Goal: Task Accomplishment & Management: Use online tool/utility

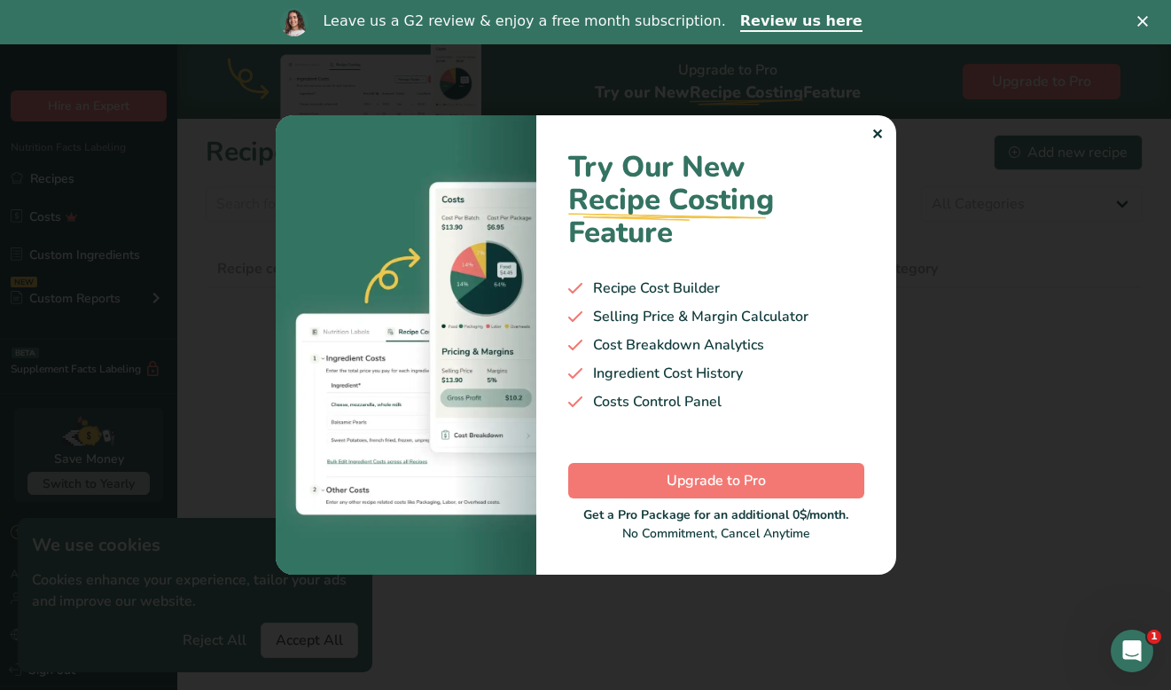
click at [879, 133] on div "✕" at bounding box center [877, 134] width 12 height 21
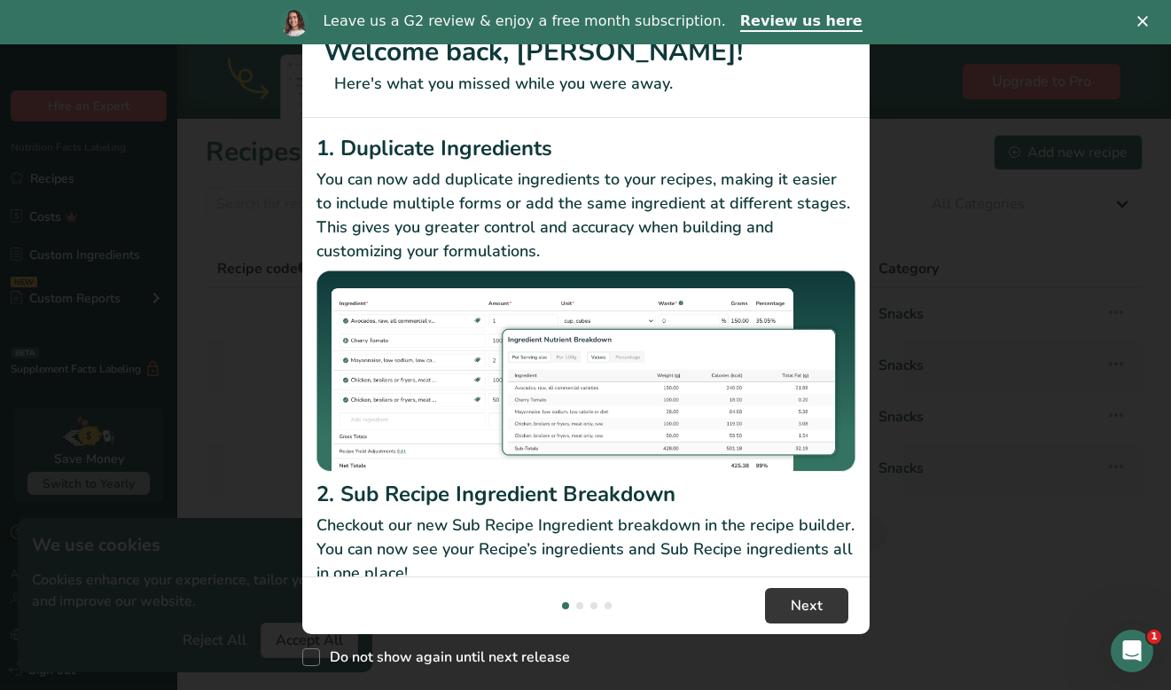
click at [905, 518] on div "New Features" at bounding box center [585, 345] width 1171 height 690
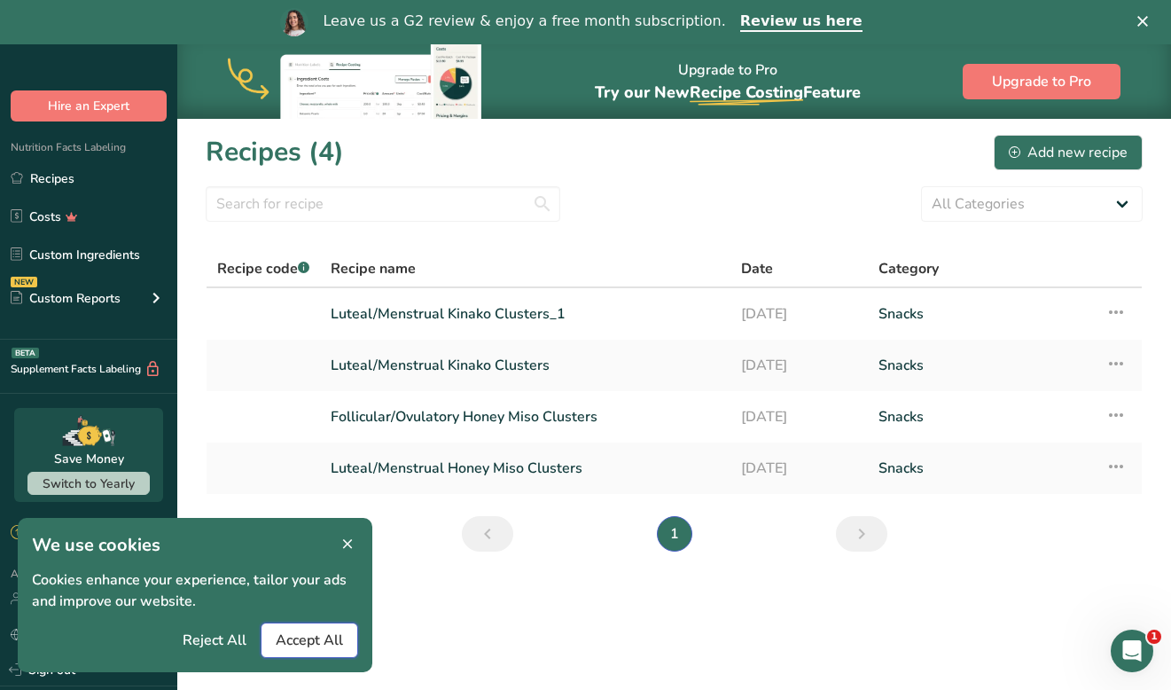
click at [322, 626] on button "Accept All" at bounding box center [309, 639] width 97 height 35
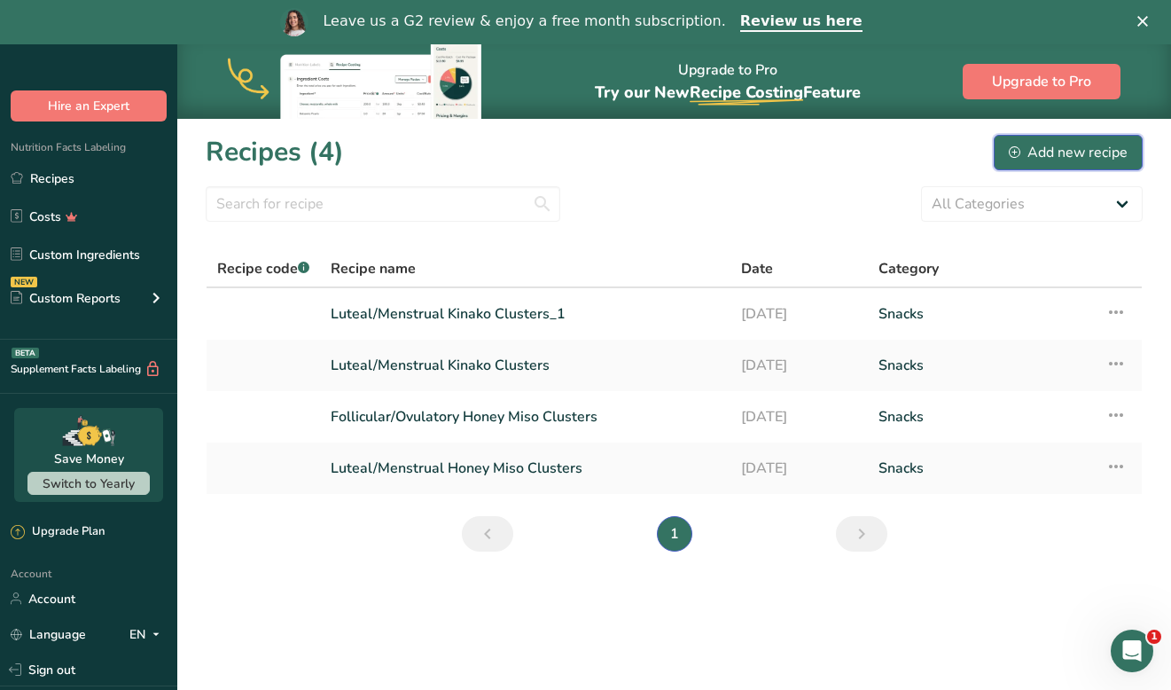
click at [1028, 156] on div "Add new recipe" at bounding box center [1068, 152] width 119 height 21
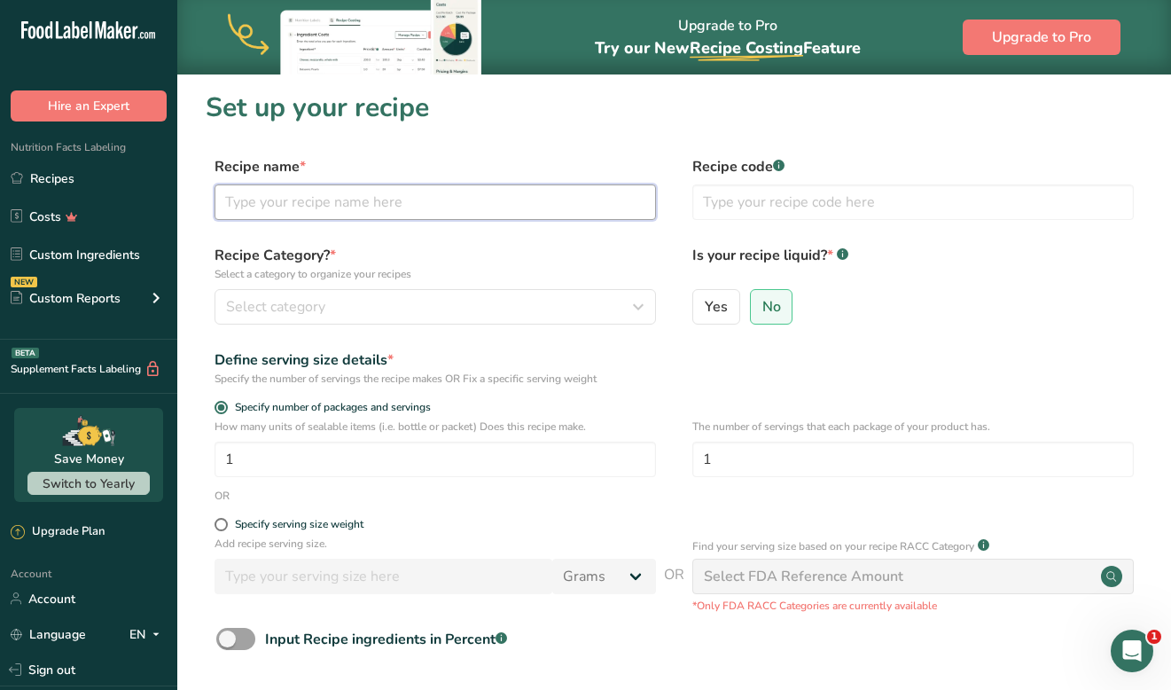
click at [435, 196] on input "text" at bounding box center [434, 201] width 441 height 35
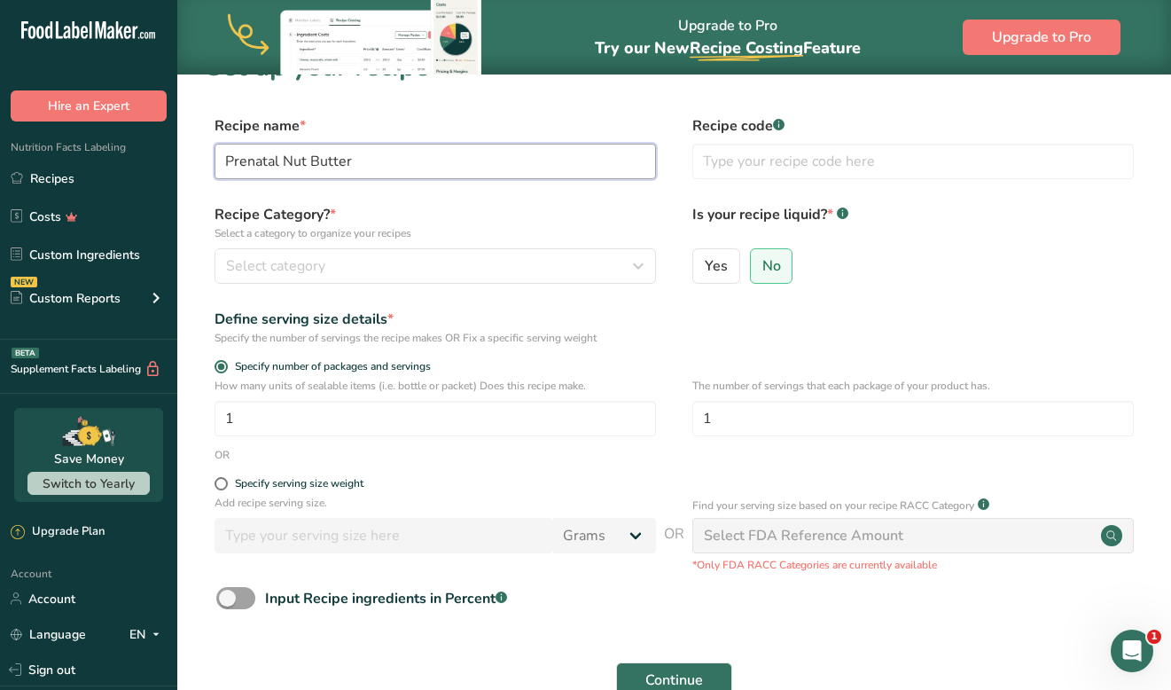
scroll to position [57, 0]
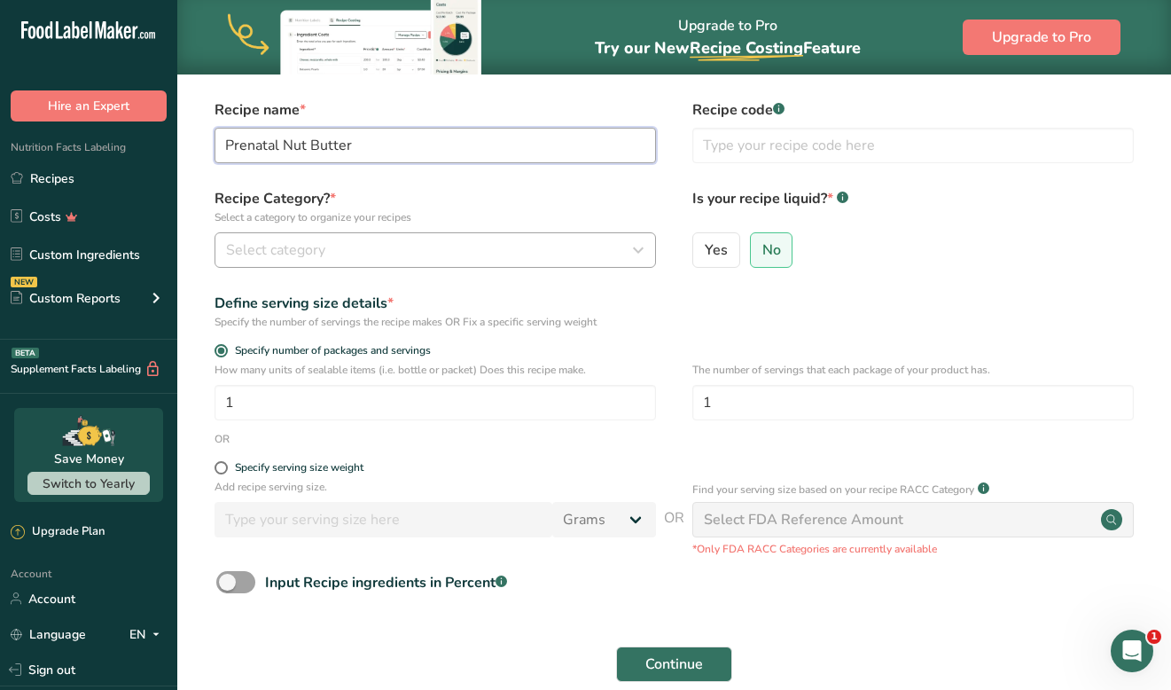
type input "Prenatal Nut Butter"
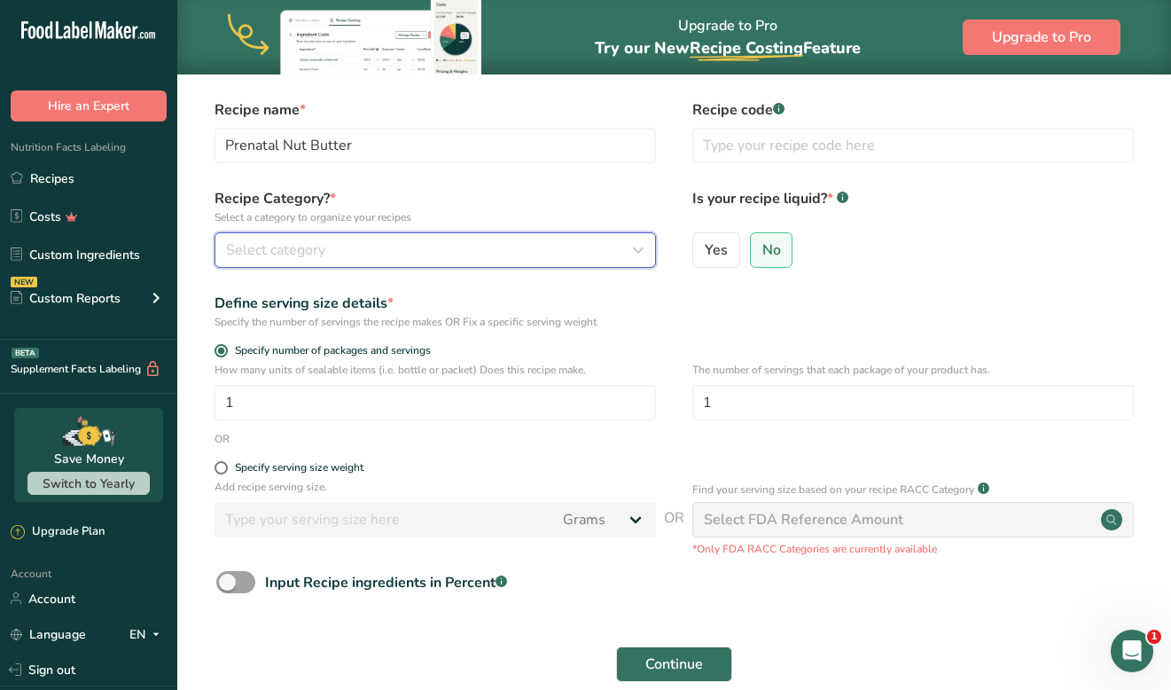
click at [576, 251] on div "Select category" at bounding box center [430, 249] width 408 height 21
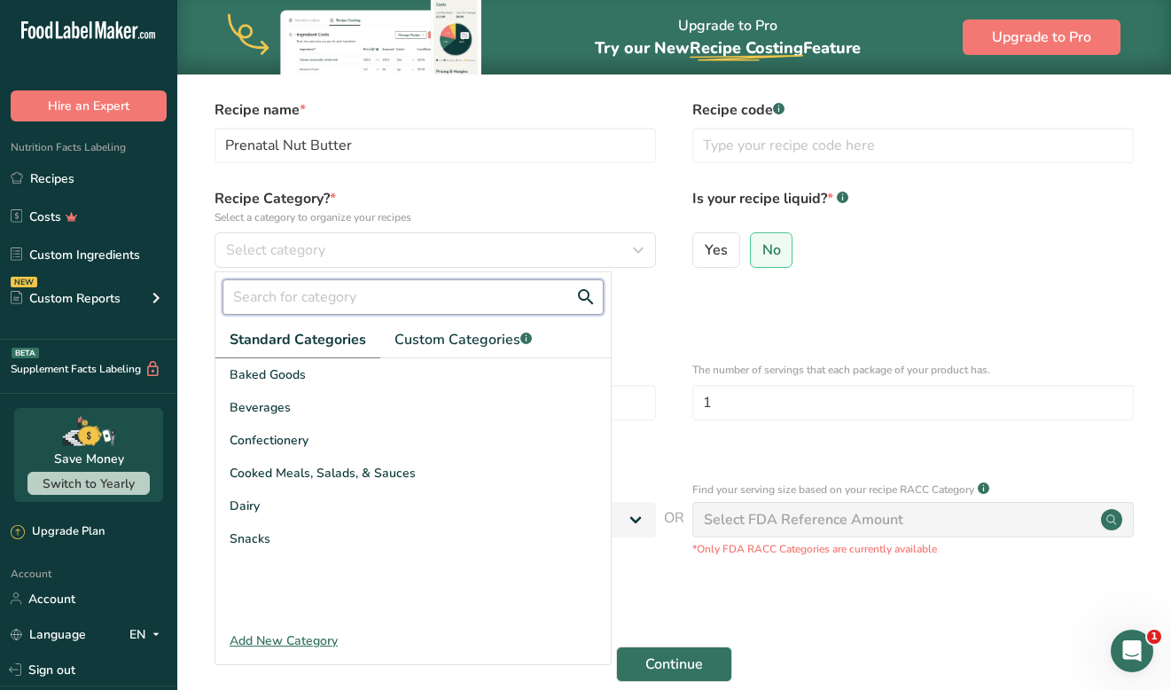
click at [533, 303] on input "text" at bounding box center [412, 296] width 381 height 35
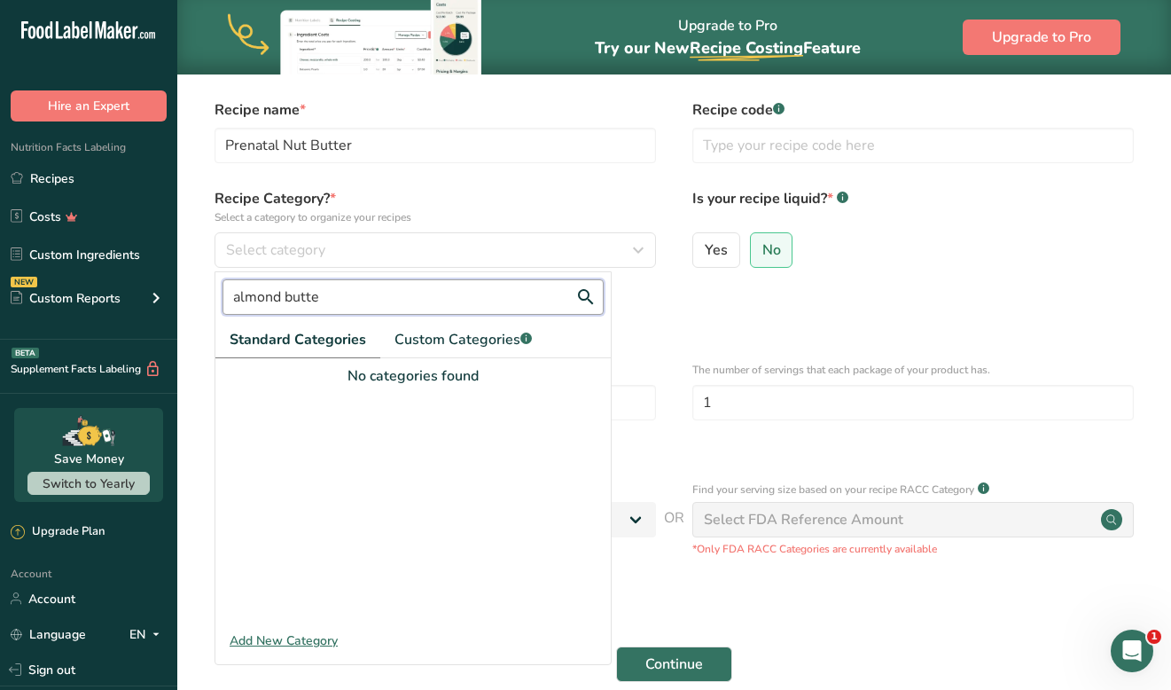
type input "almond butter"
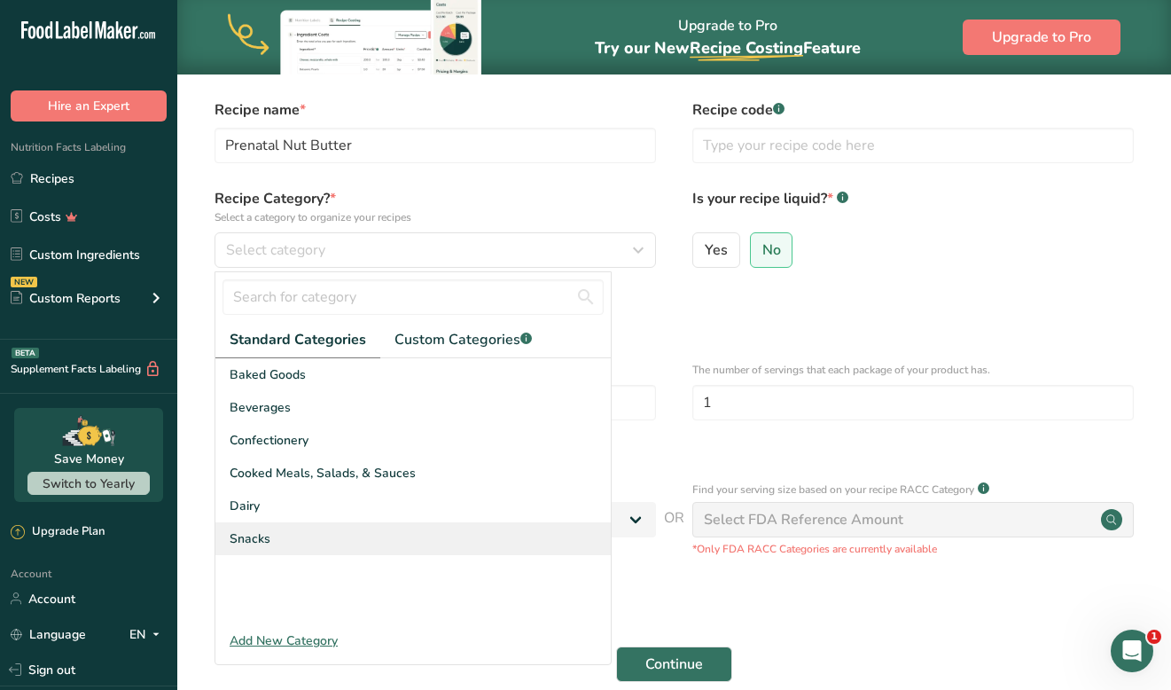
click at [312, 529] on div "Snacks" at bounding box center [412, 538] width 395 height 33
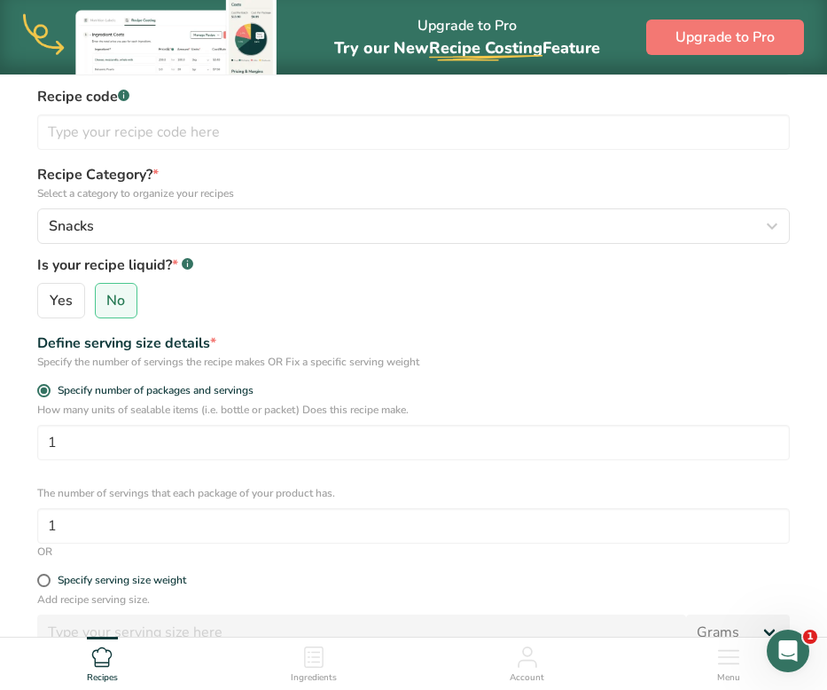
scroll to position [212, 0]
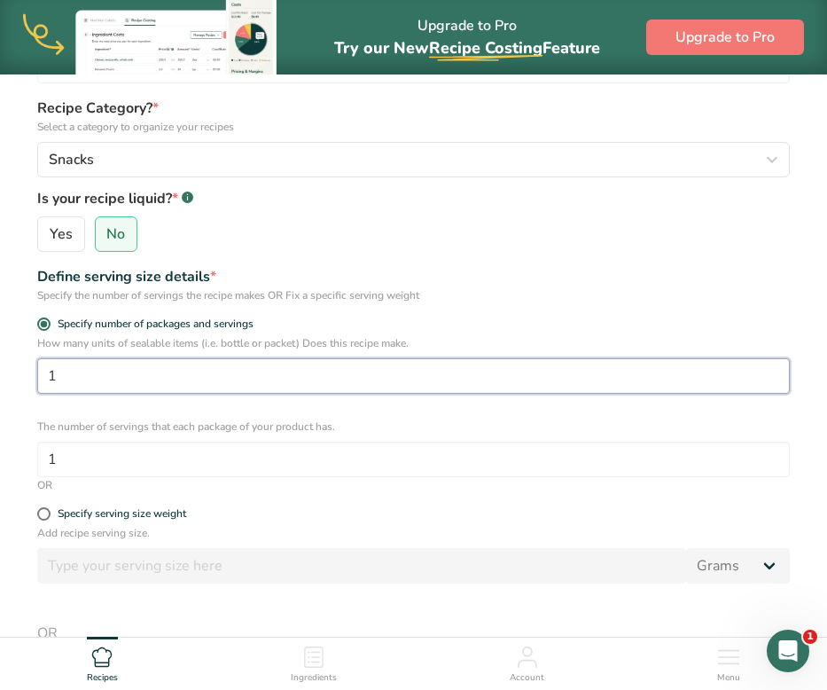
click at [202, 379] on input "1" at bounding box center [413, 375] width 752 height 35
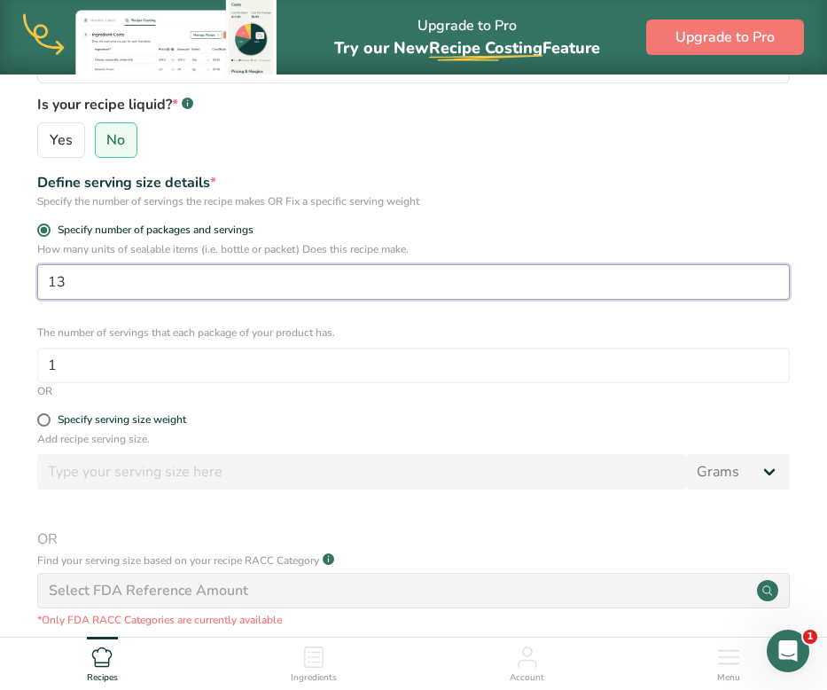
scroll to position [323, 0]
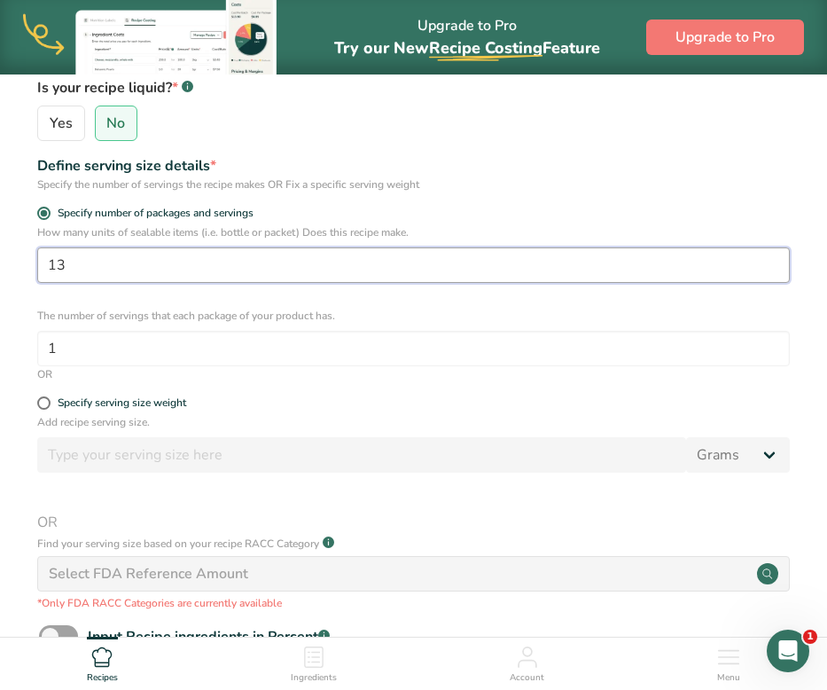
type input "1"
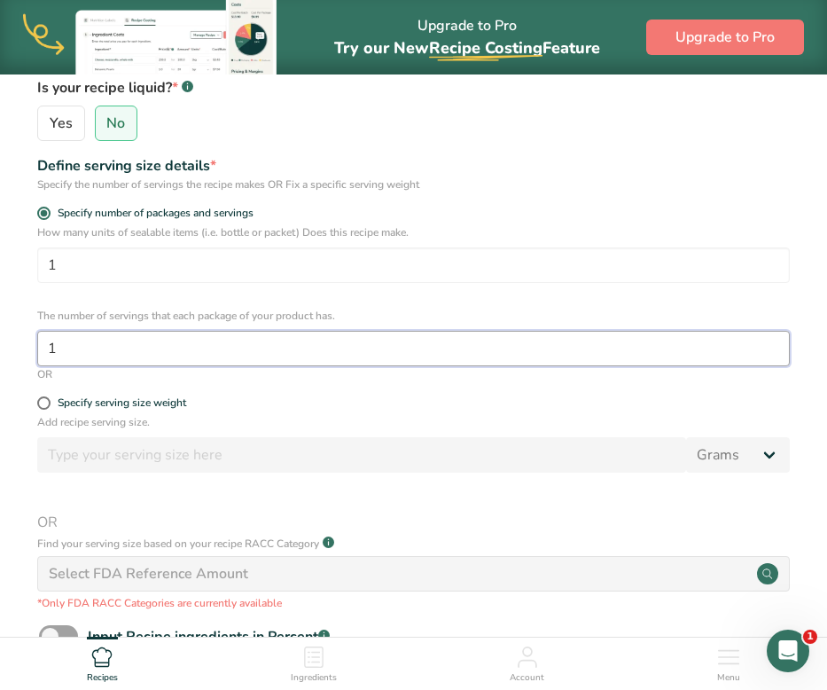
click at [367, 347] on input "1" at bounding box center [413, 348] width 752 height 35
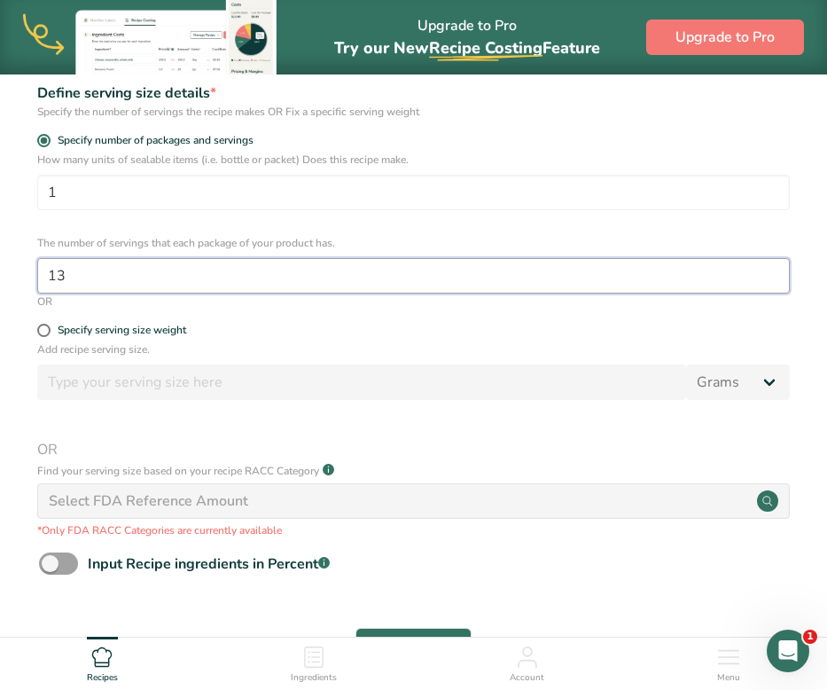
scroll to position [553, 0]
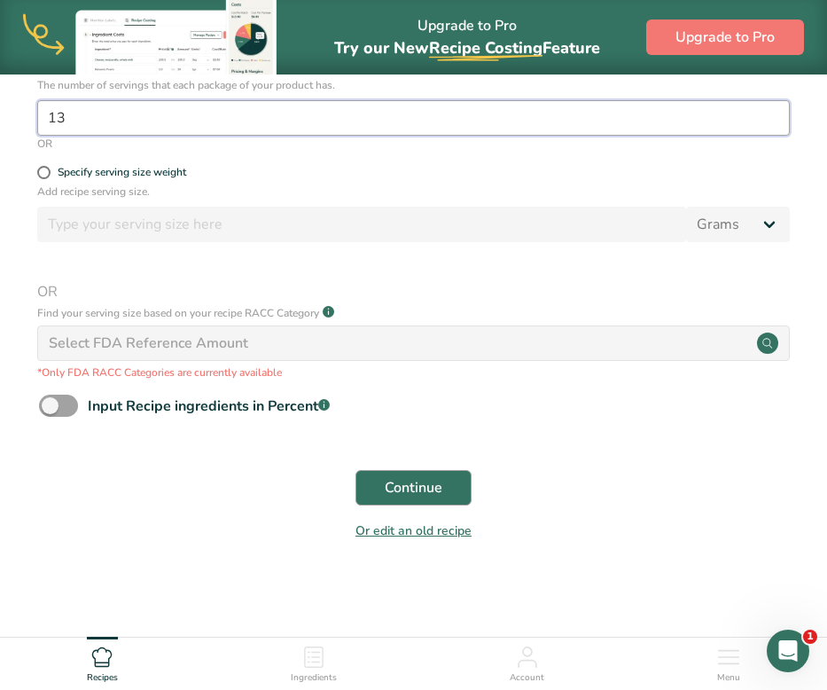
type input "13"
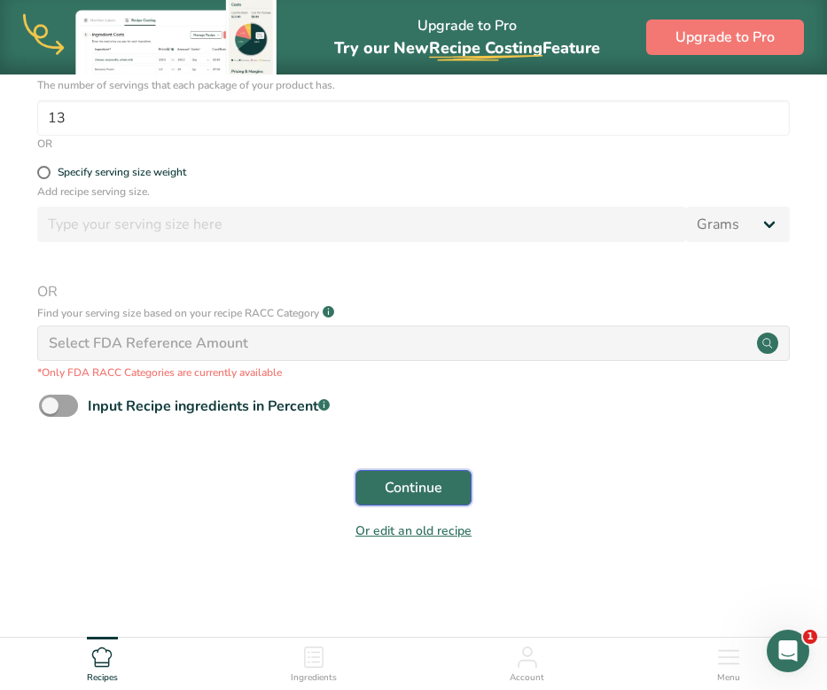
click at [389, 476] on button "Continue" at bounding box center [413, 487] width 116 height 35
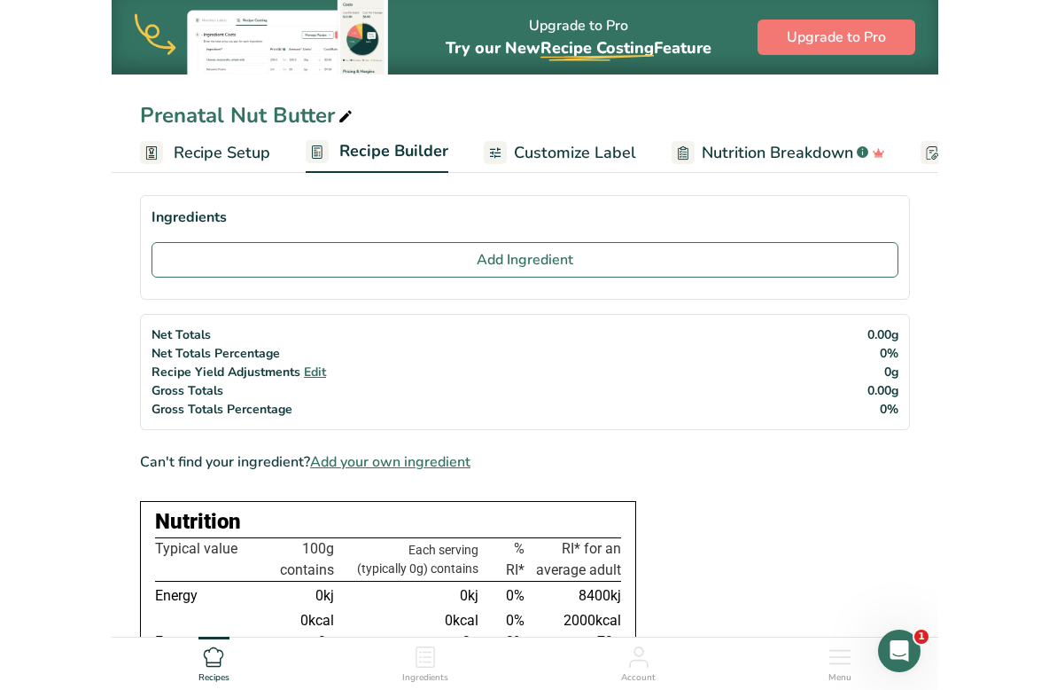
scroll to position [66, 0]
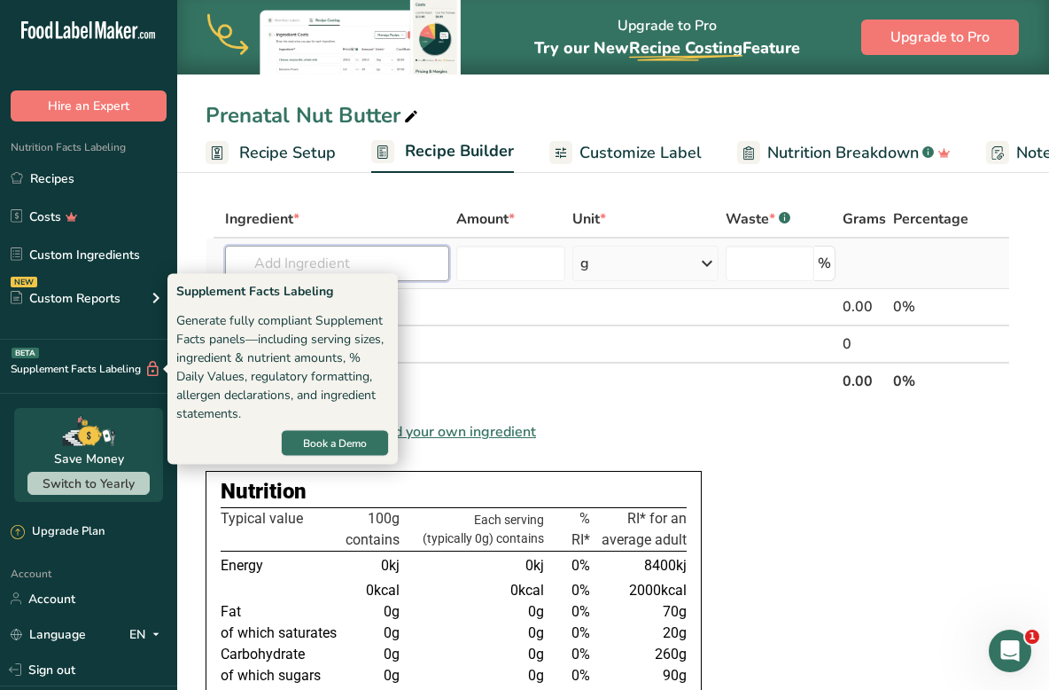
click at [300, 261] on input "text" at bounding box center [337, 262] width 224 height 35
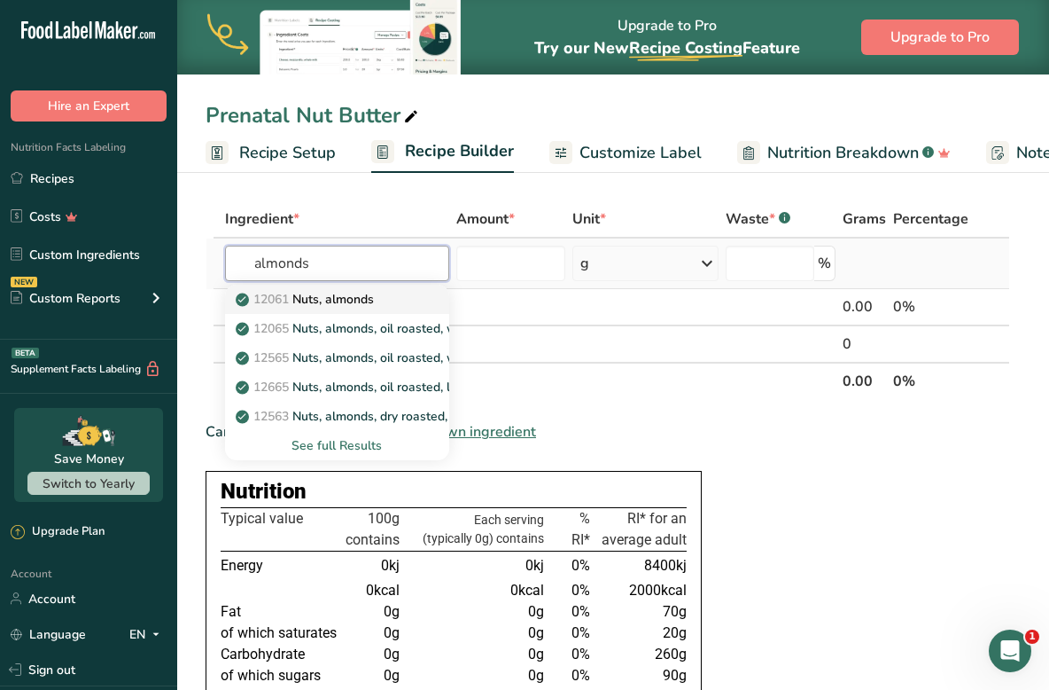
type input "almonds"
click at [317, 298] on p "12061 Nuts, almonds" at bounding box center [306, 299] width 135 height 19
type input "Nuts, almonds"
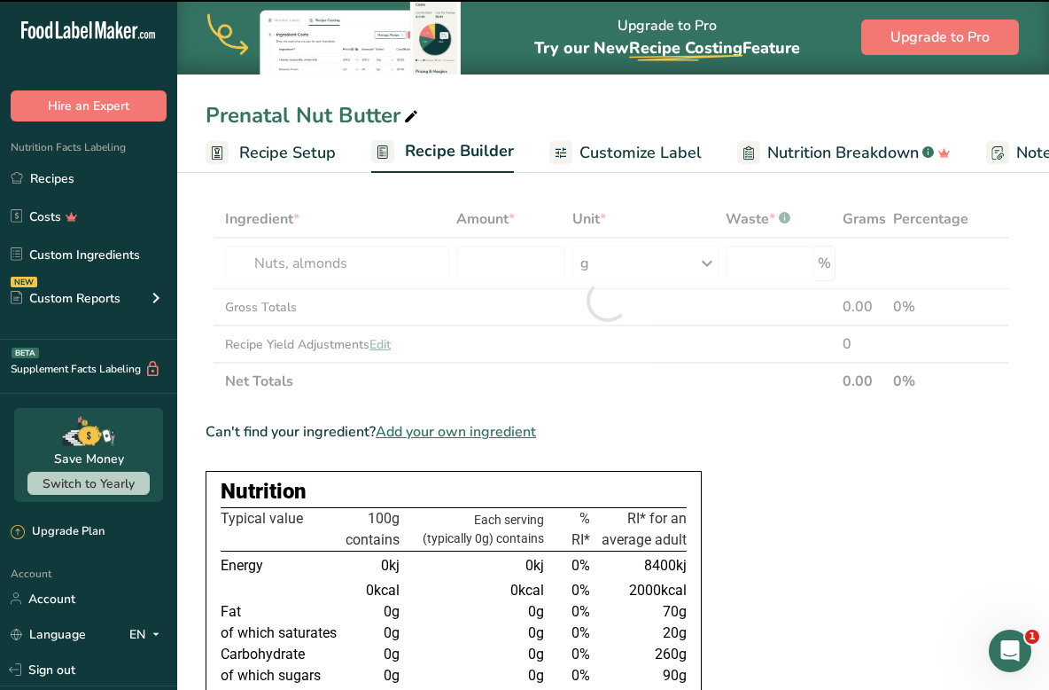
type input "0"
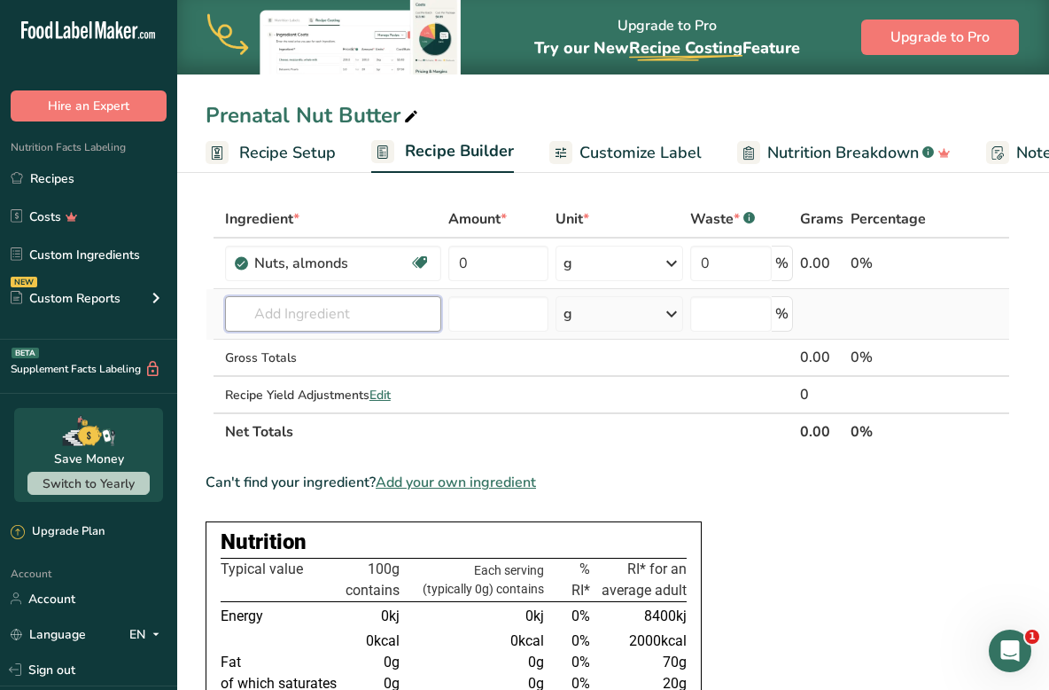
click at [359, 311] on input "text" at bounding box center [333, 313] width 216 height 35
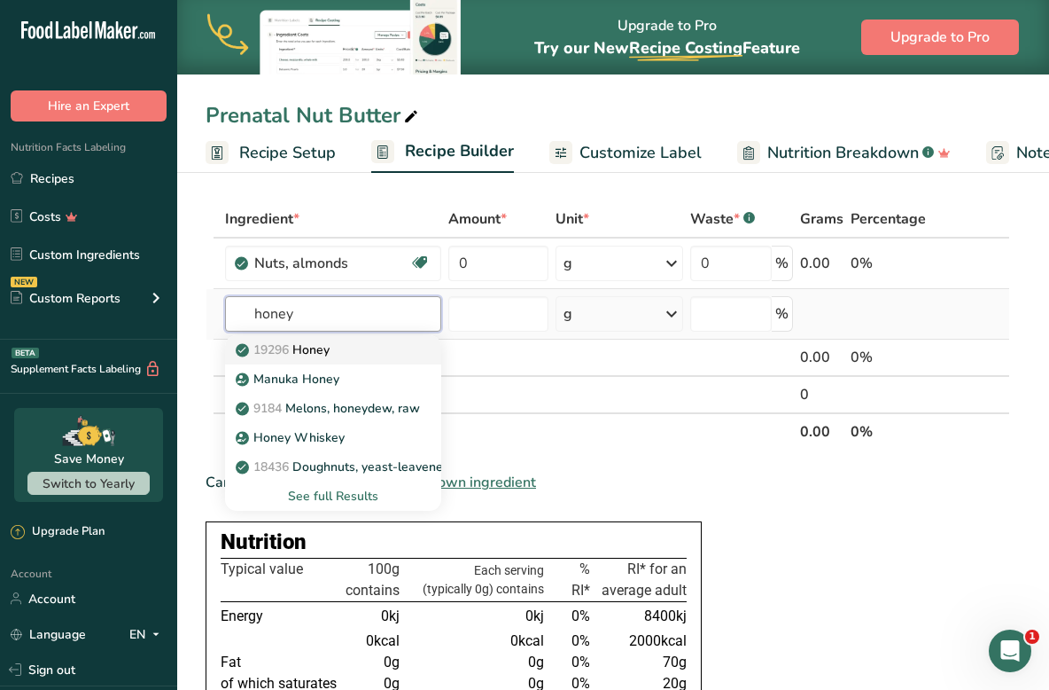
type input "honey"
click at [363, 350] on div "19296 Honey" at bounding box center [319, 349] width 160 height 19
type input "Honey"
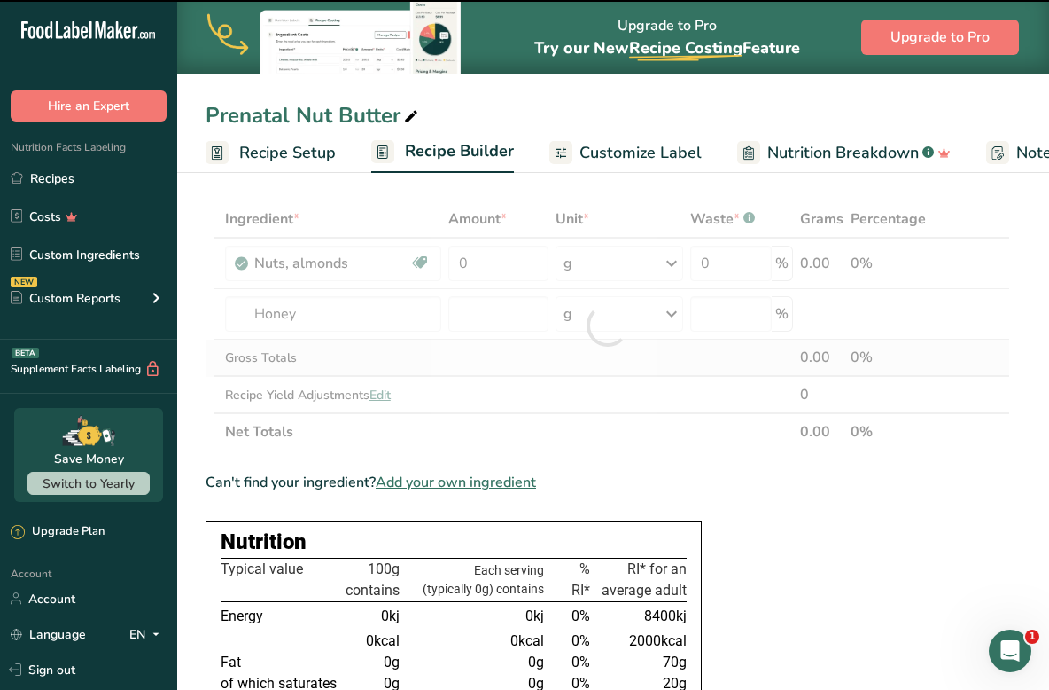
type input "0"
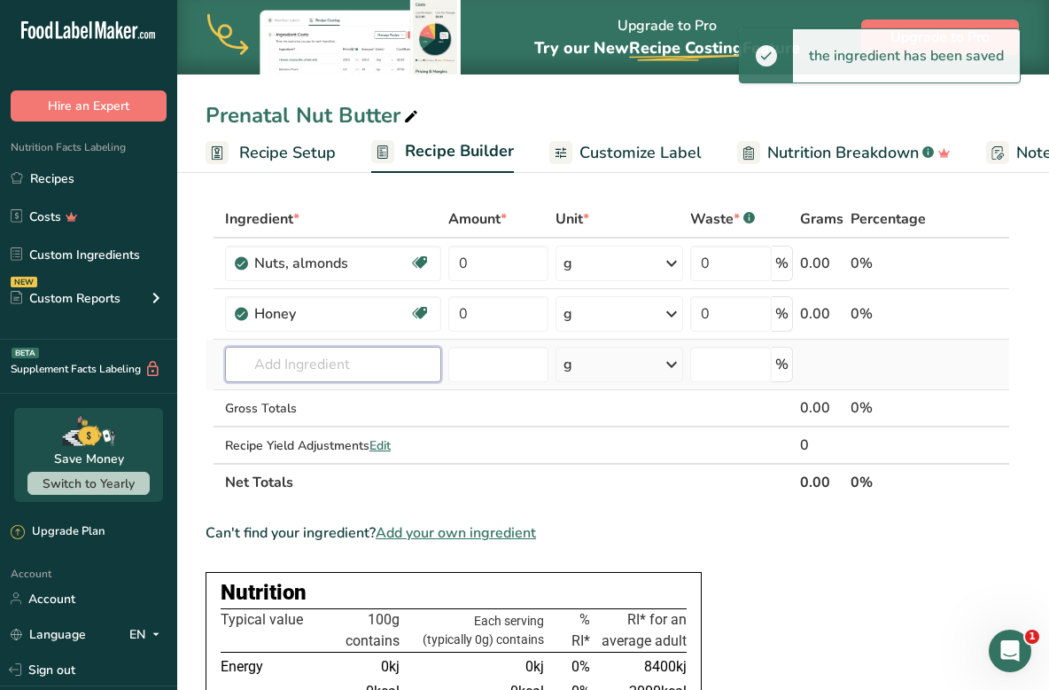
click at [319, 356] on input "text" at bounding box center [333, 364] width 216 height 35
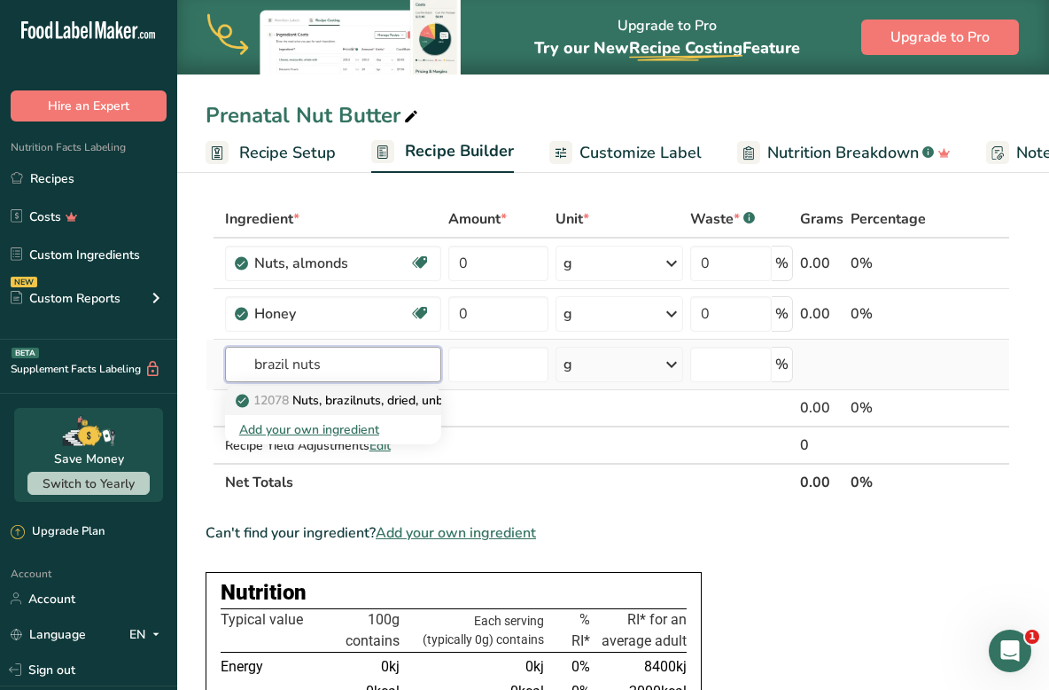
type input "brazil nuts"
click at [337, 398] on p "12078 Nuts, brazilnuts, dried, unblanched" at bounding box center [363, 400] width 249 height 19
type input "Nuts, brazilnuts, dried, unblanched"
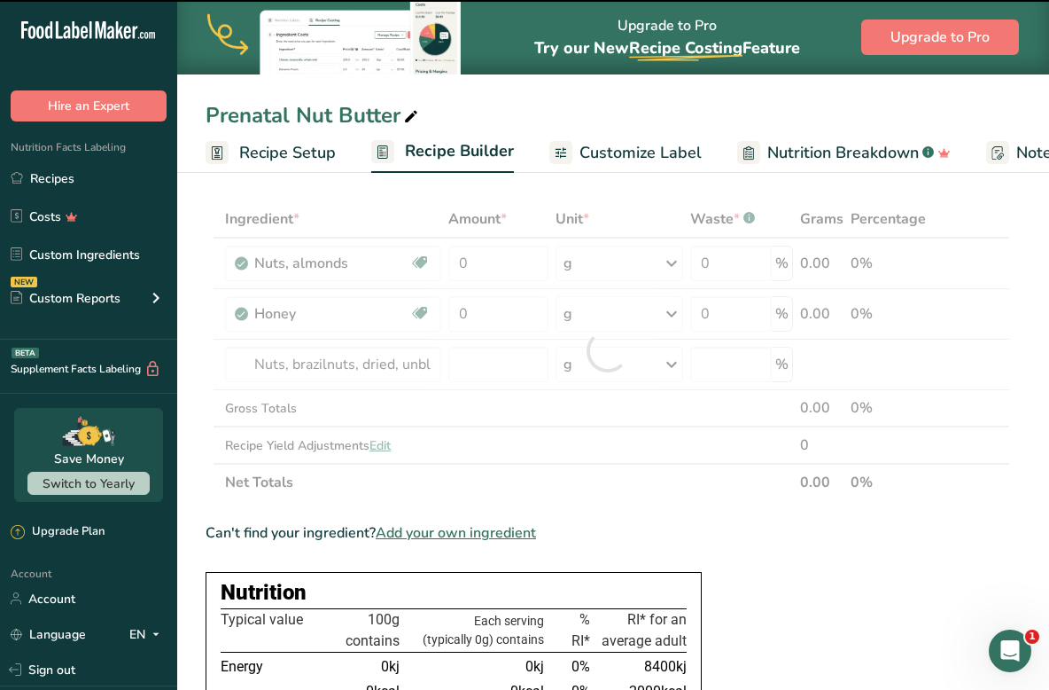
type input "0"
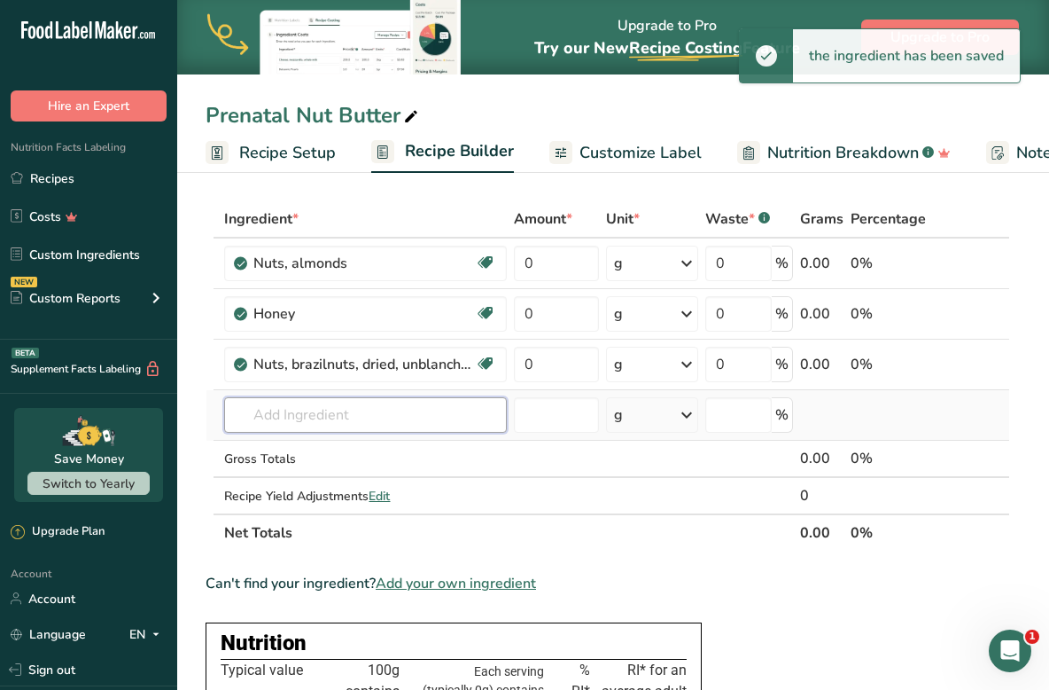
click at [323, 413] on input "text" at bounding box center [365, 414] width 283 height 35
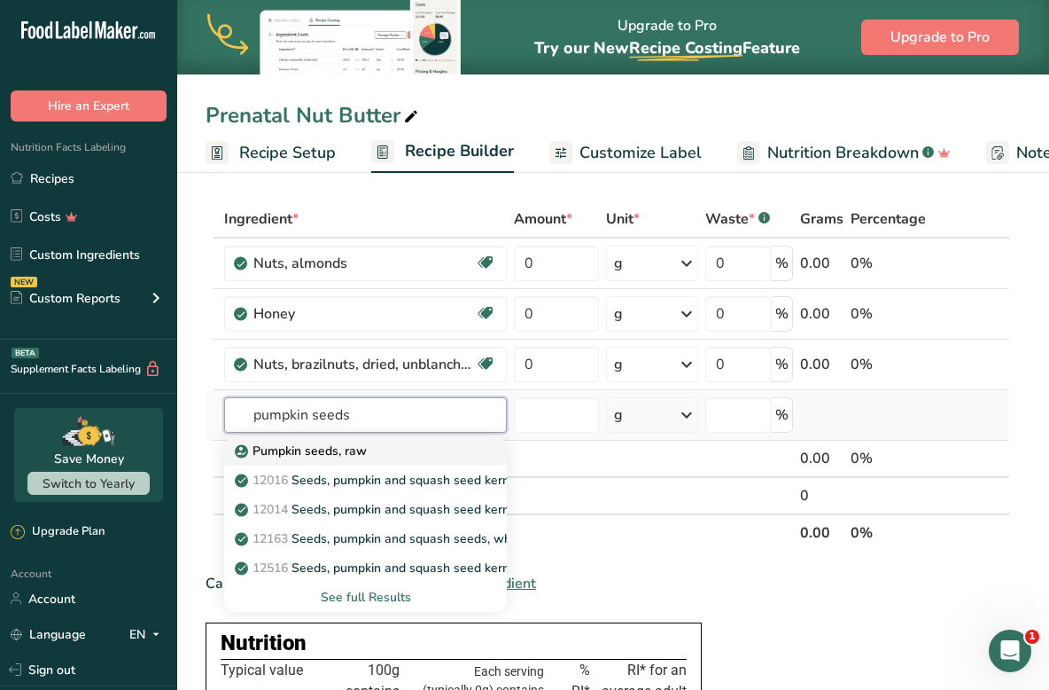
type input "pumpkin seeds"
click at [330, 444] on p "Pumpkin seeds, raw" at bounding box center [302, 450] width 129 height 19
type input "Pumpkin seeds, raw"
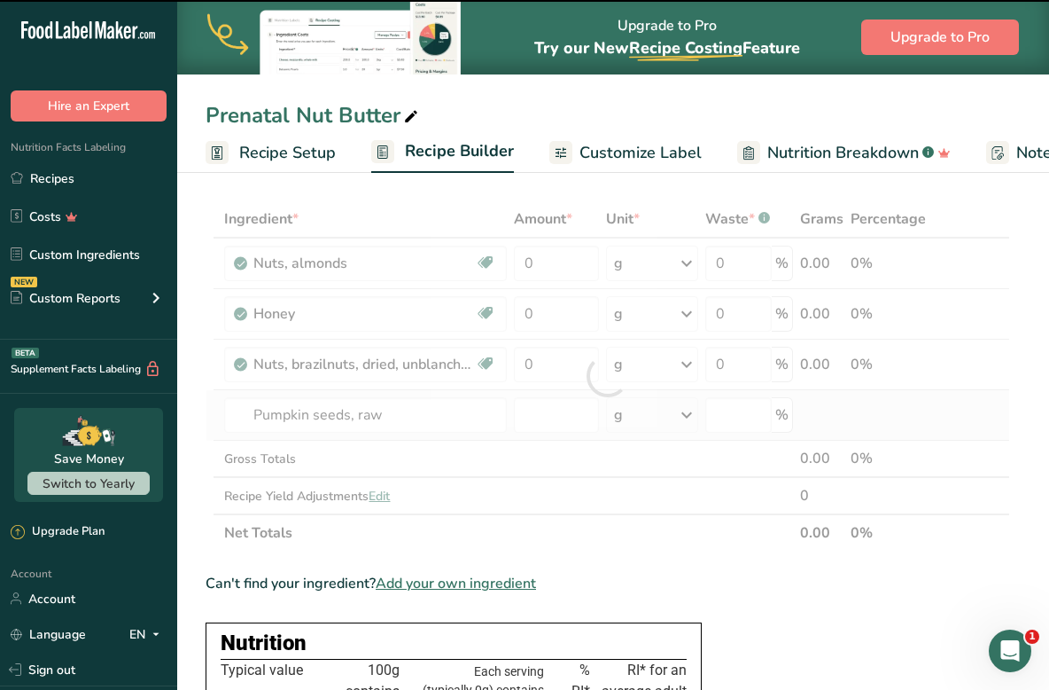
type input "0"
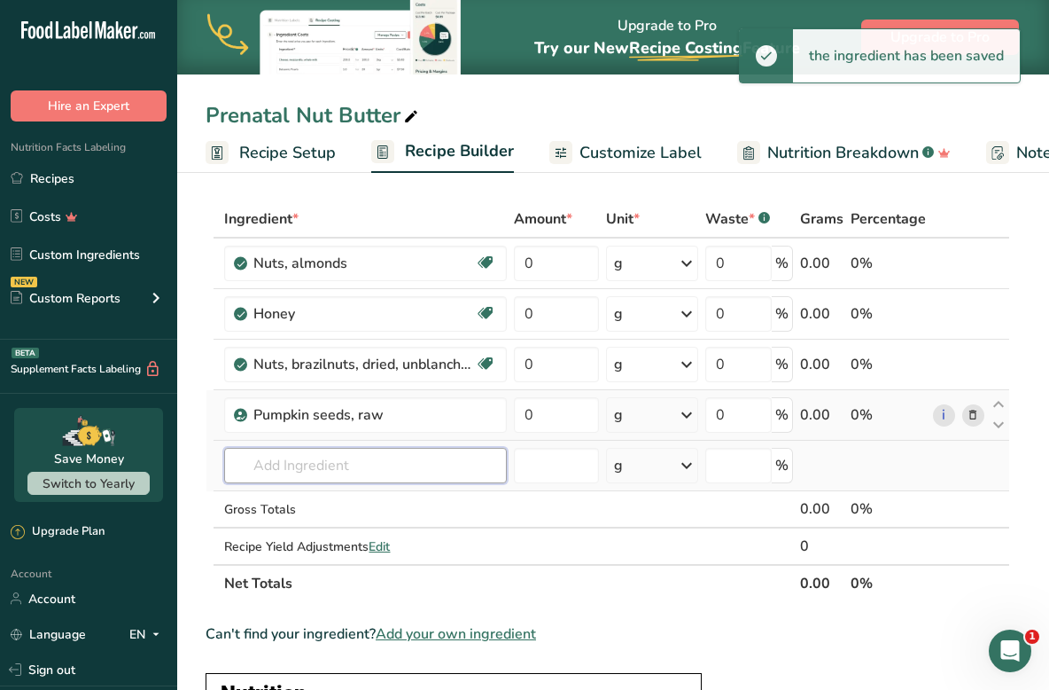
click at [329, 463] on input "text" at bounding box center [365, 465] width 283 height 35
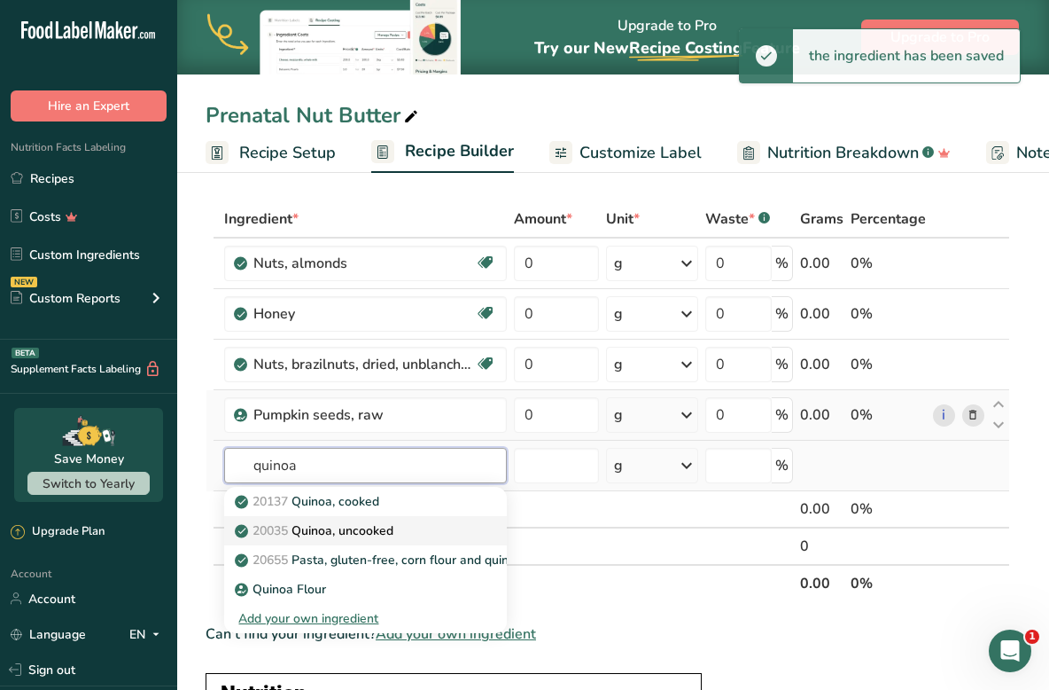
type input "quinoa"
click at [337, 525] on p "20035 Quinoa, uncooked" at bounding box center [315, 530] width 155 height 19
type input "Quinoa, uncooked"
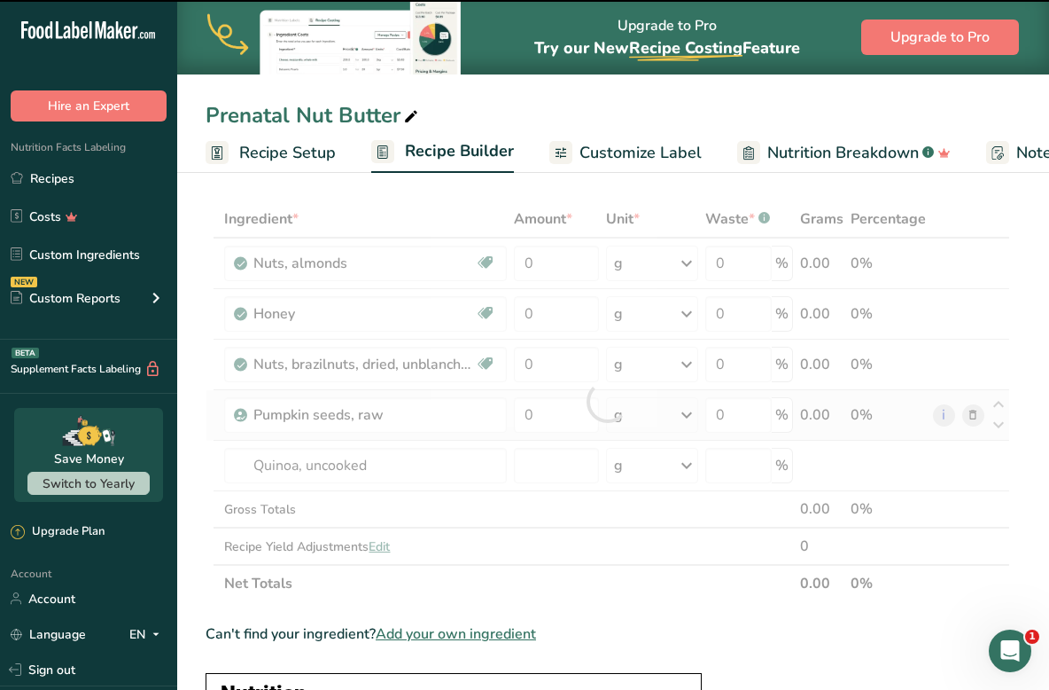
type input "0"
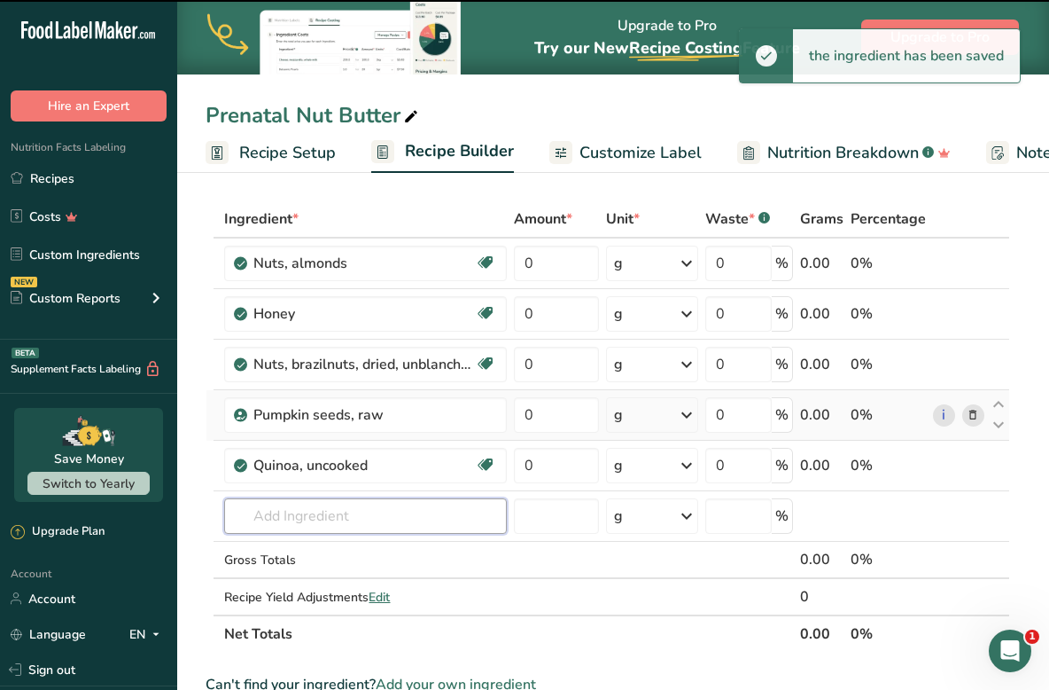
click at [320, 509] on input "text" at bounding box center [365, 515] width 283 height 35
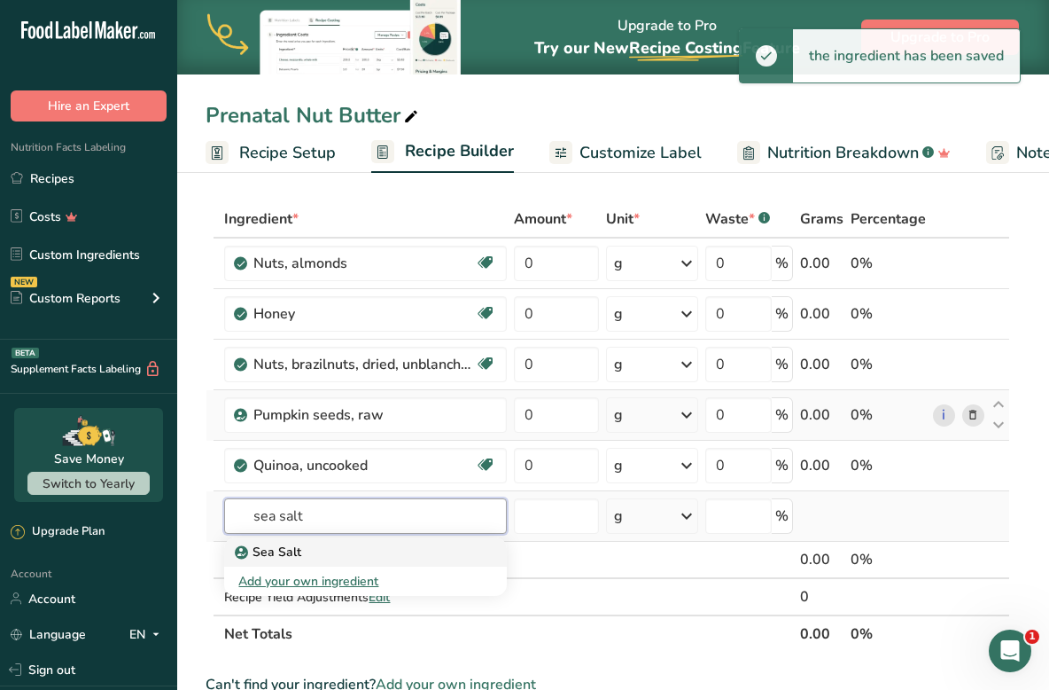
type input "sea salt"
click at [321, 557] on div "Sea Salt" at bounding box center [351, 551] width 226 height 19
type input "Sea Salt"
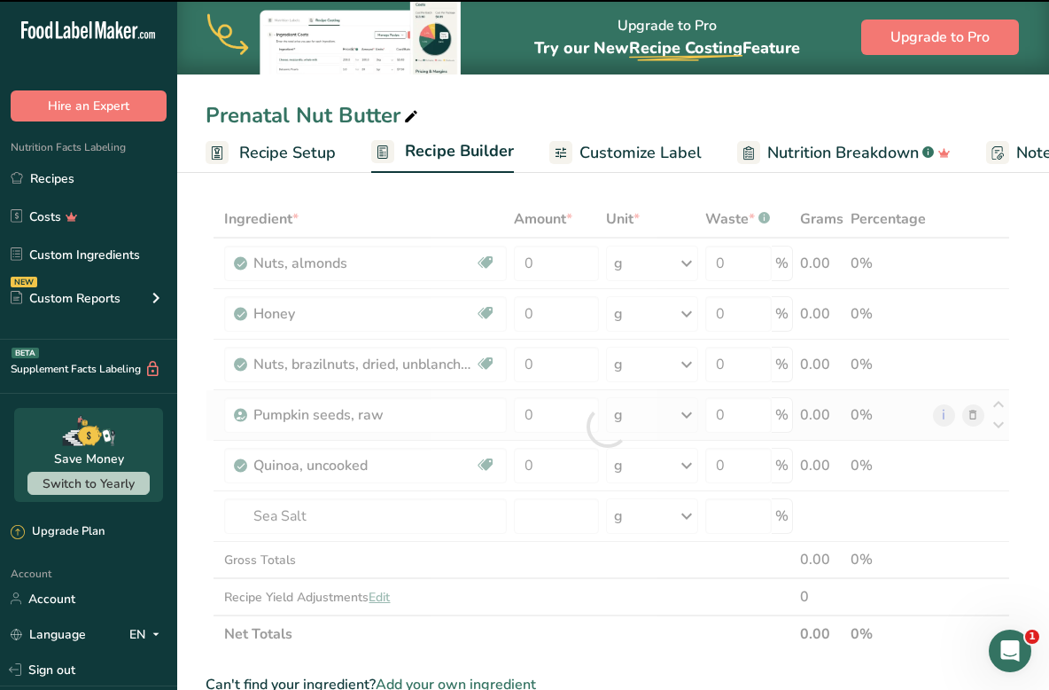
type input "0"
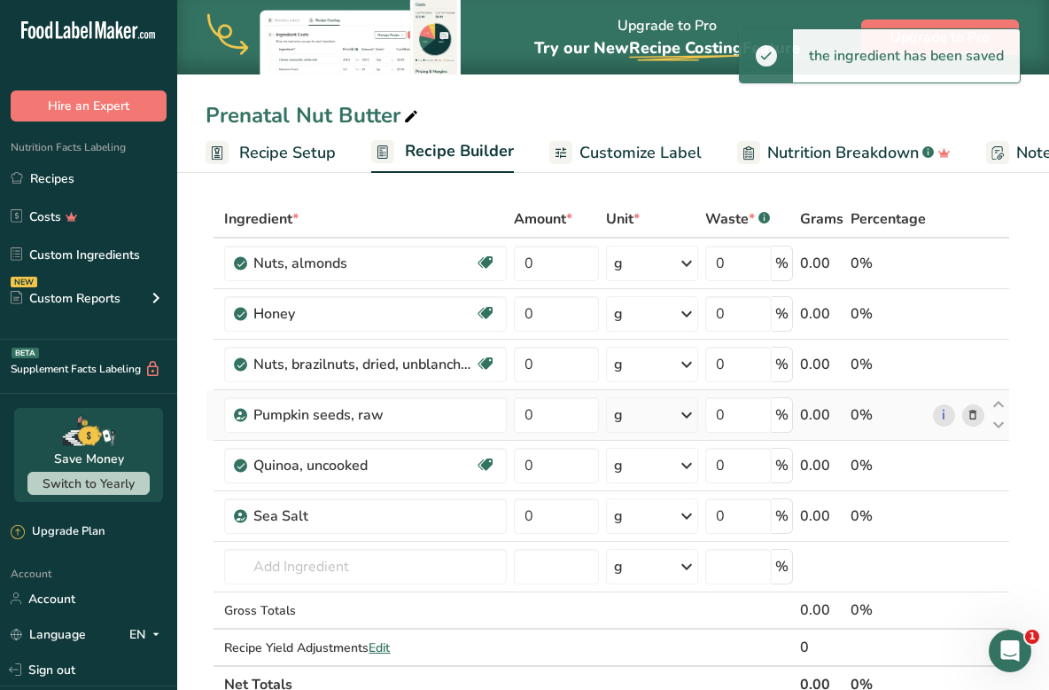
click at [471, 541] on td "Sea Salt Add your own ingredient" at bounding box center [366, 566] width 290 height 51
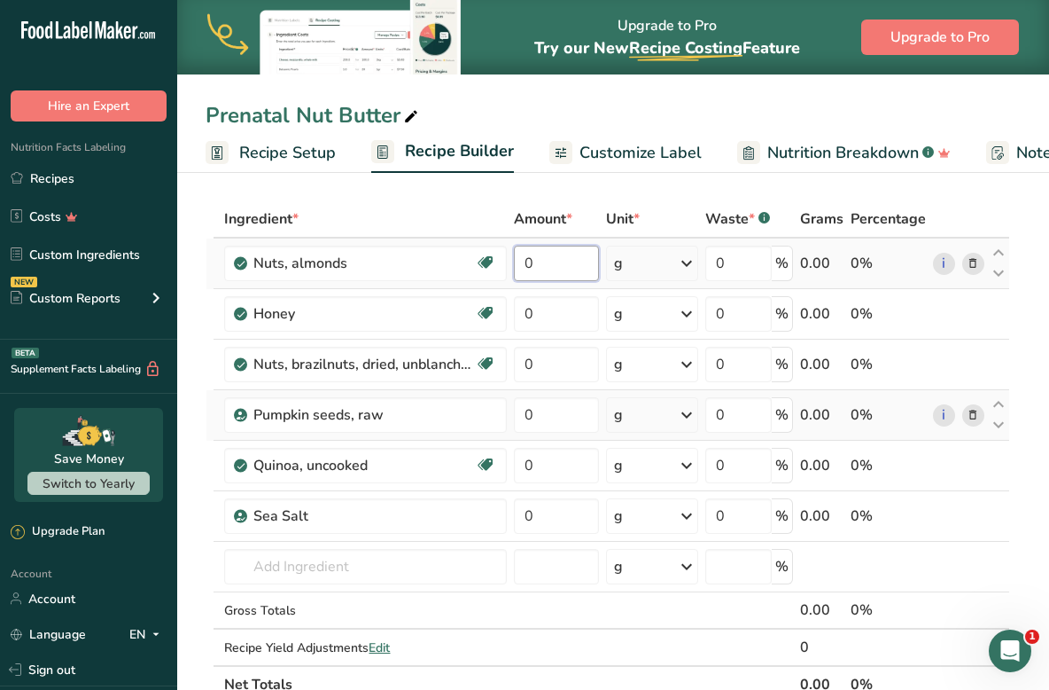
click at [565, 272] on input "0" at bounding box center [556, 262] width 84 height 35
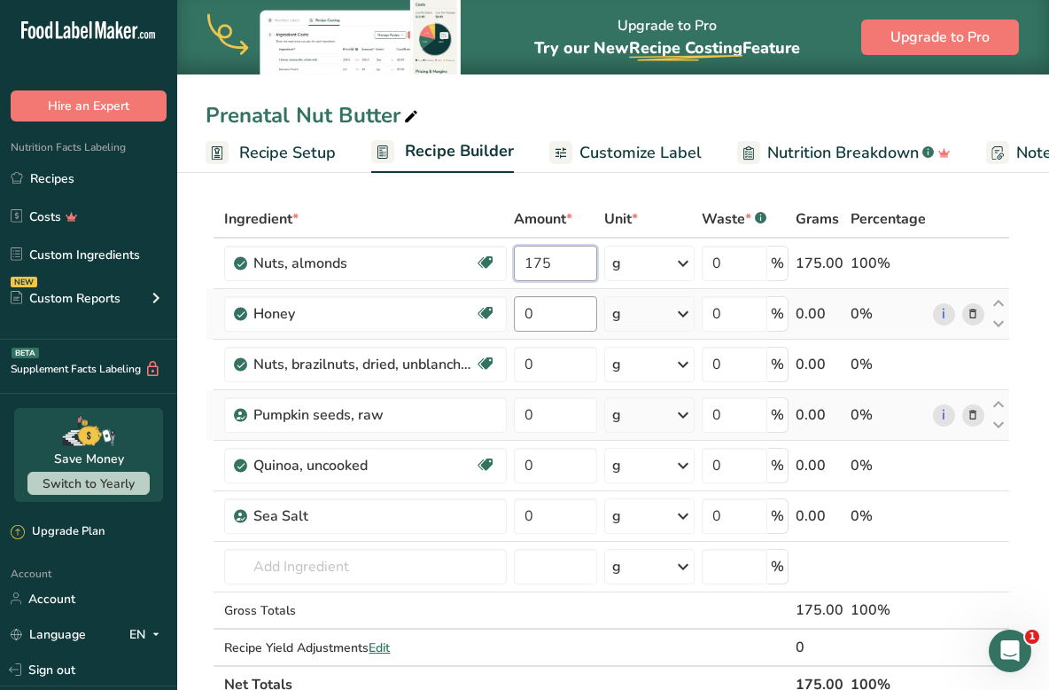
type input "175"
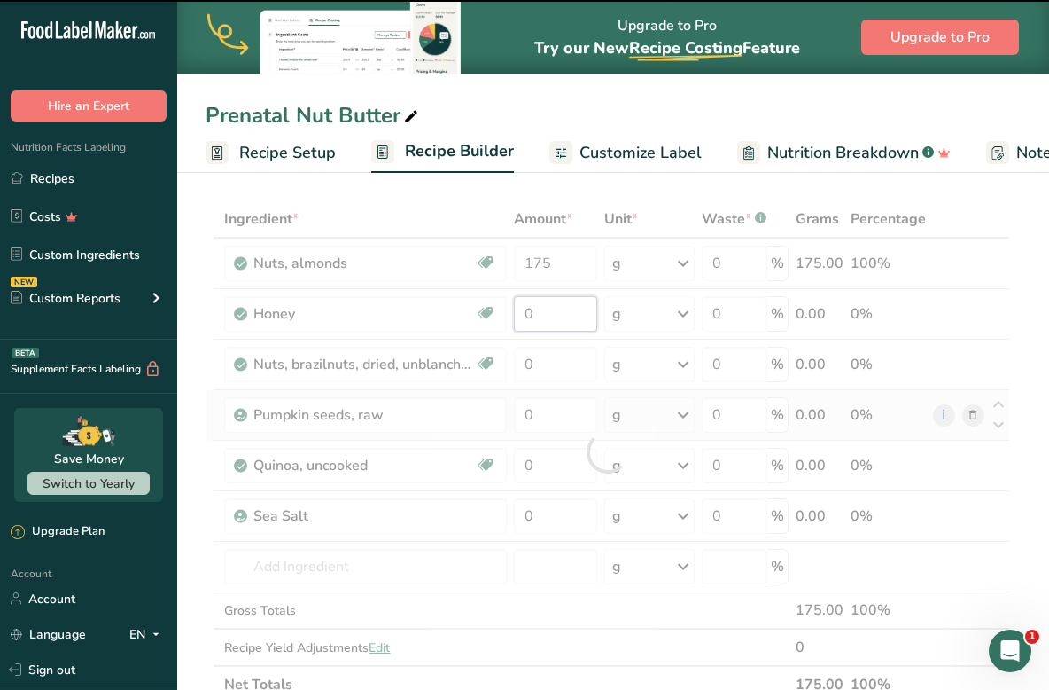
drag, startPoint x: 556, startPoint y: 324, endPoint x: 495, endPoint y: 321, distance: 61.3
click at [502, 321] on div "Ingredient * Amount * Unit * Waste * .a-a{fill:#347362;}.b-a{fill:#fff;} Grams …" at bounding box center [608, 451] width 805 height 503
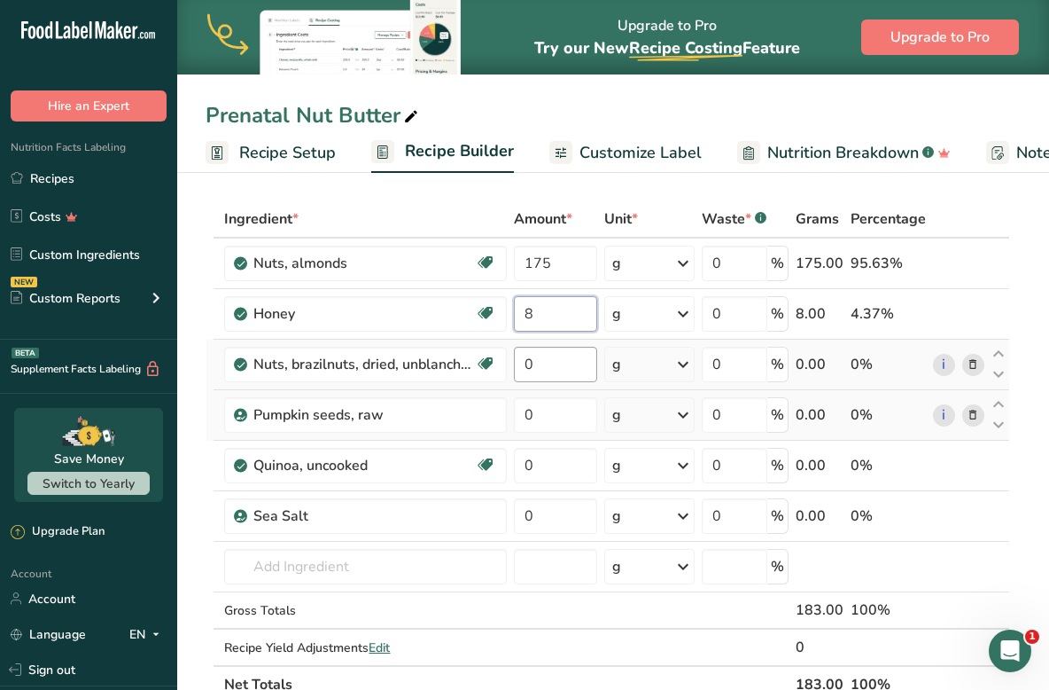
type input "8"
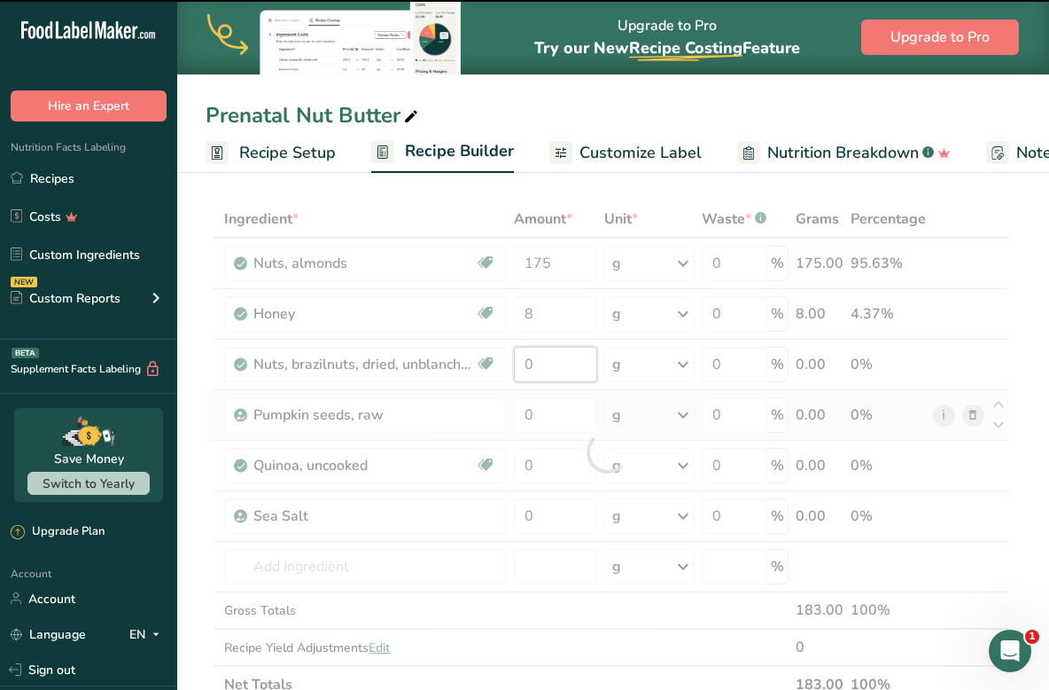
drag, startPoint x: 565, startPoint y: 363, endPoint x: 456, endPoint y: 363, distance: 109.0
click at [456, 363] on div "Ingredient * Amount * Unit * Waste * .a-a{fill:#347362;}.b-a{fill:#fff;} Grams …" at bounding box center [608, 451] width 805 height 503
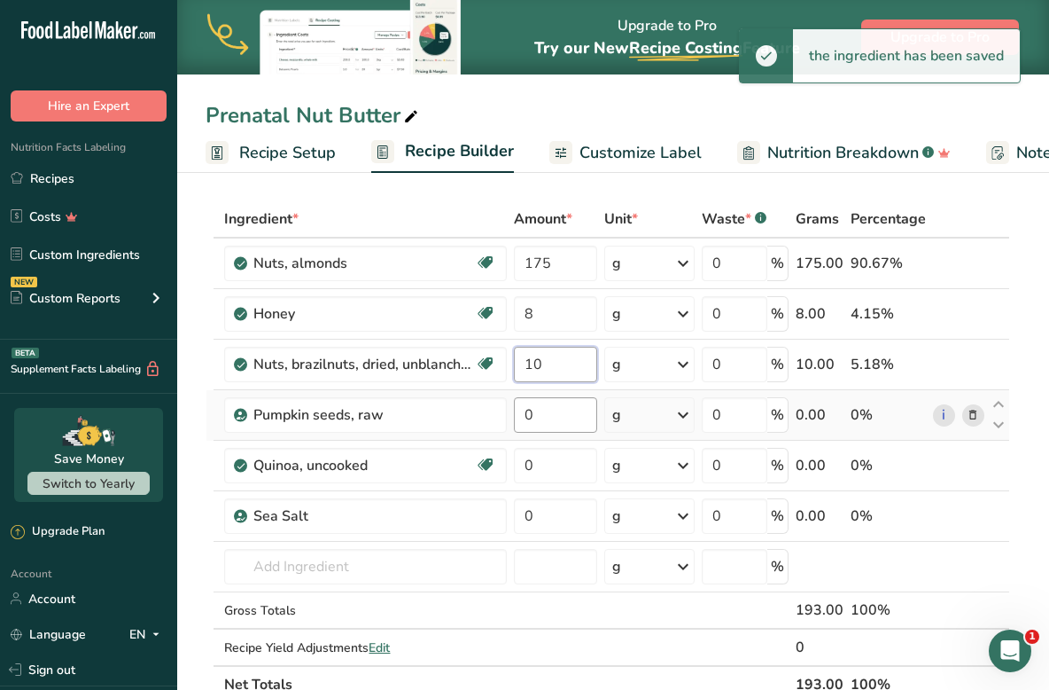
type input "10"
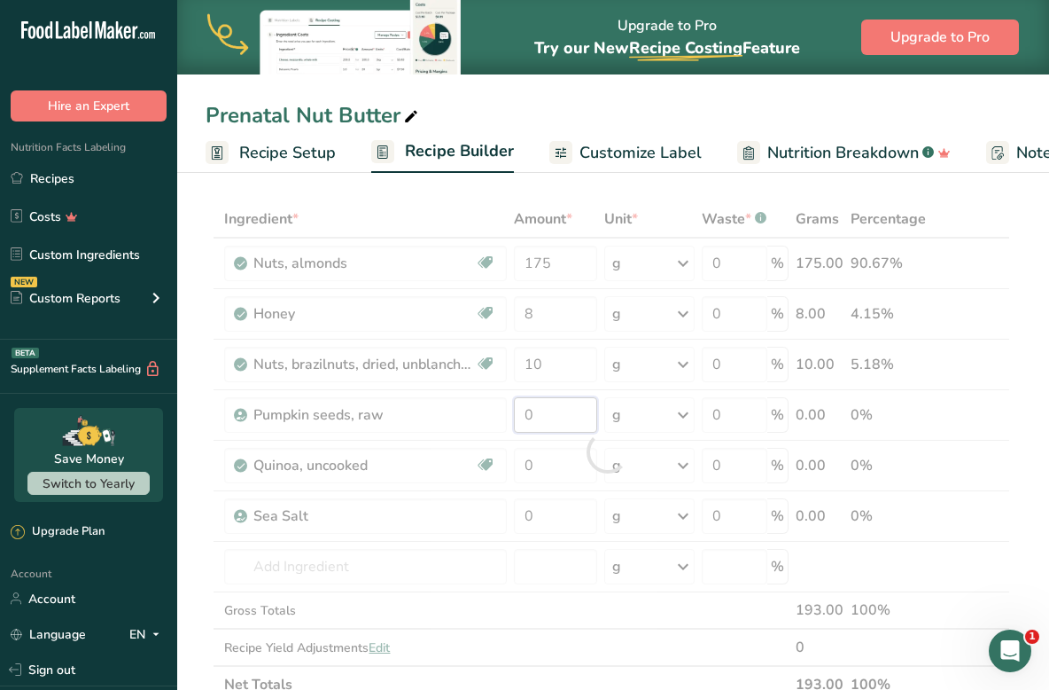
drag, startPoint x: 588, startPoint y: 420, endPoint x: 466, endPoint y: 412, distance: 122.6
click at [466, 413] on div "Ingredient * Amount * Unit * Waste * .a-a{fill:#347362;}.b-a{fill:#fff;} Grams …" at bounding box center [608, 451] width 805 height 503
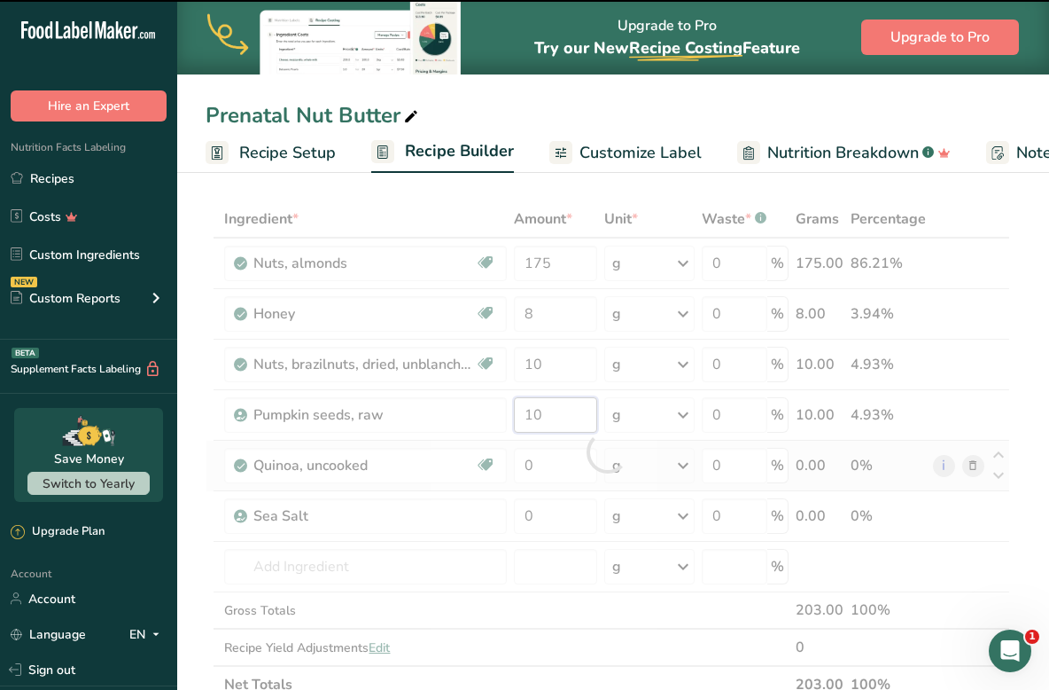
type input "0"
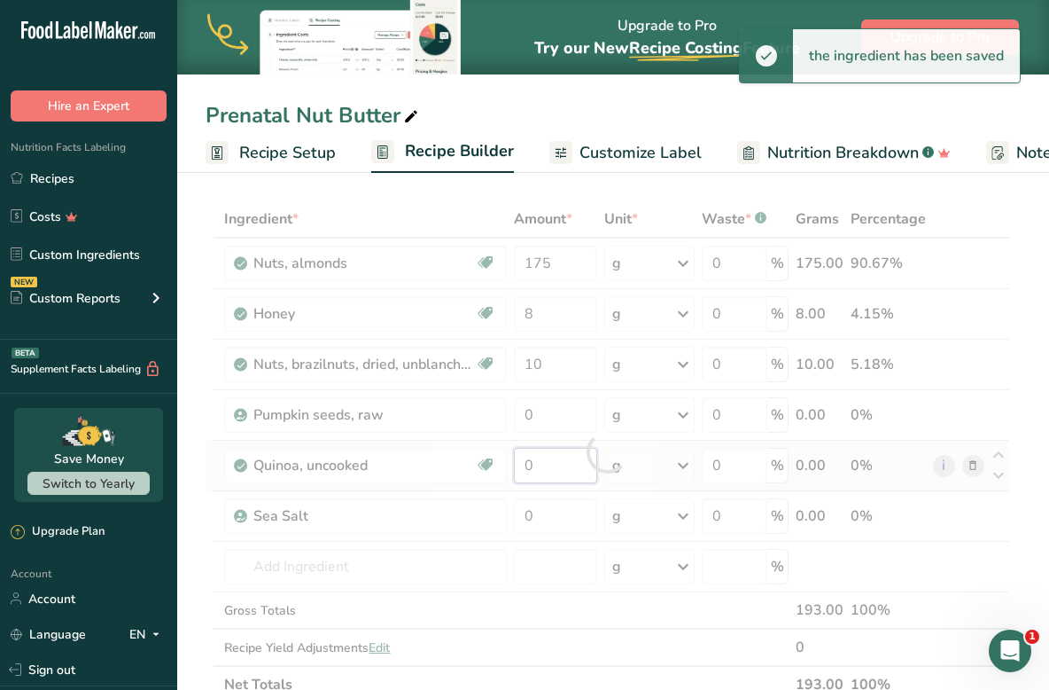
click at [567, 474] on div "Ingredient * Amount * Unit * Waste * .a-a{fill:#347362;}.b-a{fill:#fff;} Grams …" at bounding box center [608, 451] width 805 height 503
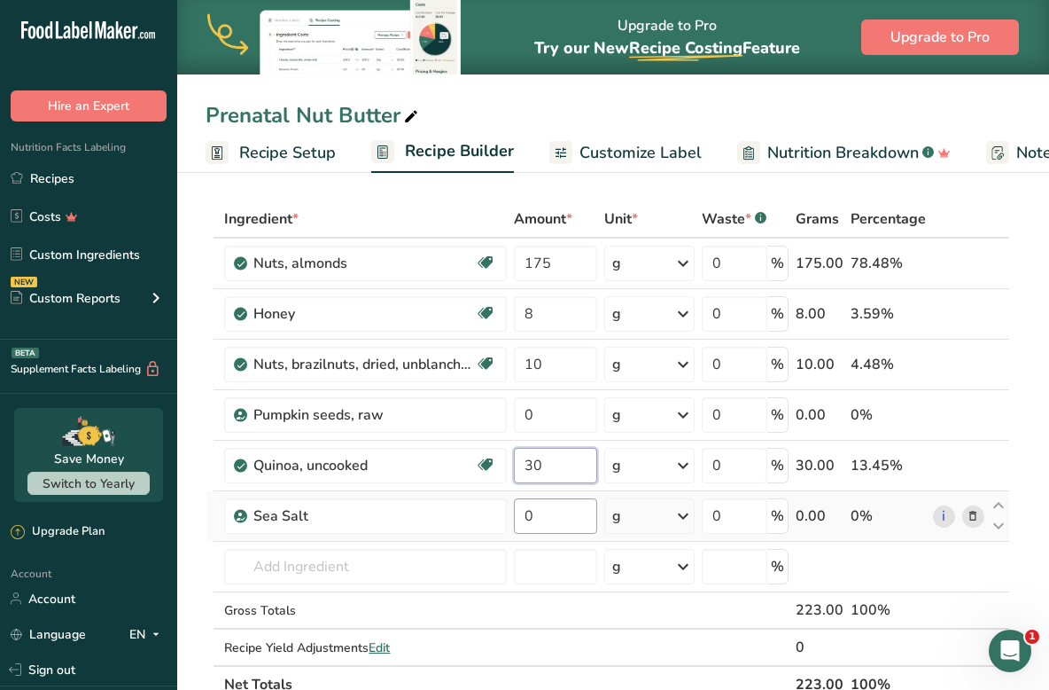
type input "30"
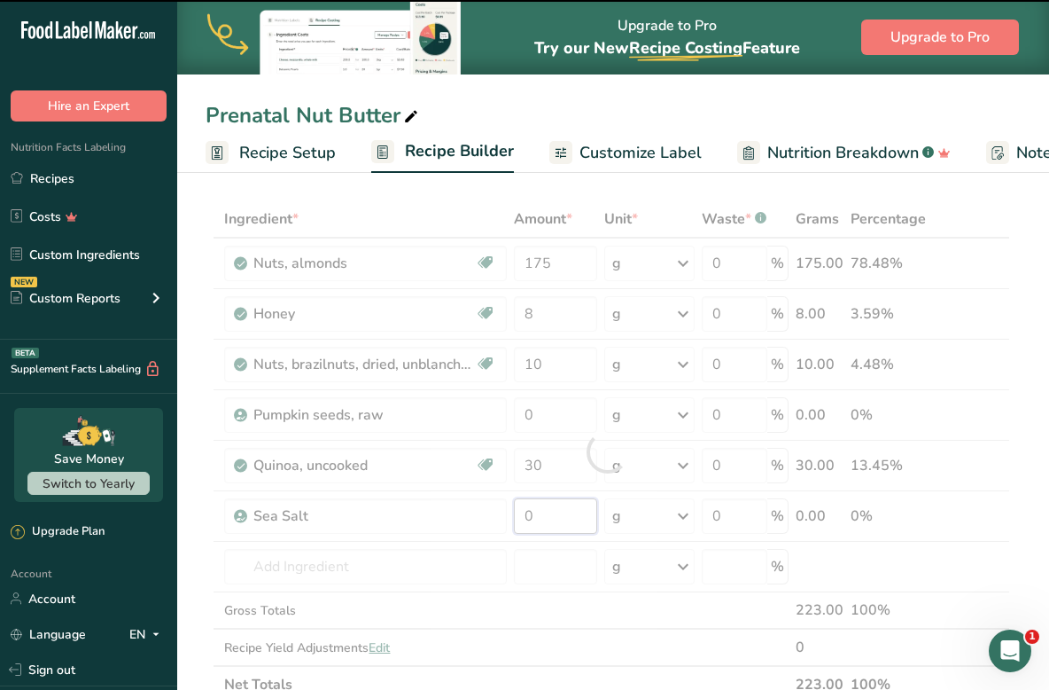
drag, startPoint x: 553, startPoint y: 522, endPoint x: 495, endPoint y: 514, distance: 59.0
click at [495, 514] on div "Ingredient * Amount * Unit * Waste * .a-a{fill:#347362;}.b-a{fill:#fff;} Grams …" at bounding box center [608, 451] width 805 height 503
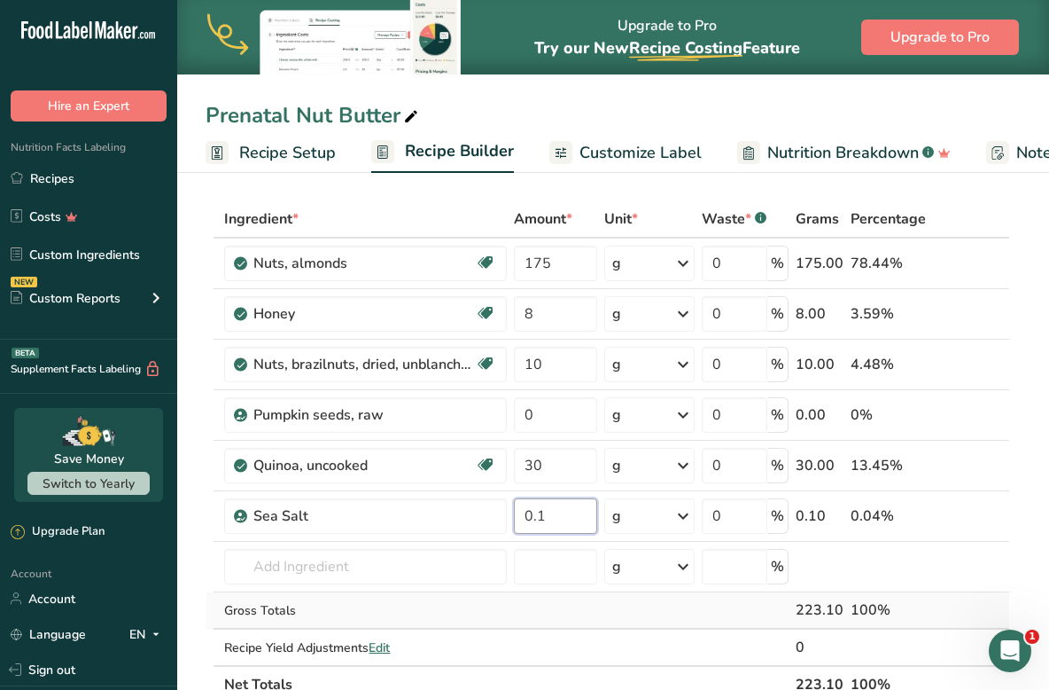
type input "0.1"
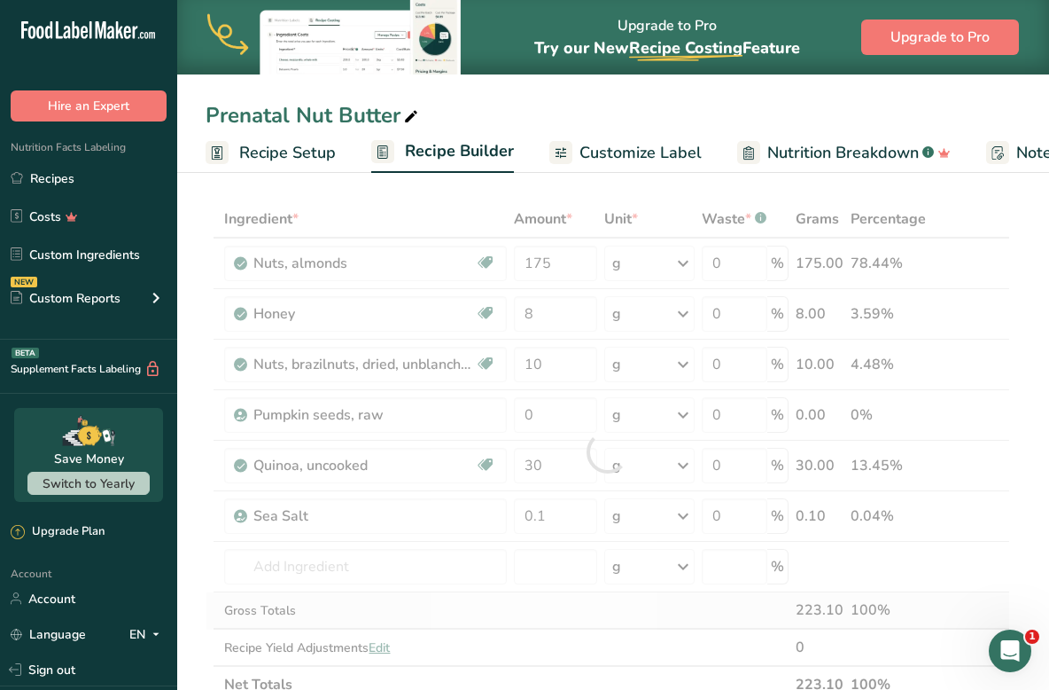
click at [619, 627] on div "Ingredient * Amount * Unit * Waste * .a-a{fill:#347362;}.b-a{fill:#fff;} Grams …" at bounding box center [608, 451] width 805 height 503
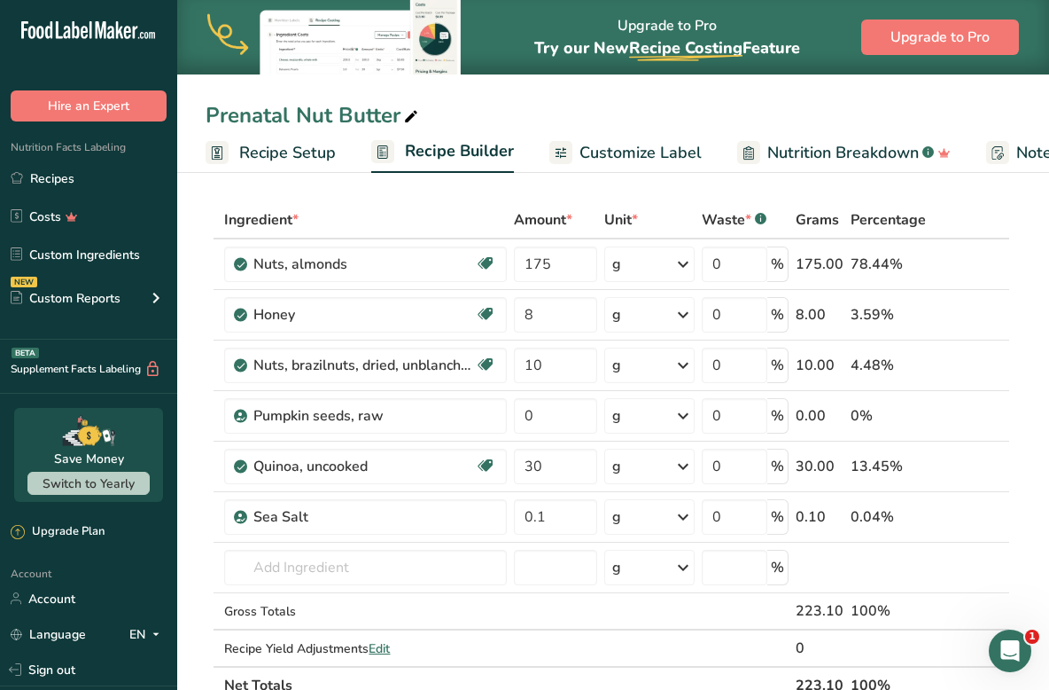
scroll to position [43, 0]
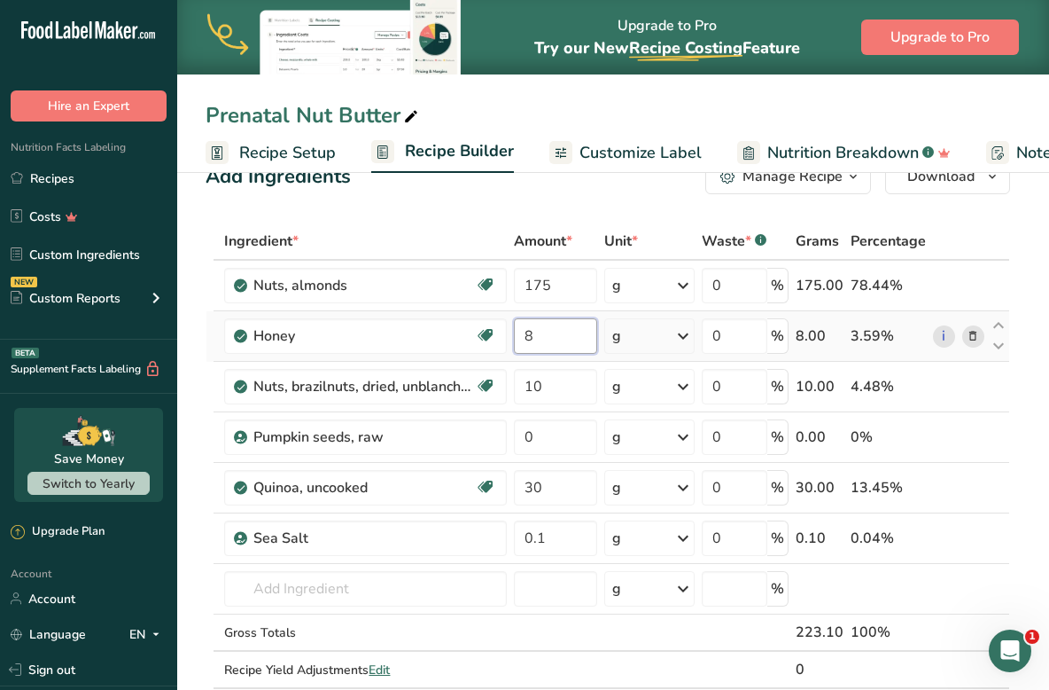
drag, startPoint x: 573, startPoint y: 332, endPoint x: 527, endPoint y: 332, distance: 46.1
click at [527, 332] on input "8" at bounding box center [555, 335] width 83 height 35
type input "10"
click at [565, 639] on div "Ingredient * Amount * Unit * Waste * .a-a{fill:#347362;}.b-a{fill:#fff;} Grams …" at bounding box center [608, 473] width 805 height 503
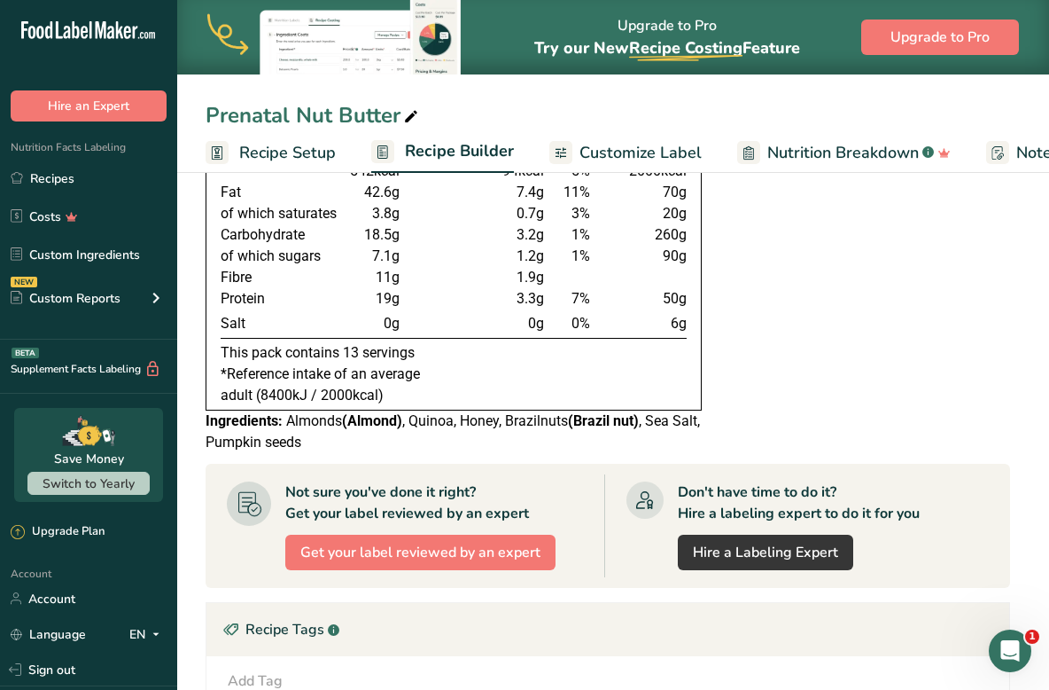
scroll to position [536, 0]
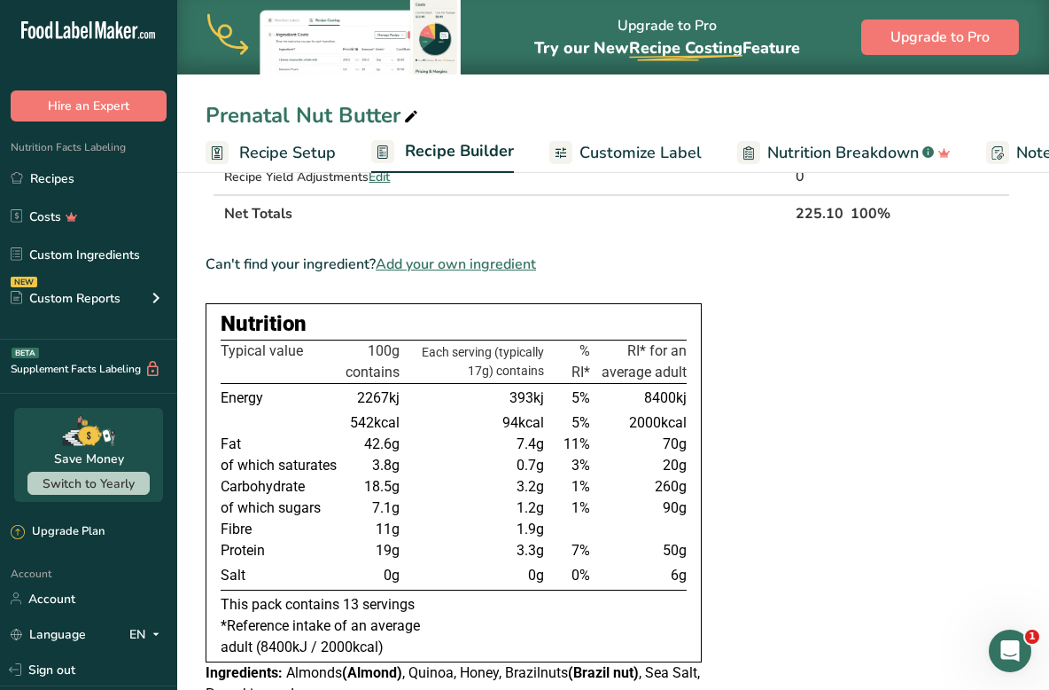
click at [312, 144] on span "Recipe Setup" at bounding box center [287, 153] width 97 height 24
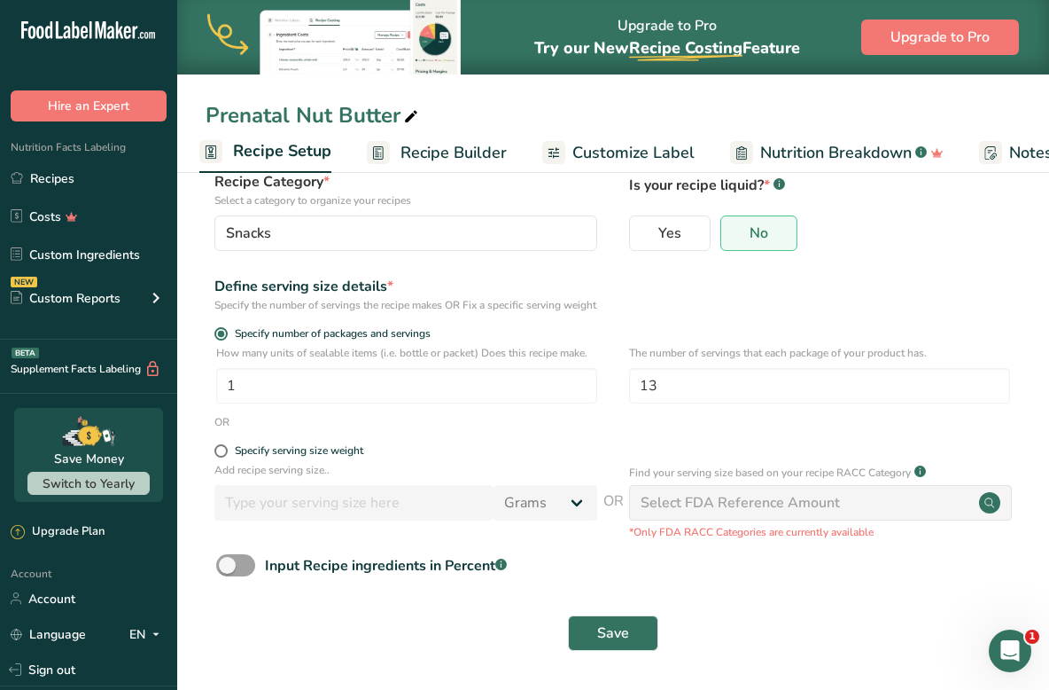
scroll to position [136, 0]
click at [449, 142] on span "Recipe Builder" at bounding box center [454, 153] width 106 height 24
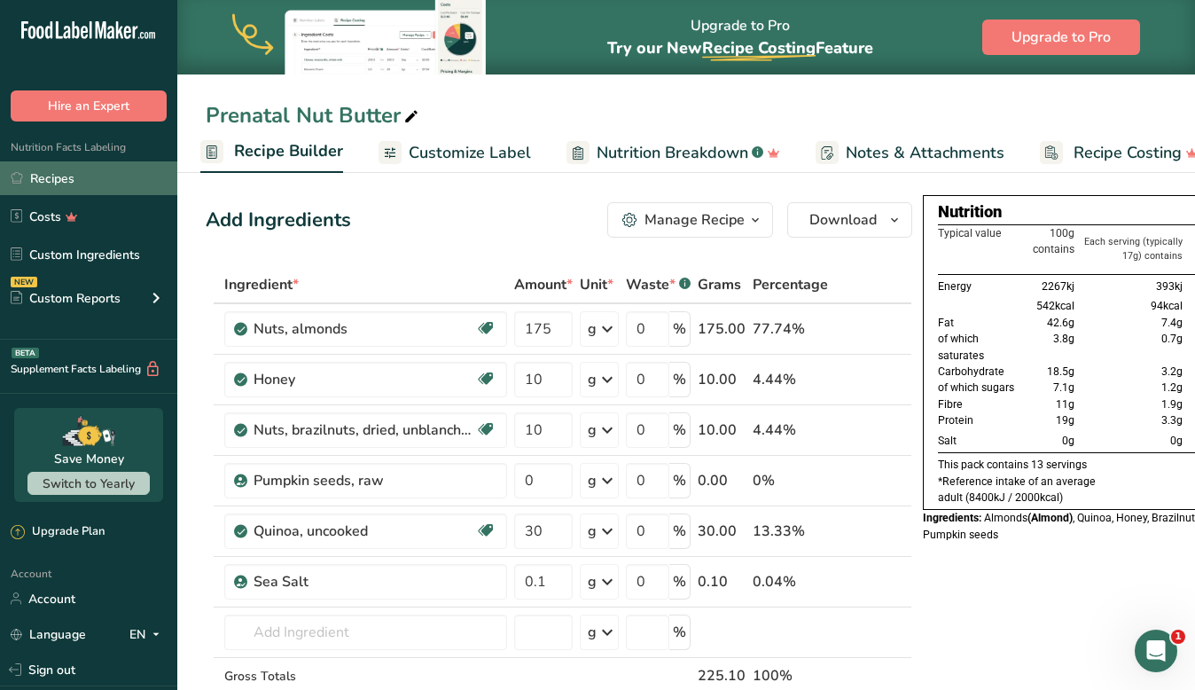
click at [75, 179] on link "Recipes" at bounding box center [88, 178] width 177 height 34
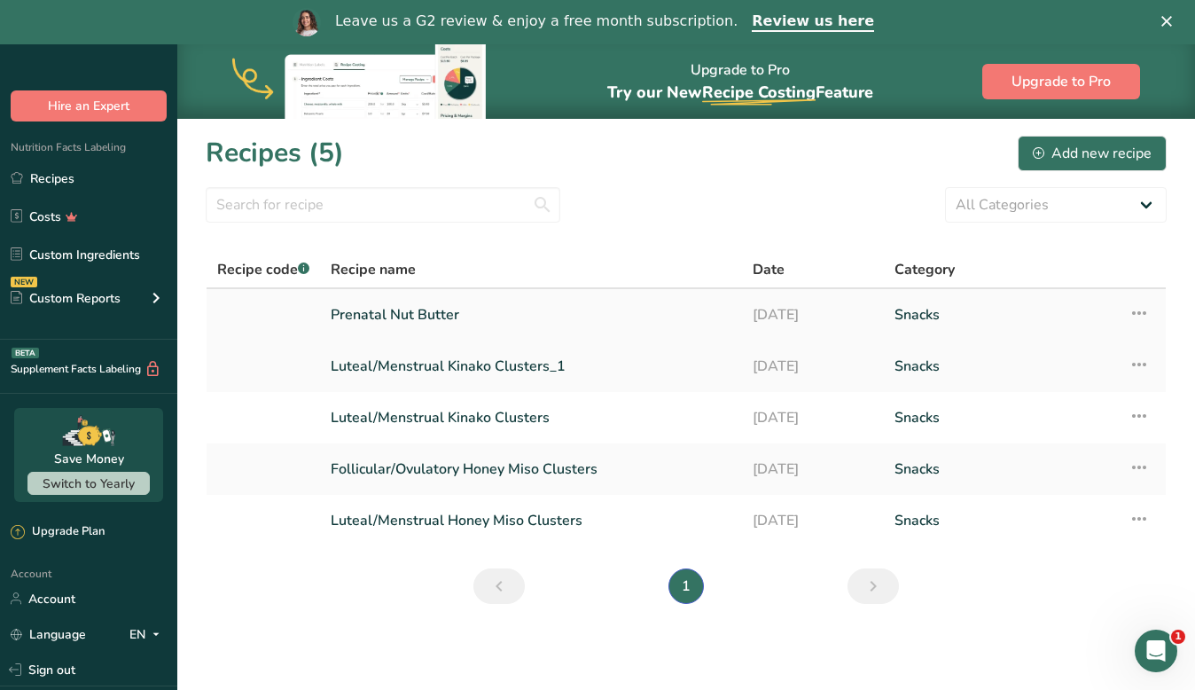
click at [402, 314] on link "Prenatal Nut Butter" at bounding box center [531, 314] width 401 height 37
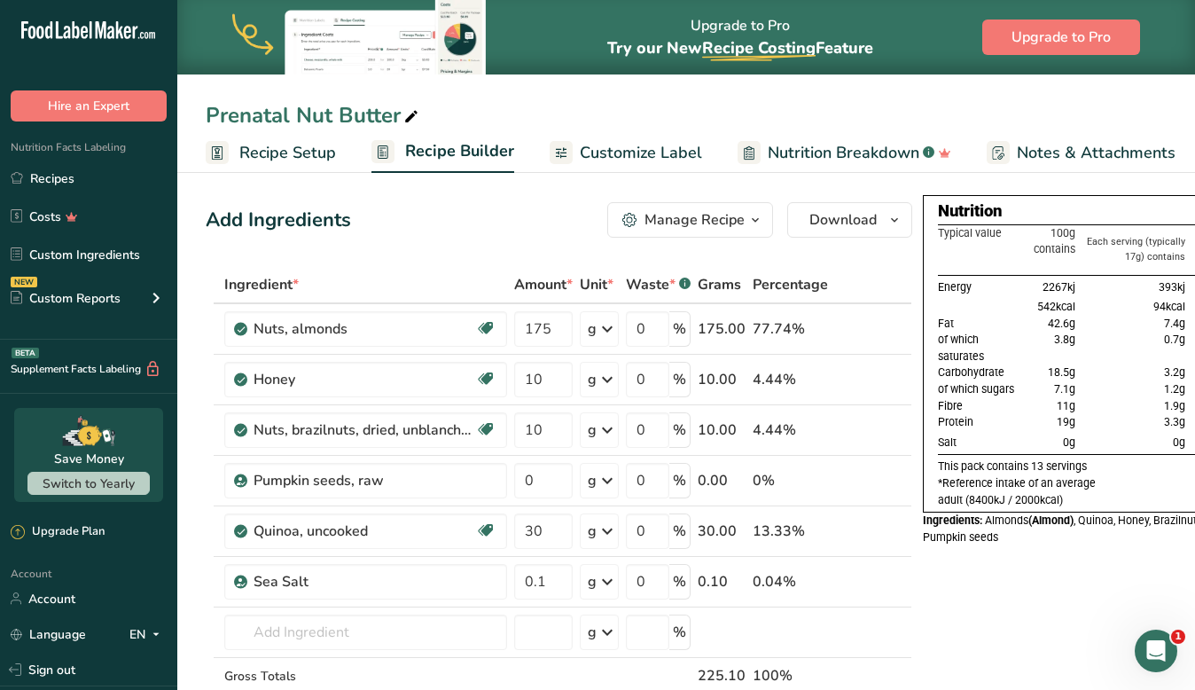
click at [261, 105] on div "Prenatal Nut Butter" at bounding box center [314, 115] width 216 height 32
click at [252, 121] on input "Prenatal Nut Butter" at bounding box center [686, 115] width 961 height 32
type input "[DEMOGRAPHIC_DATA] Nut Butter"
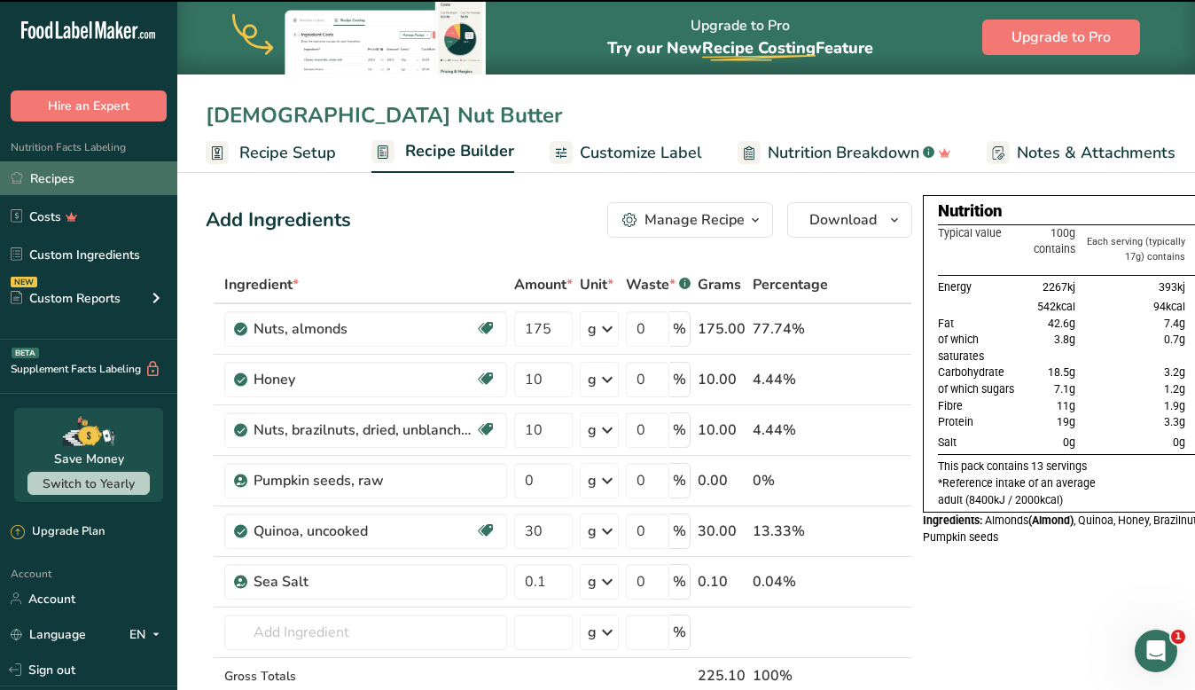
click at [97, 181] on link "Recipes" at bounding box center [88, 178] width 177 height 34
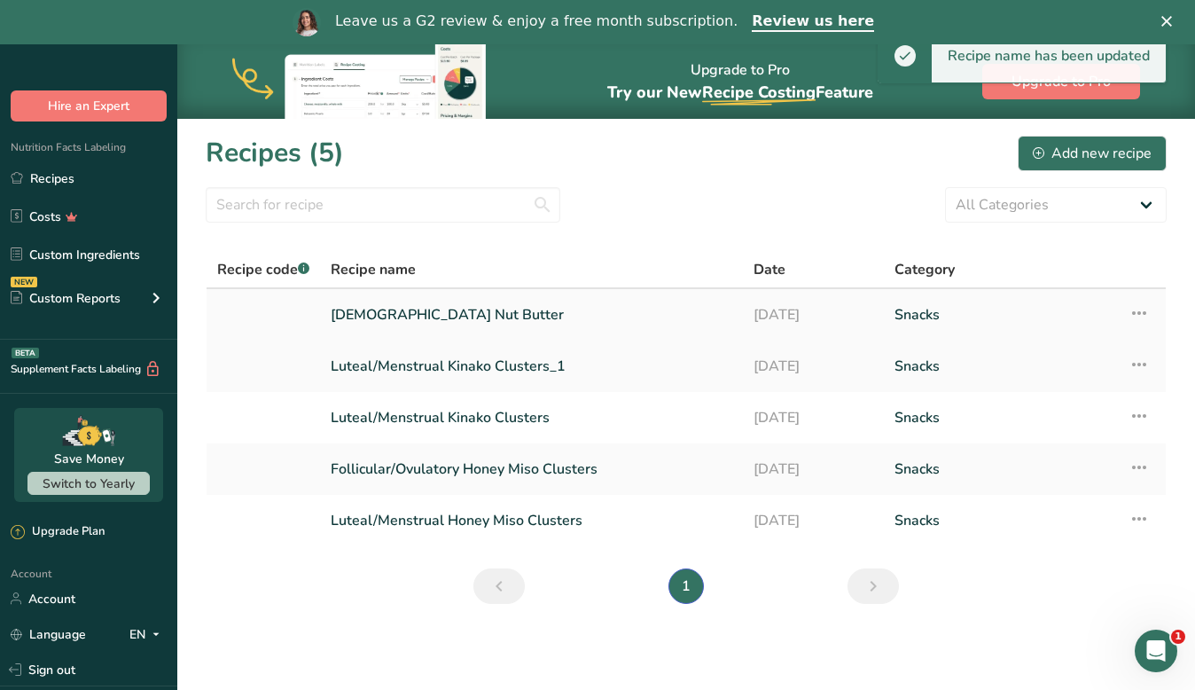
click at [1138, 308] on icon at bounding box center [1138, 313] width 21 height 32
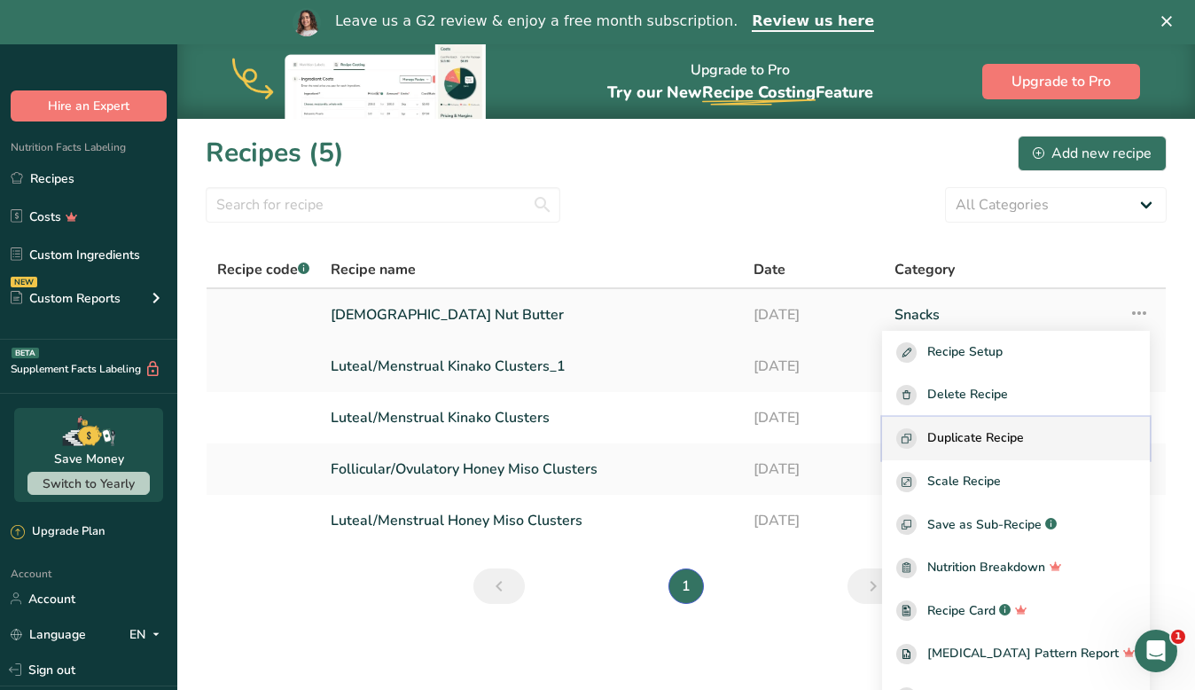
click at [1073, 425] on button "Duplicate Recipe" at bounding box center [1016, 438] width 268 height 43
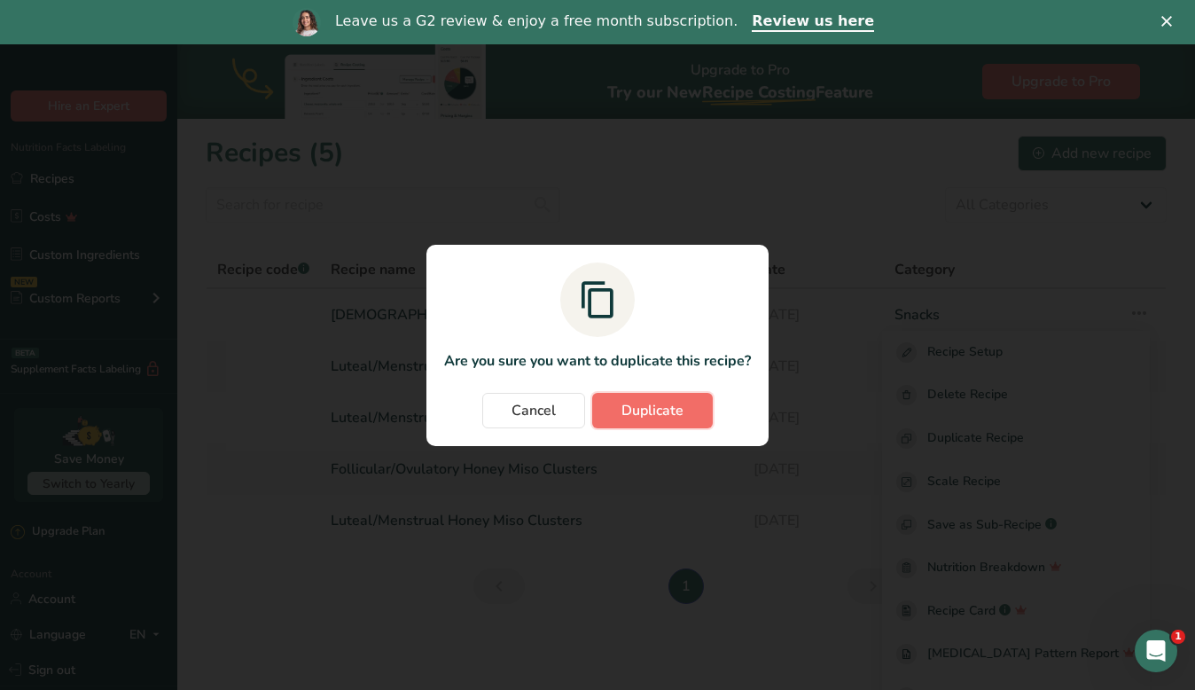
click at [630, 401] on span "Duplicate" at bounding box center [652, 410] width 62 height 21
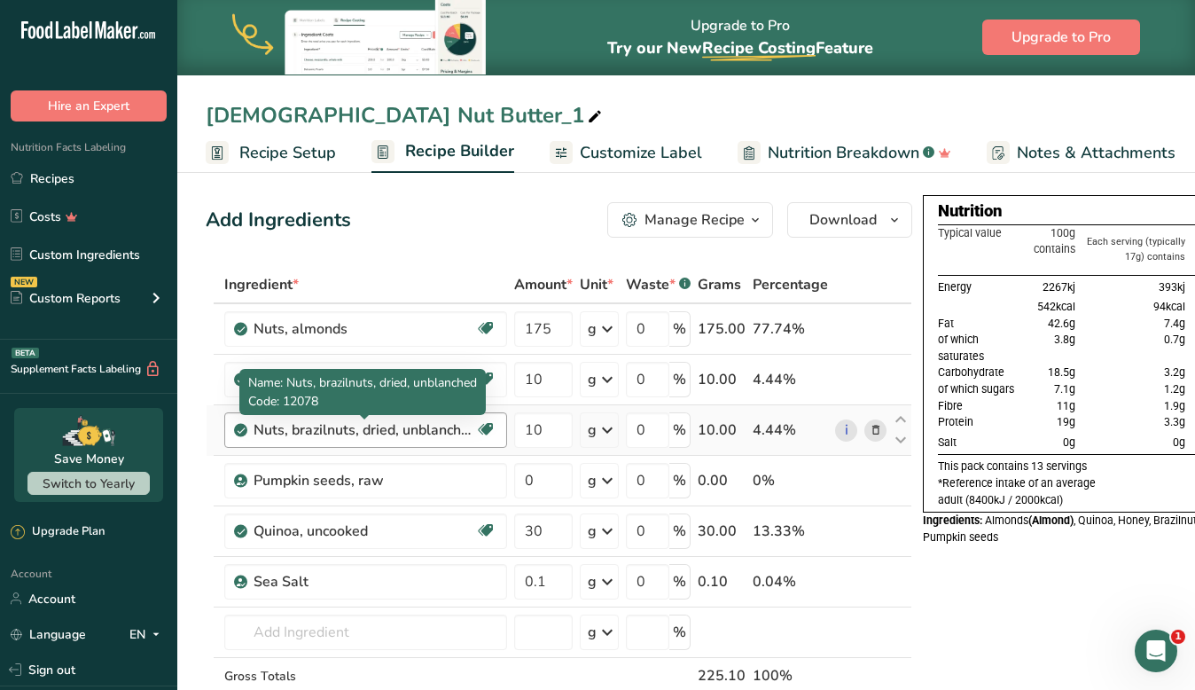
click at [388, 425] on div "Nuts, brazilnuts, dried, unblanched" at bounding box center [364, 429] width 222 height 21
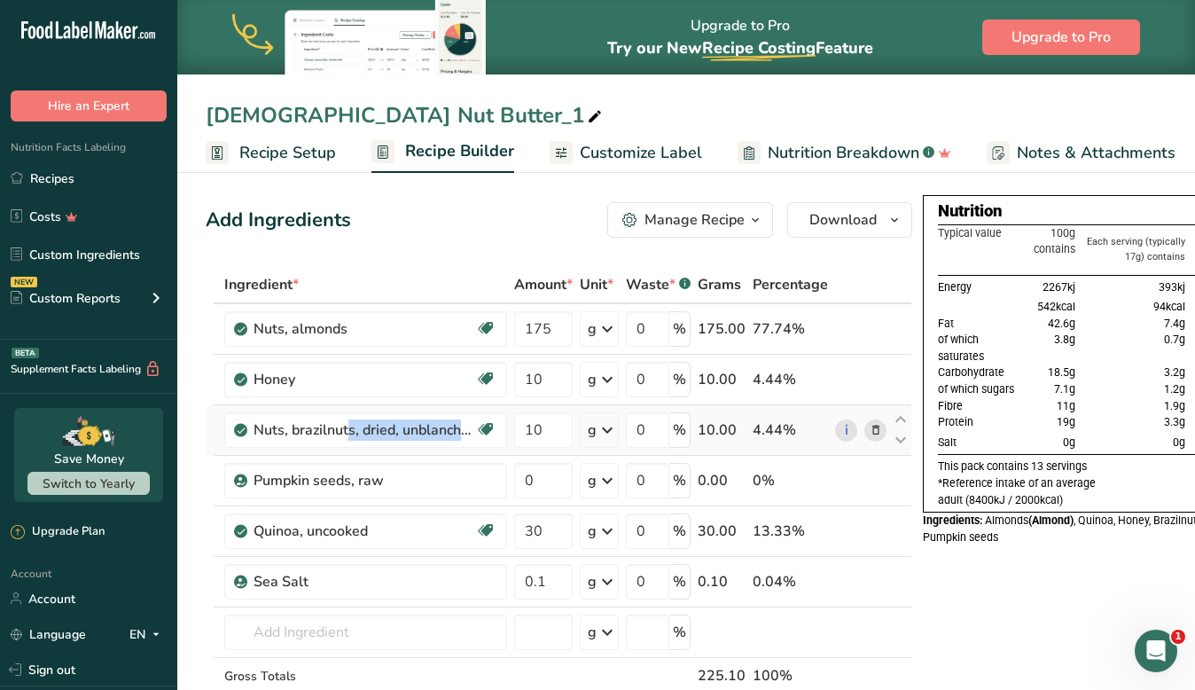
click at [876, 429] on icon at bounding box center [875, 430] width 12 height 19
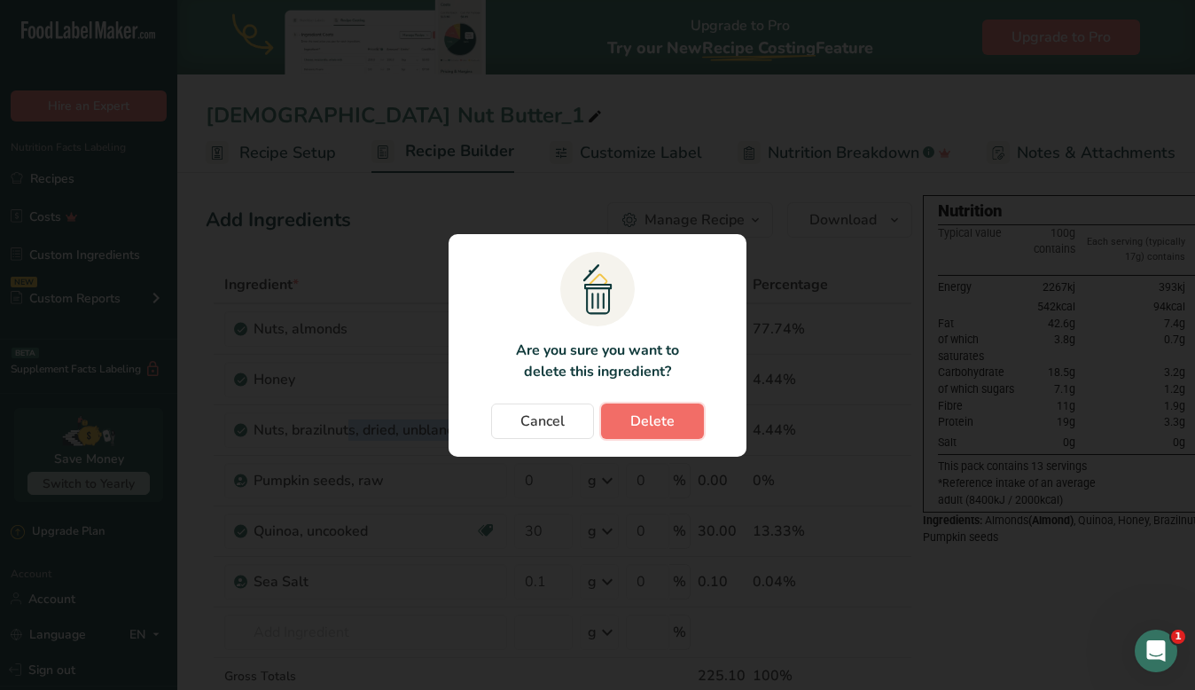
click at [649, 422] on span "Delete" at bounding box center [652, 420] width 44 height 21
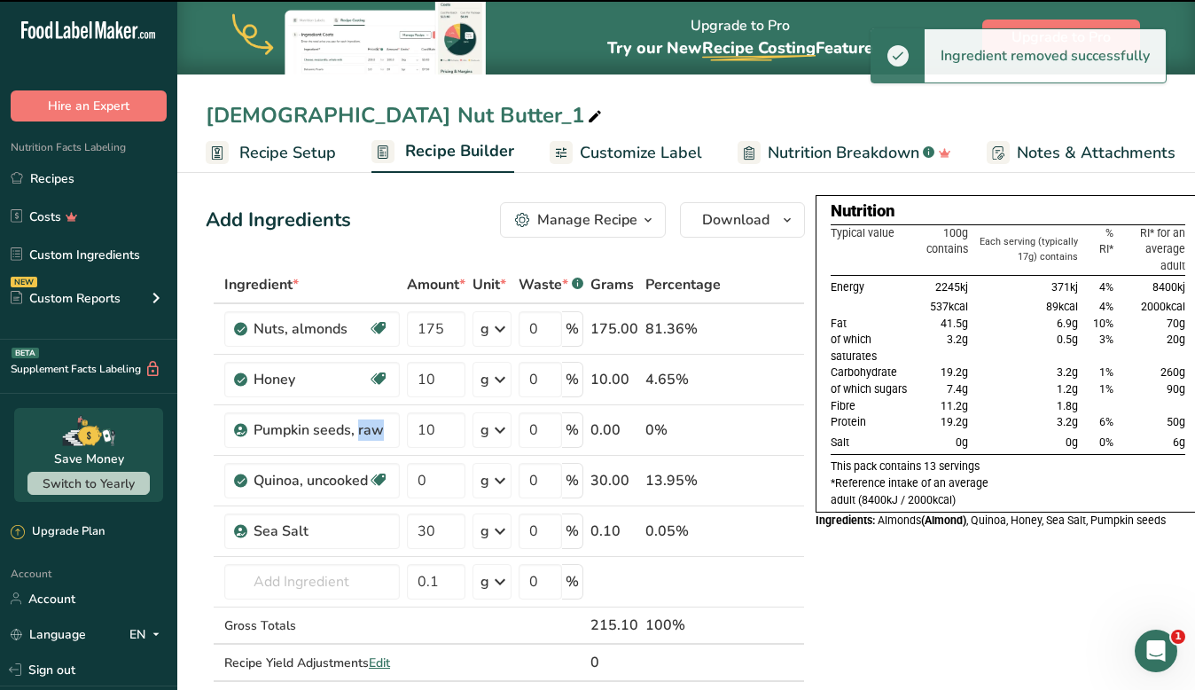
type input "0"
type input "30"
type input "0.1"
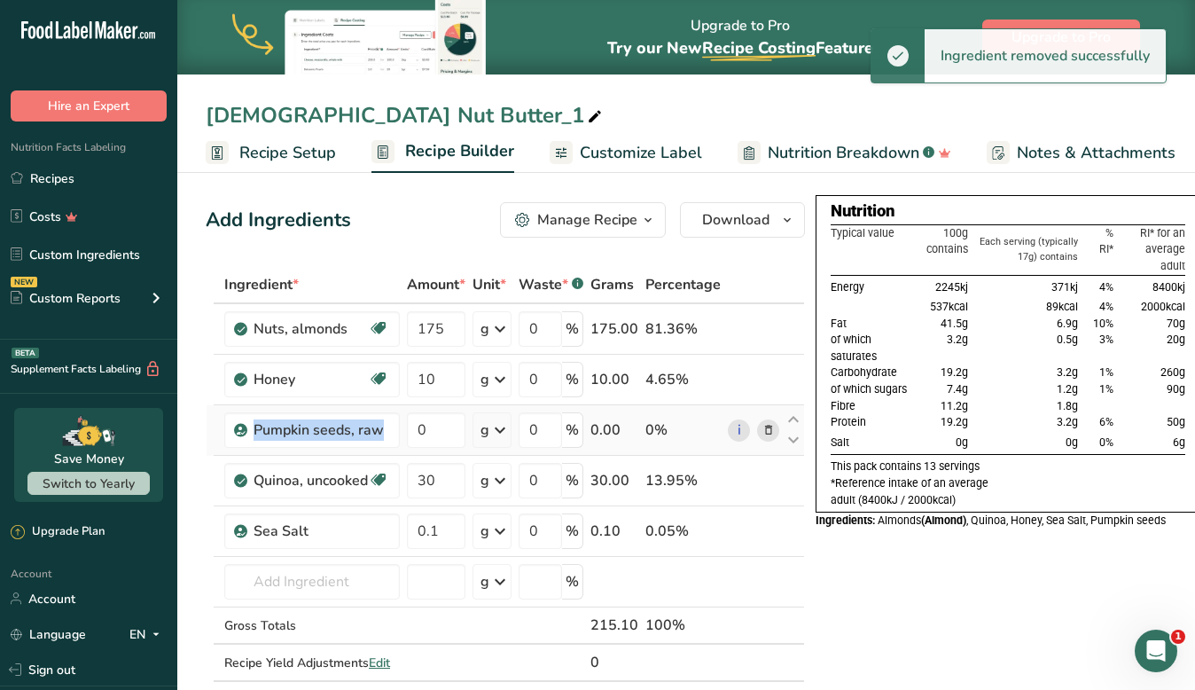
click at [767, 432] on icon at bounding box center [768, 430] width 12 height 19
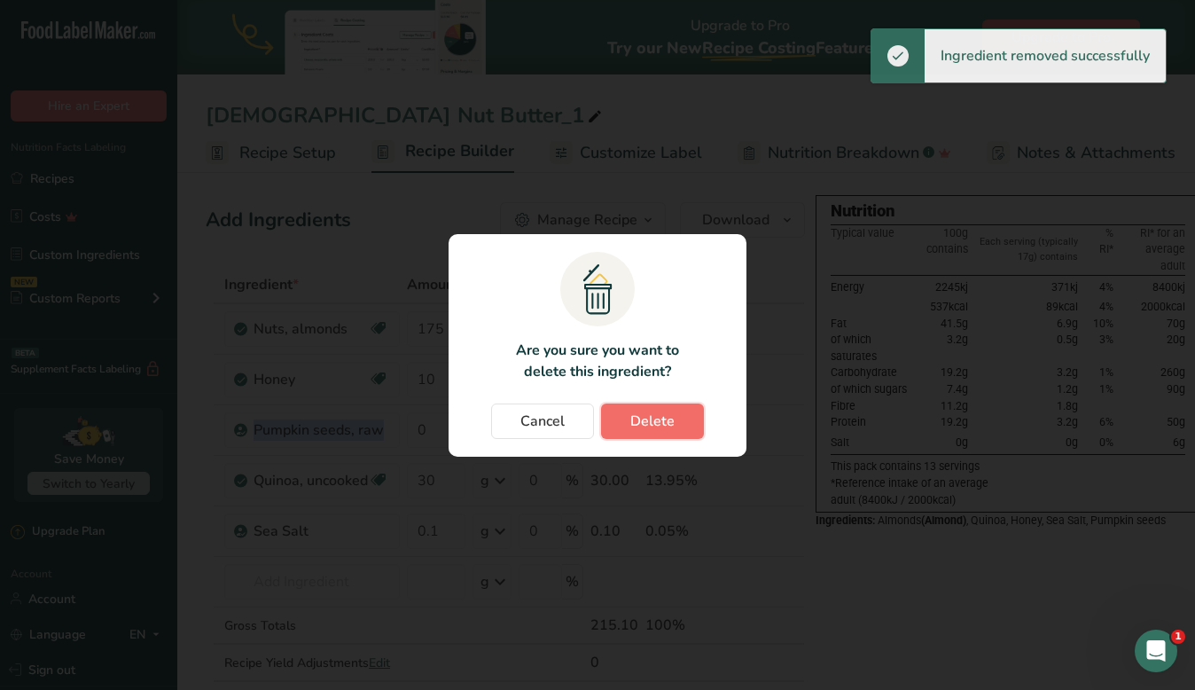
click at [668, 422] on span "Delete" at bounding box center [652, 420] width 44 height 21
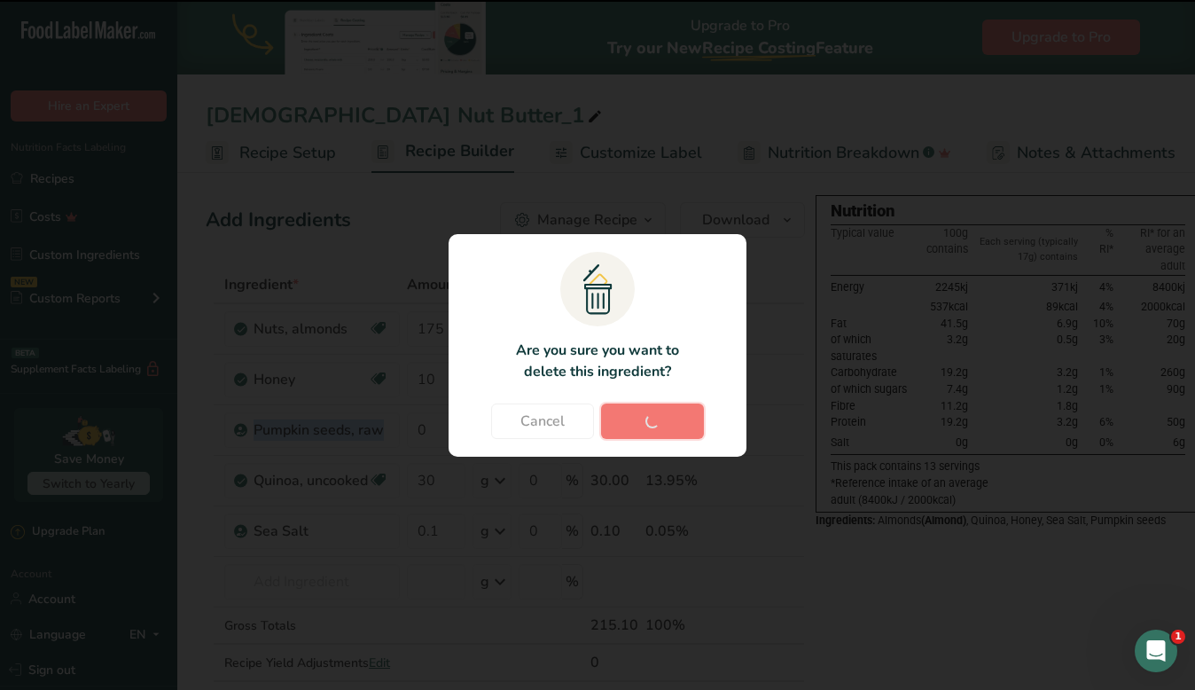
type input "30"
type input "0.1"
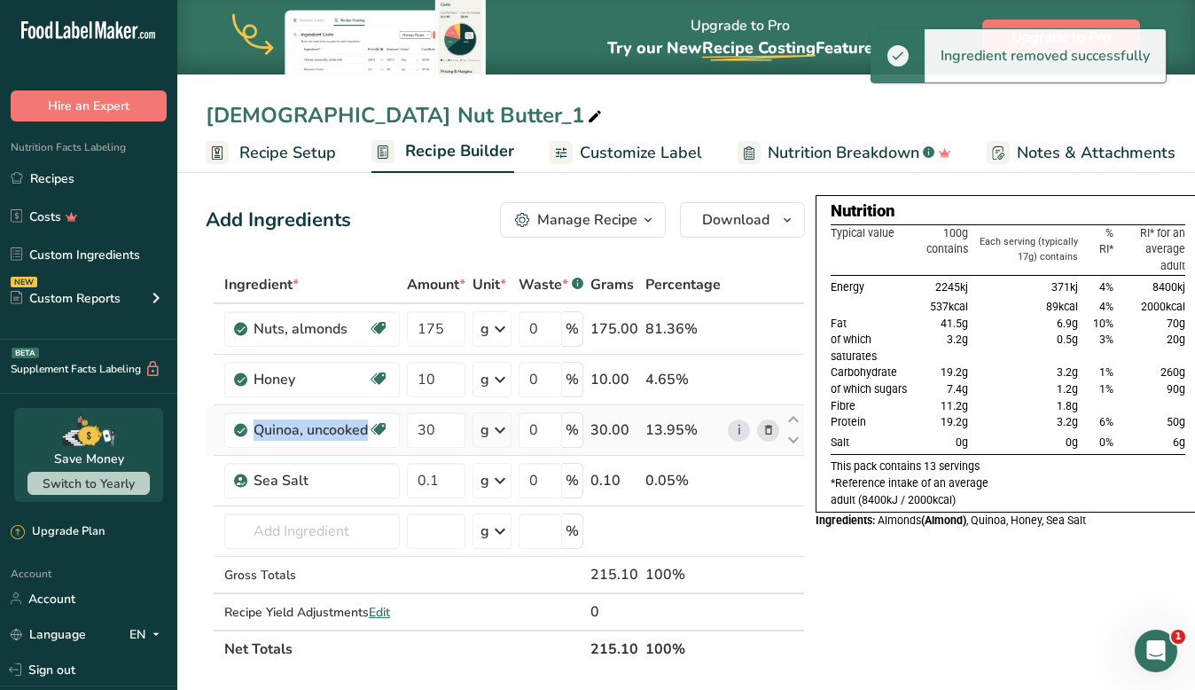
click at [764, 432] on icon at bounding box center [768, 430] width 12 height 19
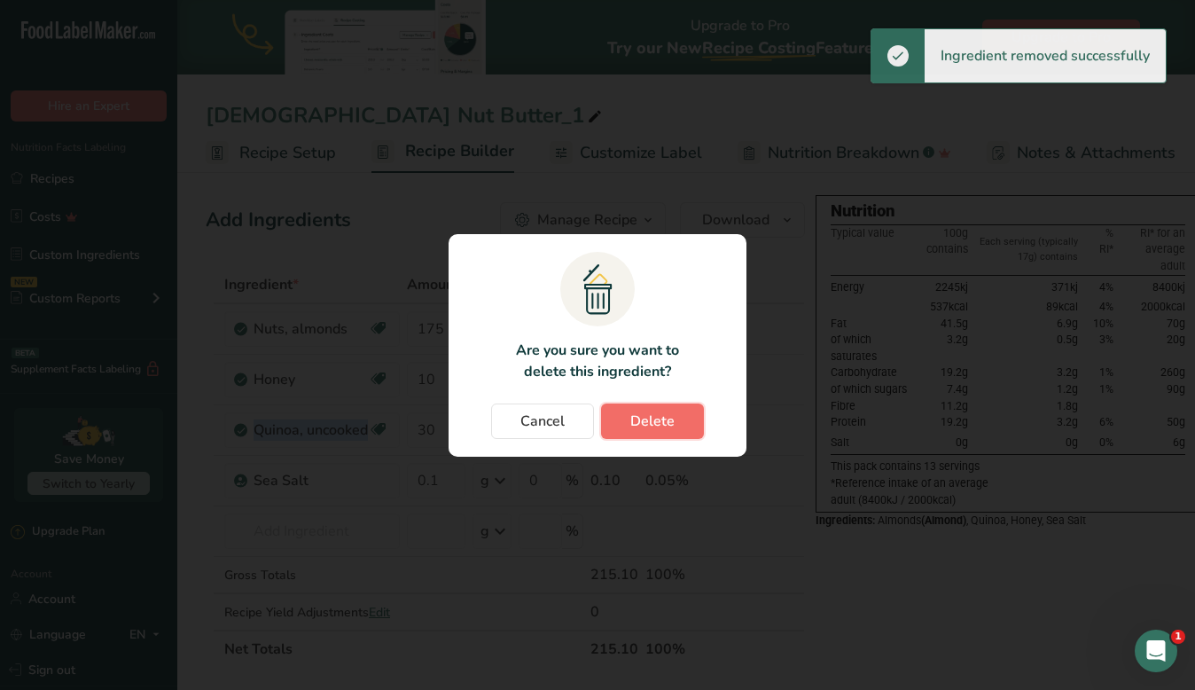
click at [684, 422] on button "Delete" at bounding box center [652, 420] width 103 height 35
type input "0.1"
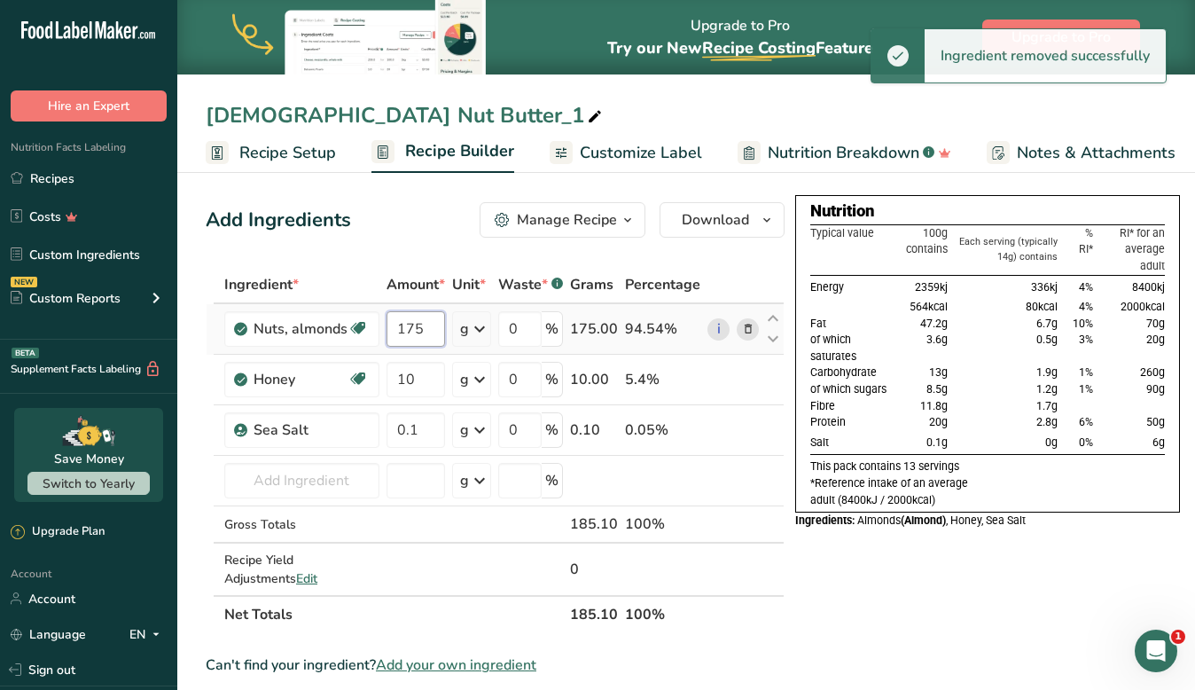
click at [413, 328] on input "175" at bounding box center [415, 328] width 58 height 35
type input "200"
click at [320, 495] on div "Ingredient * Amount * Unit * Waste * .a-a{fill:#347362;}.b-a{fill:#fff;} Grams …" at bounding box center [495, 449] width 579 height 367
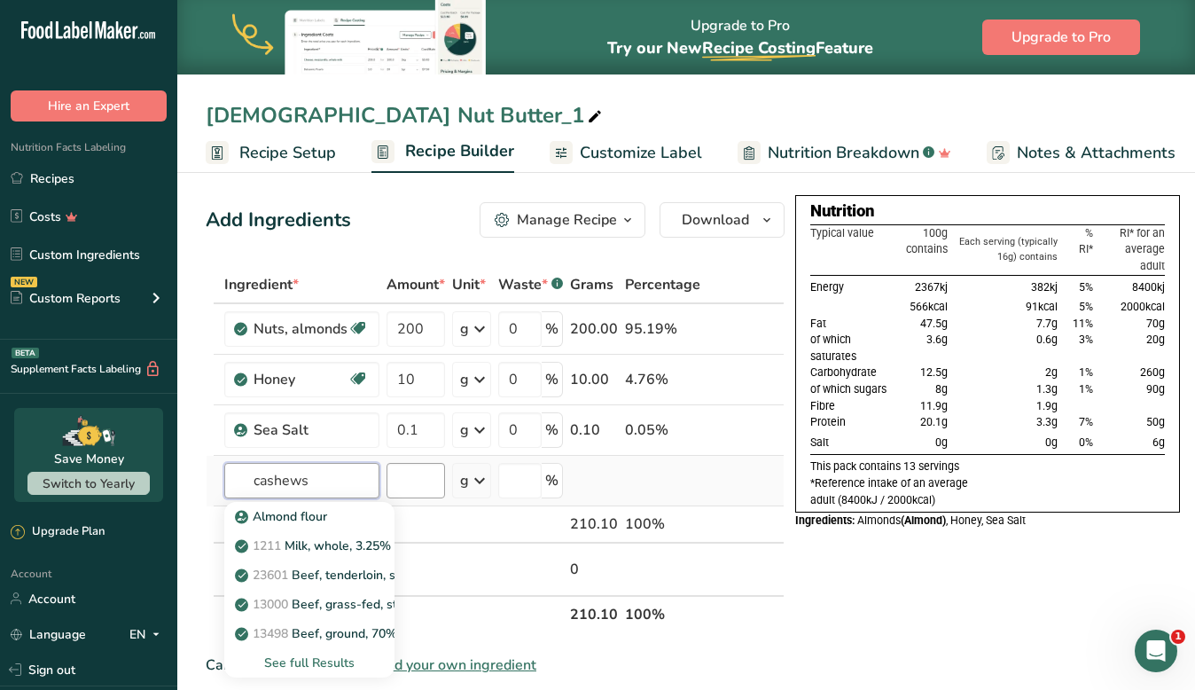
type input "cashews"
click at [406, 472] on input "number" at bounding box center [415, 480] width 58 height 35
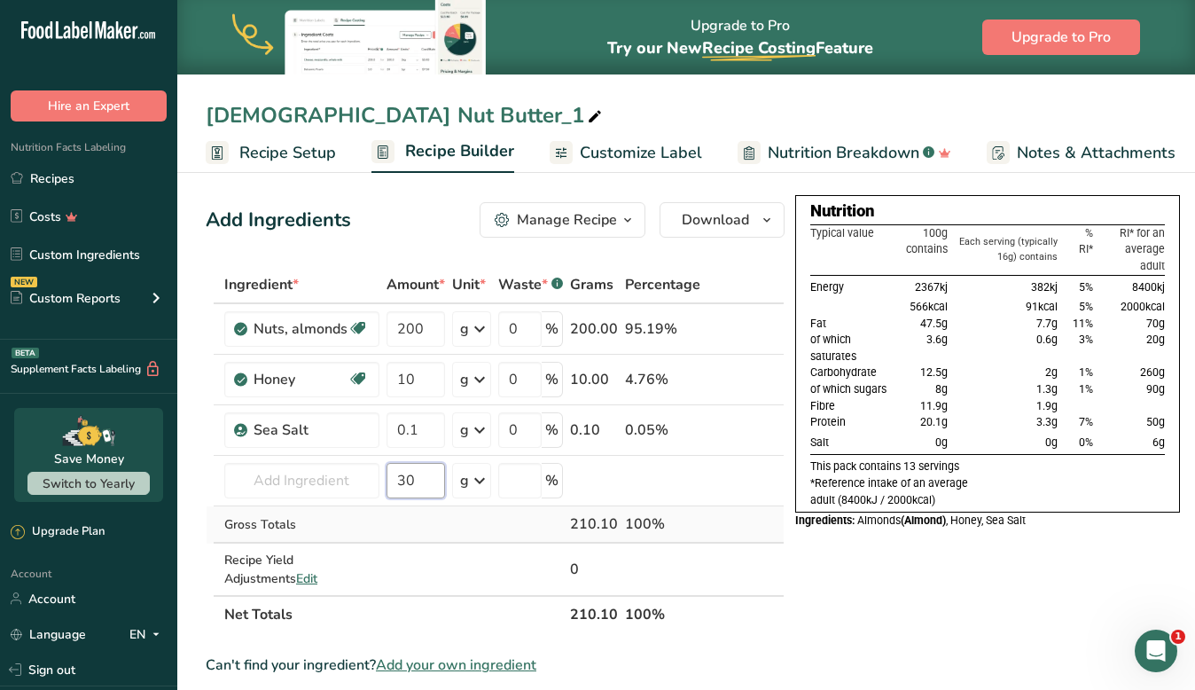
type input "30"
click at [401, 514] on td at bounding box center [416, 524] width 66 height 37
click at [316, 486] on input "text" at bounding box center [301, 480] width 155 height 35
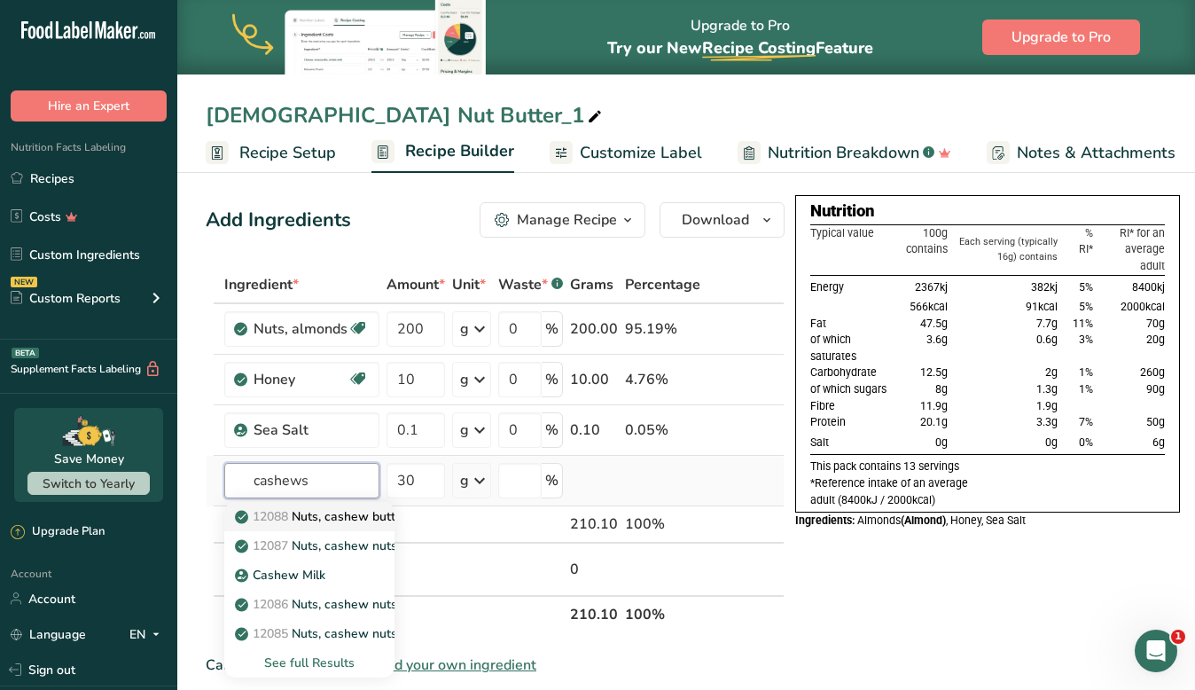
type input "cashews"
click at [341, 511] on p "12088 Nuts, cashew butter, plain, without salt added" at bounding box center [396, 516] width 316 height 19
type input "Nuts, cashew butter, plain, without salt added"
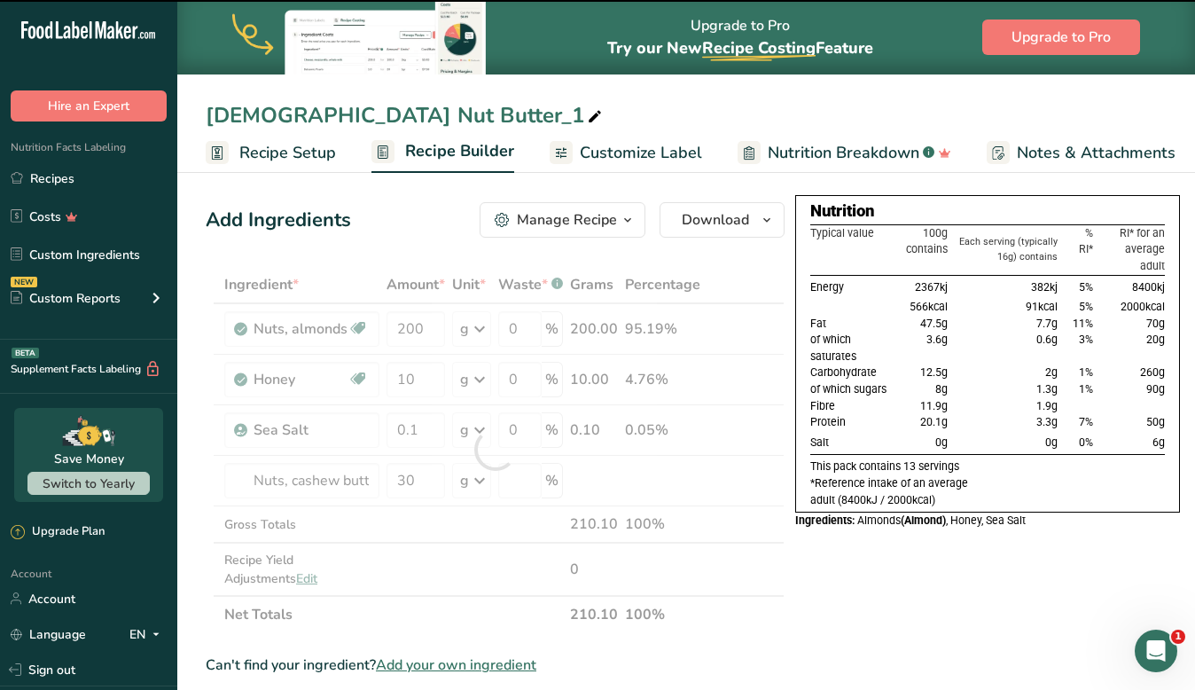
type input "0"
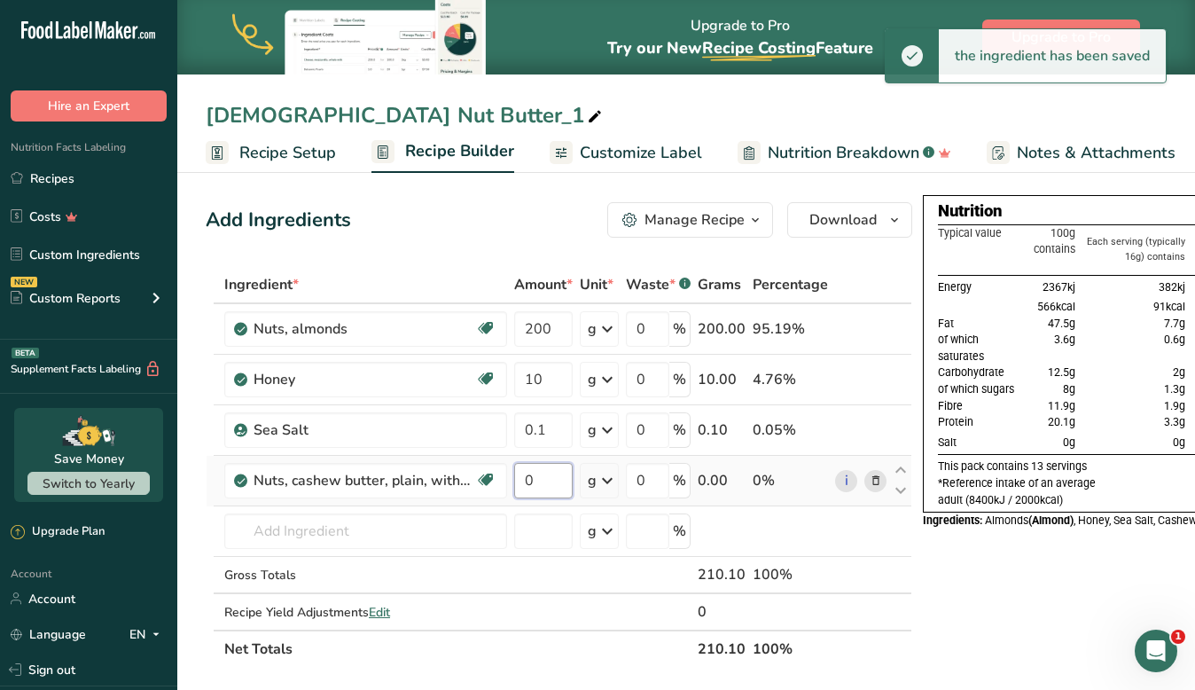
click at [532, 469] on input "0" at bounding box center [543, 480] width 58 height 35
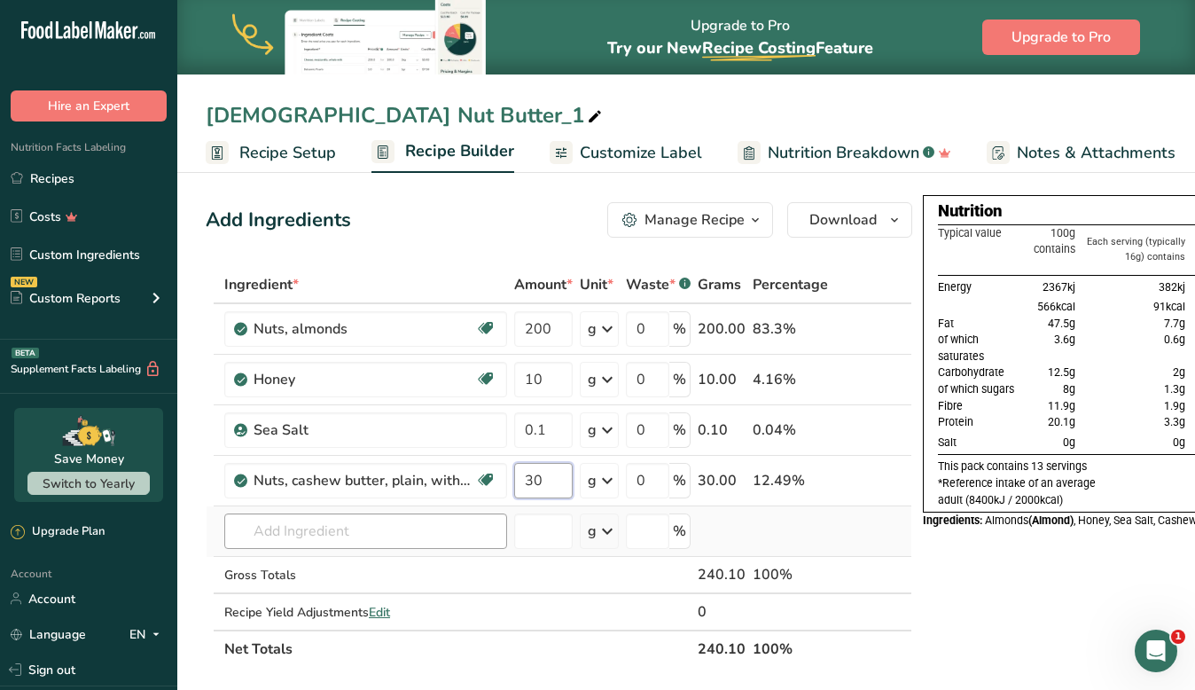
type input "30"
click at [351, 543] on div "Ingredient * Amount * Unit * Waste * .a-a{fill:#347362;}.b-a{fill:#fff;} Grams …" at bounding box center [559, 466] width 706 height 401
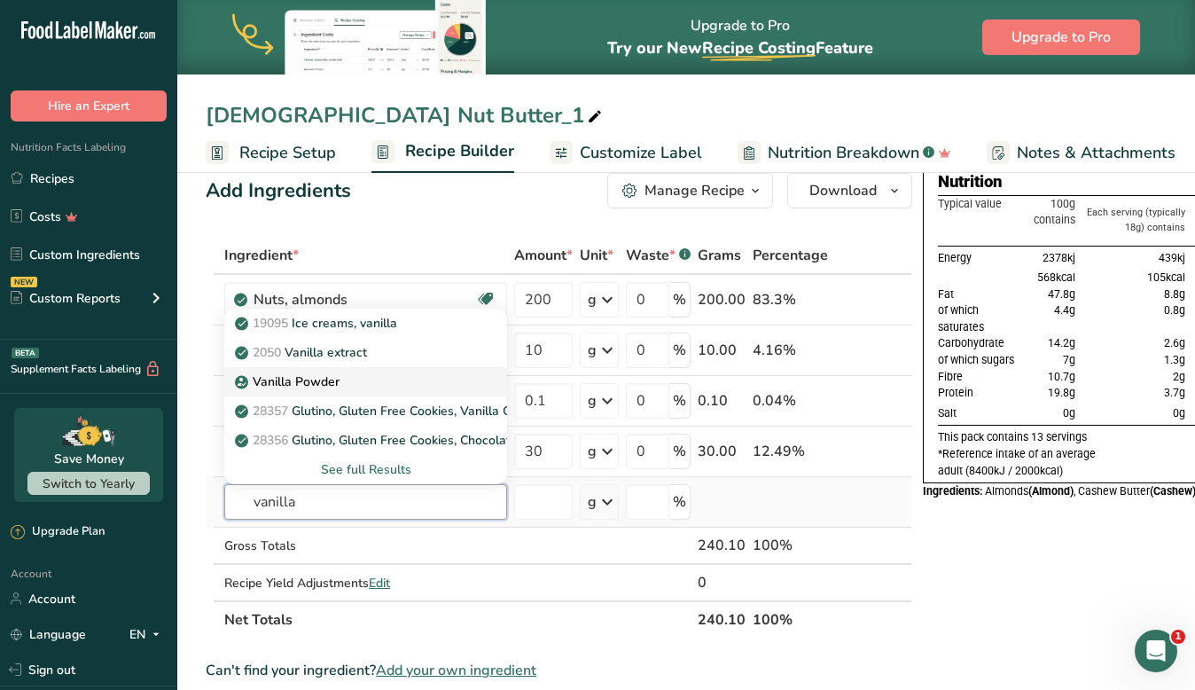
scroll to position [30, 0]
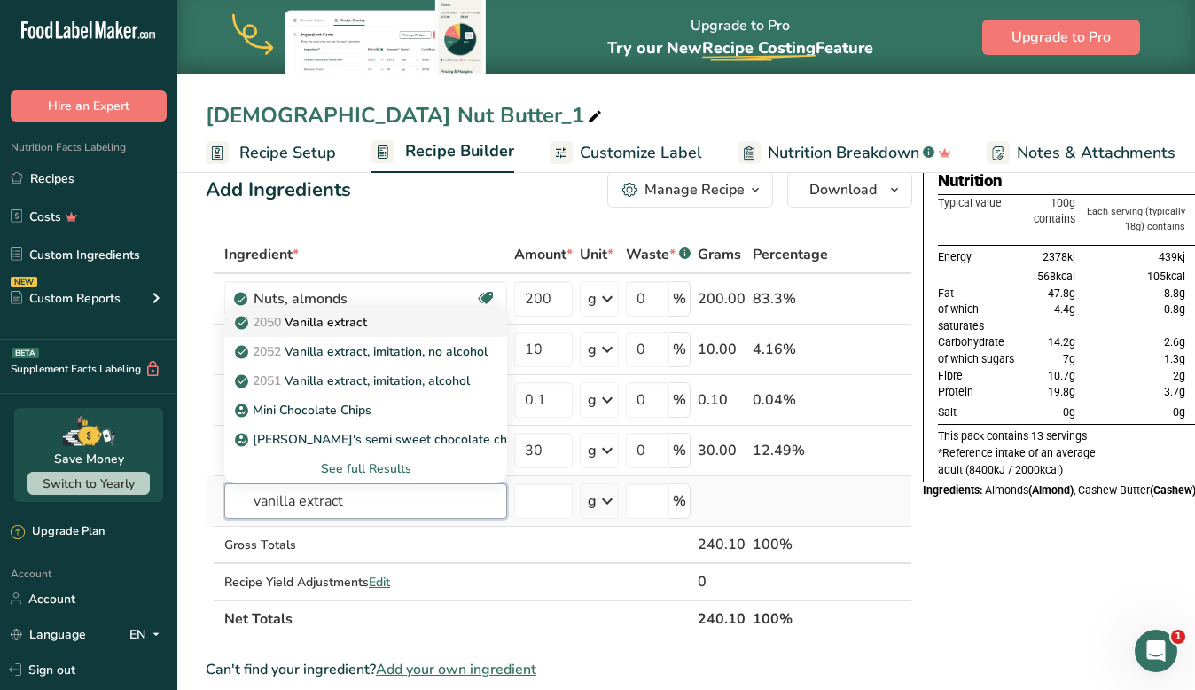
type input "vanilla extract"
click at [367, 326] on p "2050 Vanilla extract" at bounding box center [302, 322] width 129 height 19
type input "Vanilla extract"
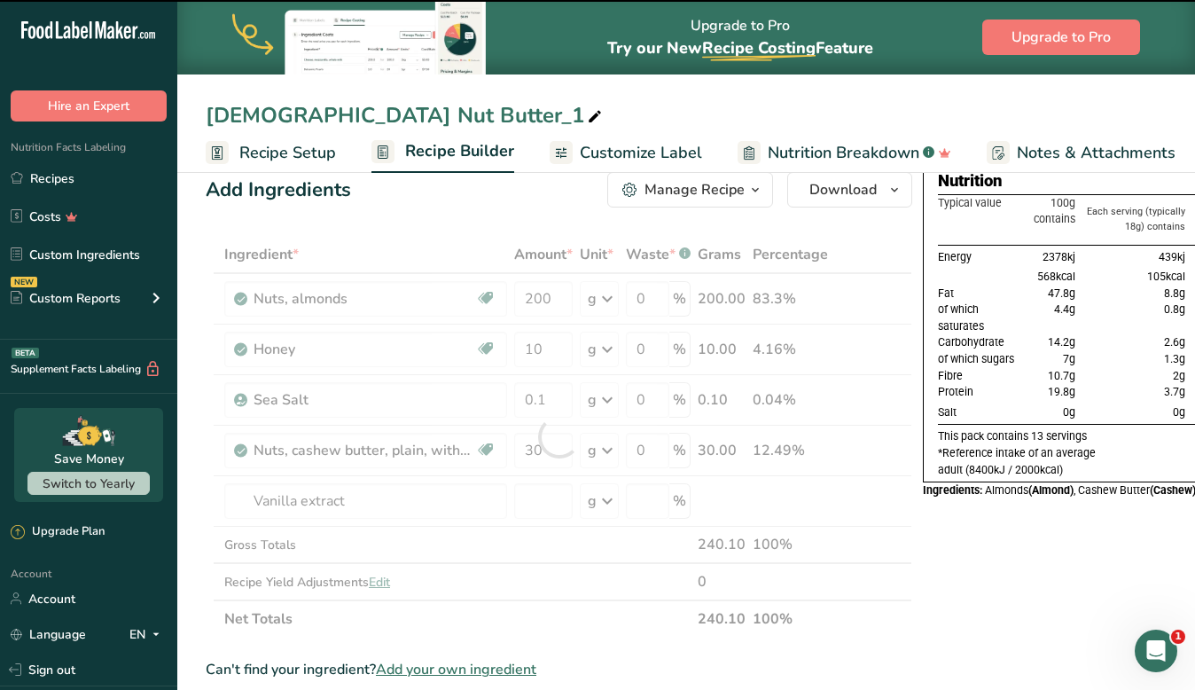
type input "0"
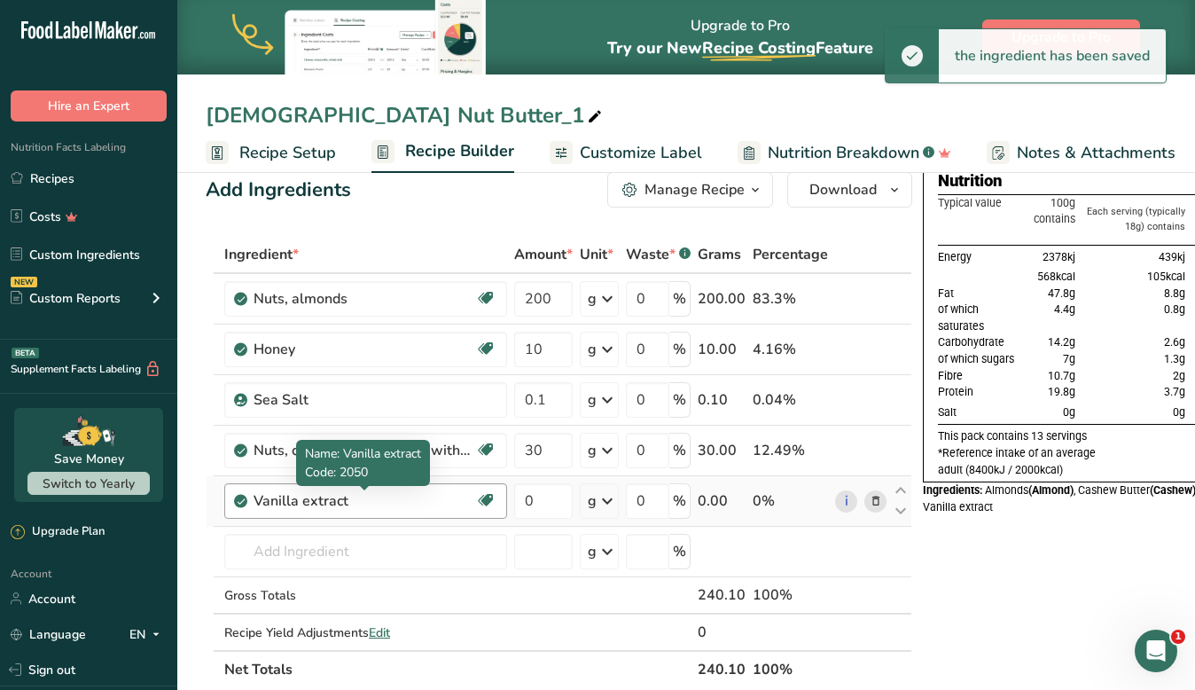
click at [355, 508] on div "Vanilla extract" at bounding box center [364, 500] width 222 height 21
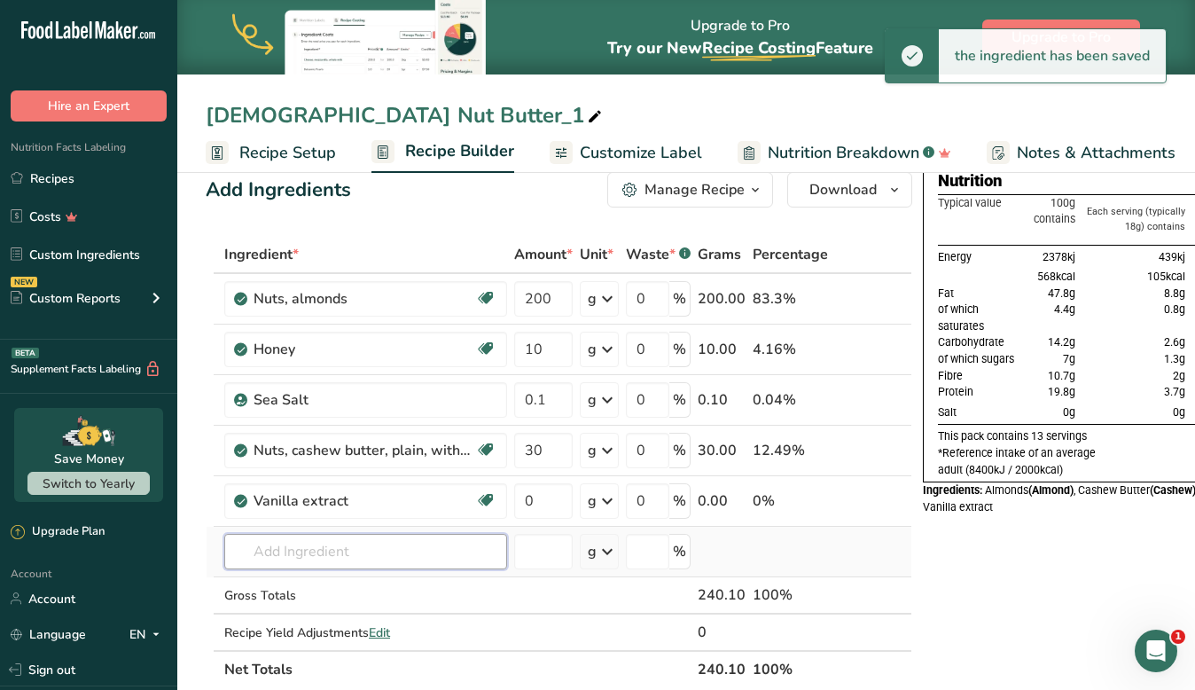
click at [329, 556] on input "text" at bounding box center [365, 551] width 283 height 35
type input "a"
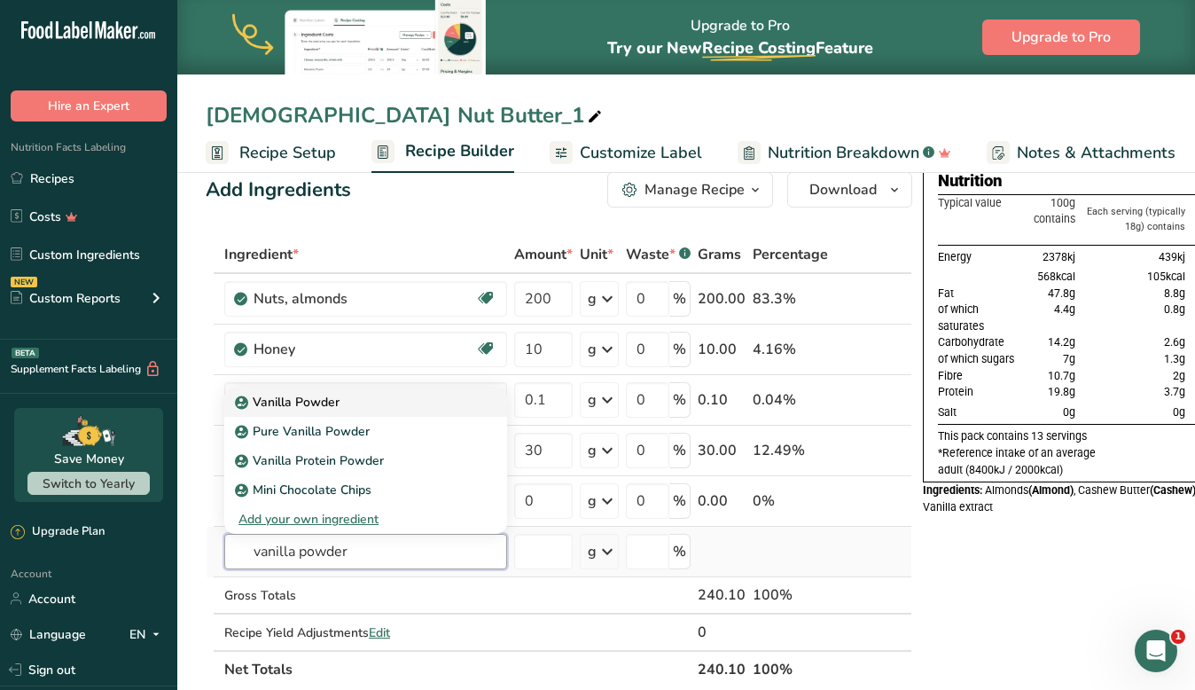
type input "vanilla powder"
click at [319, 402] on p "Vanilla Powder" at bounding box center [288, 402] width 101 height 19
type input "Vanilla Powder"
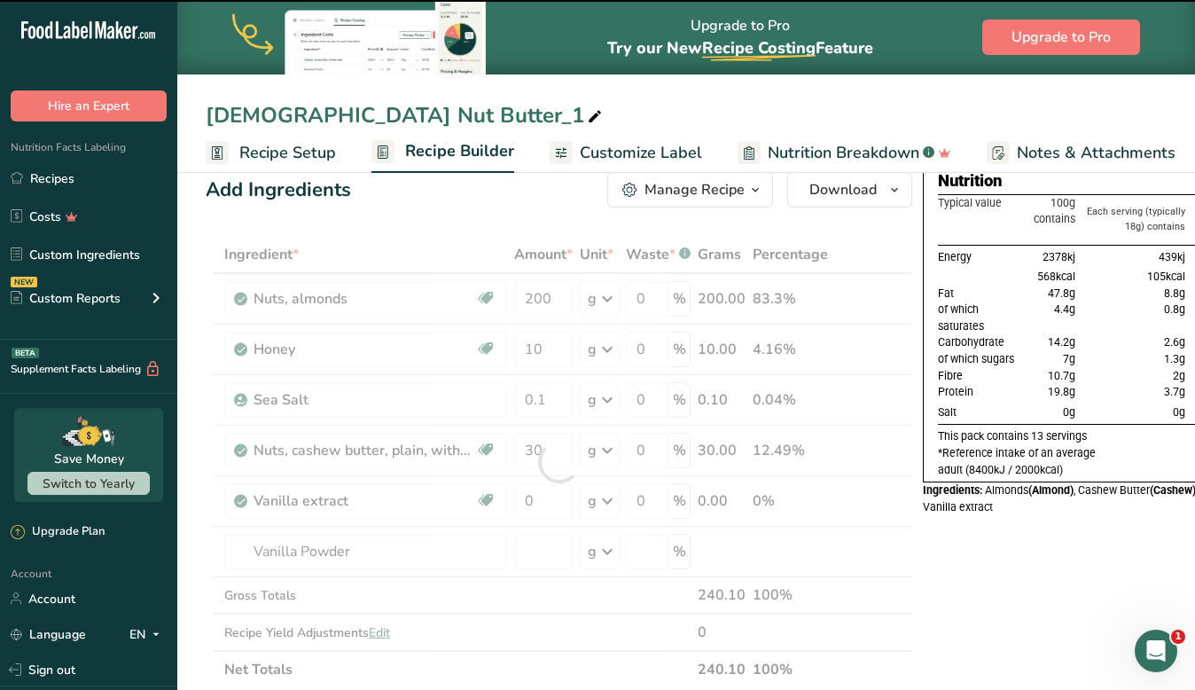
type input "0"
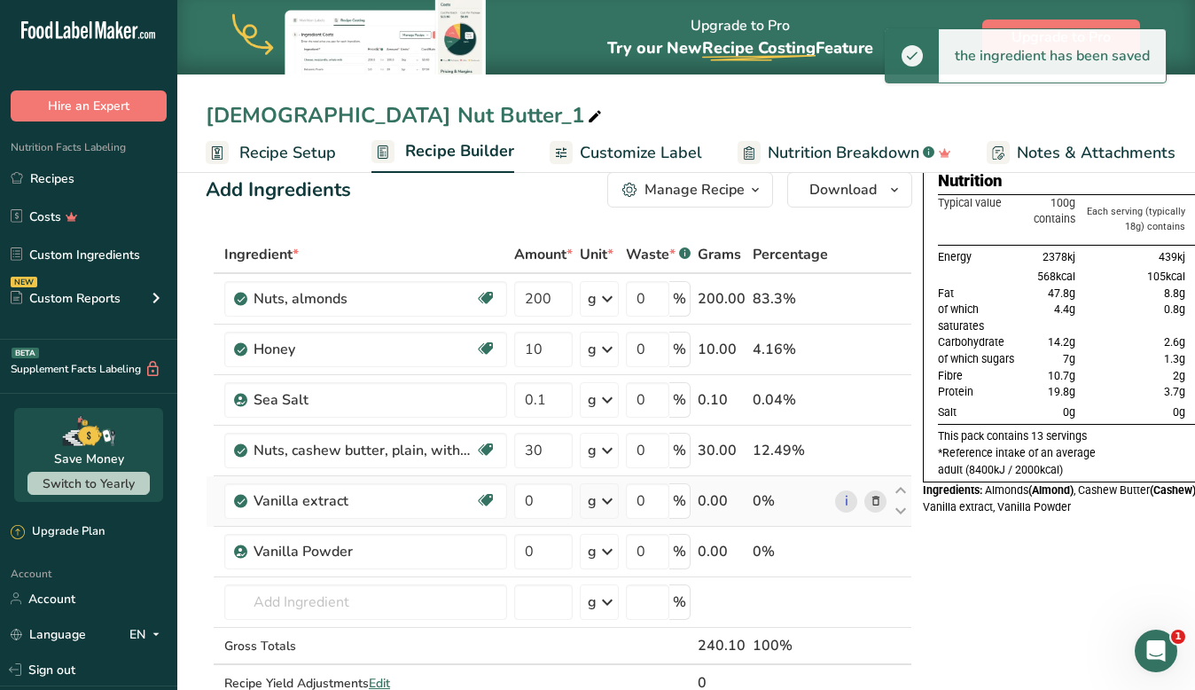
click at [873, 500] on icon at bounding box center [875, 501] width 12 height 19
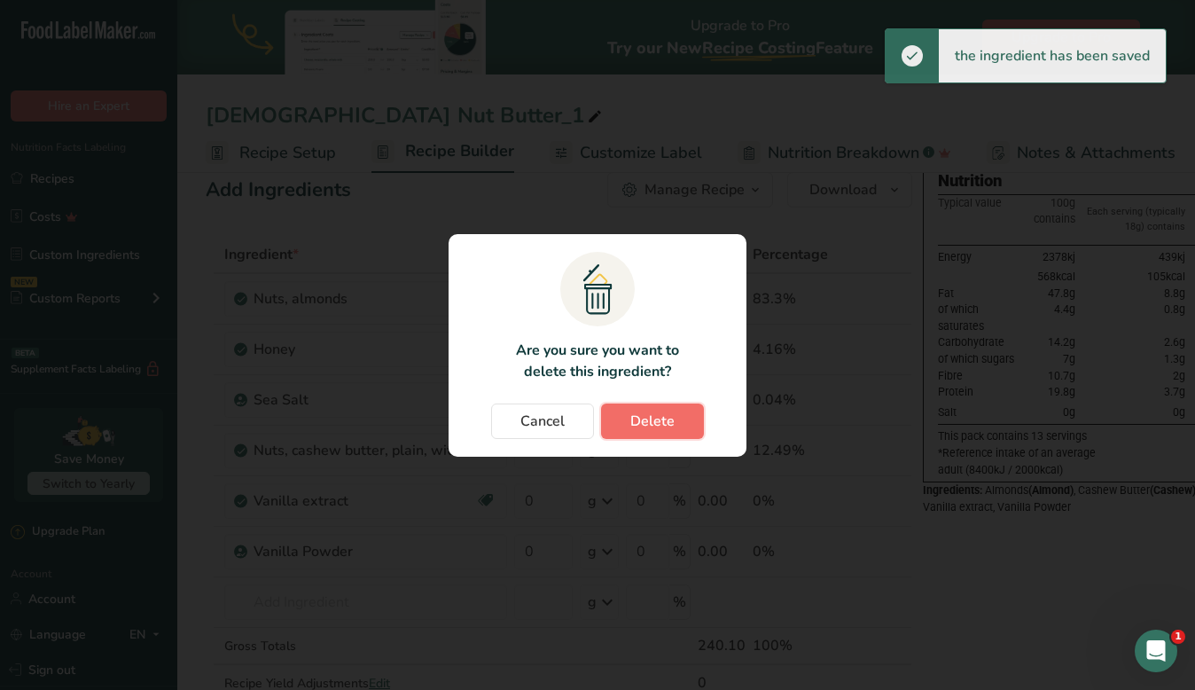
click at [654, 415] on span "Delete" at bounding box center [652, 420] width 44 height 21
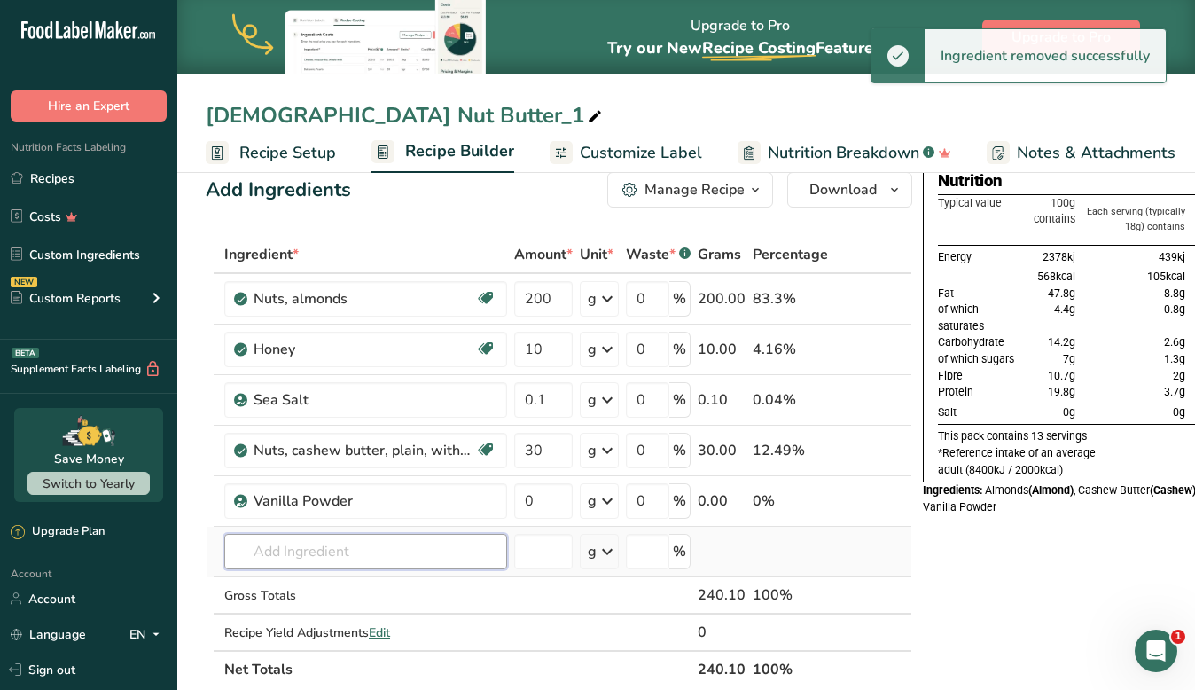
click at [317, 558] on input "text" at bounding box center [365, 551] width 283 height 35
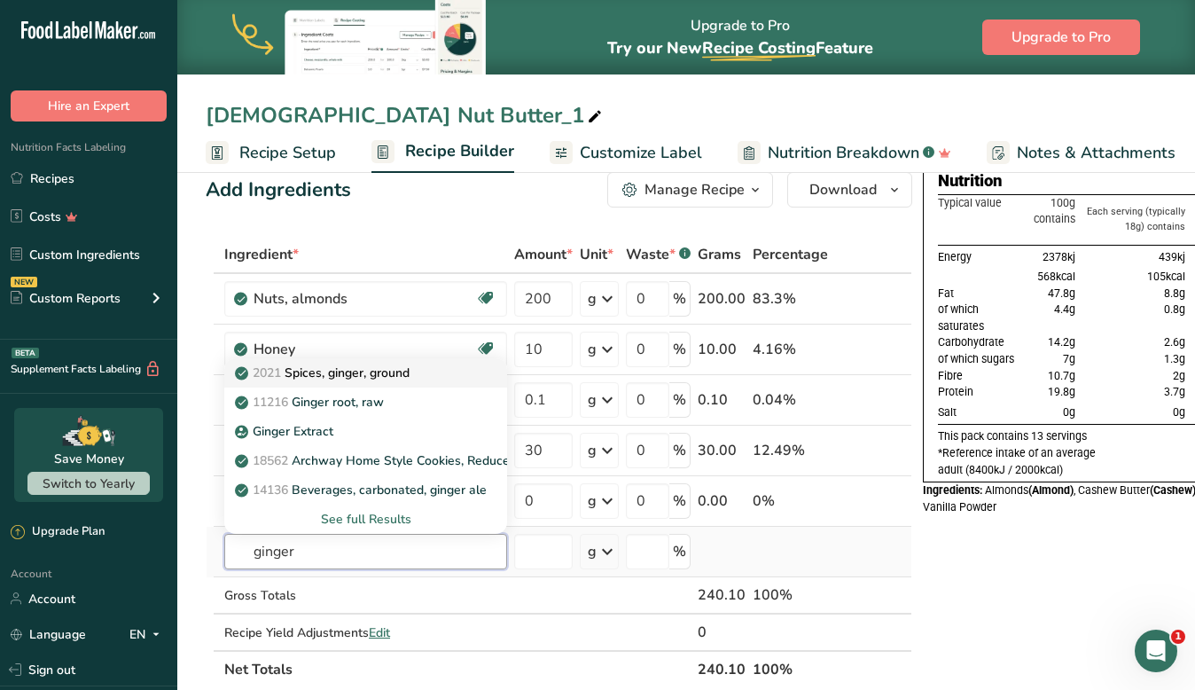
type input "ginger"
click at [432, 366] on div "2021 Spices, ginger, ground" at bounding box center [351, 372] width 226 height 19
type input "Spices, ginger, ground"
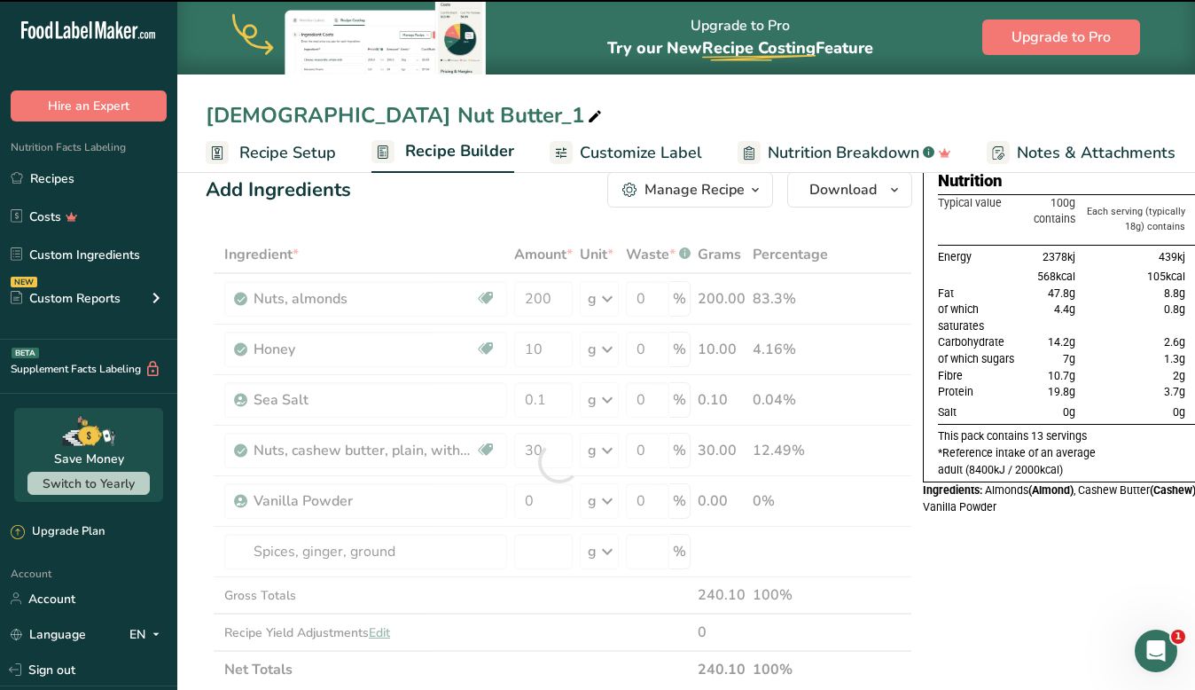
type input "0"
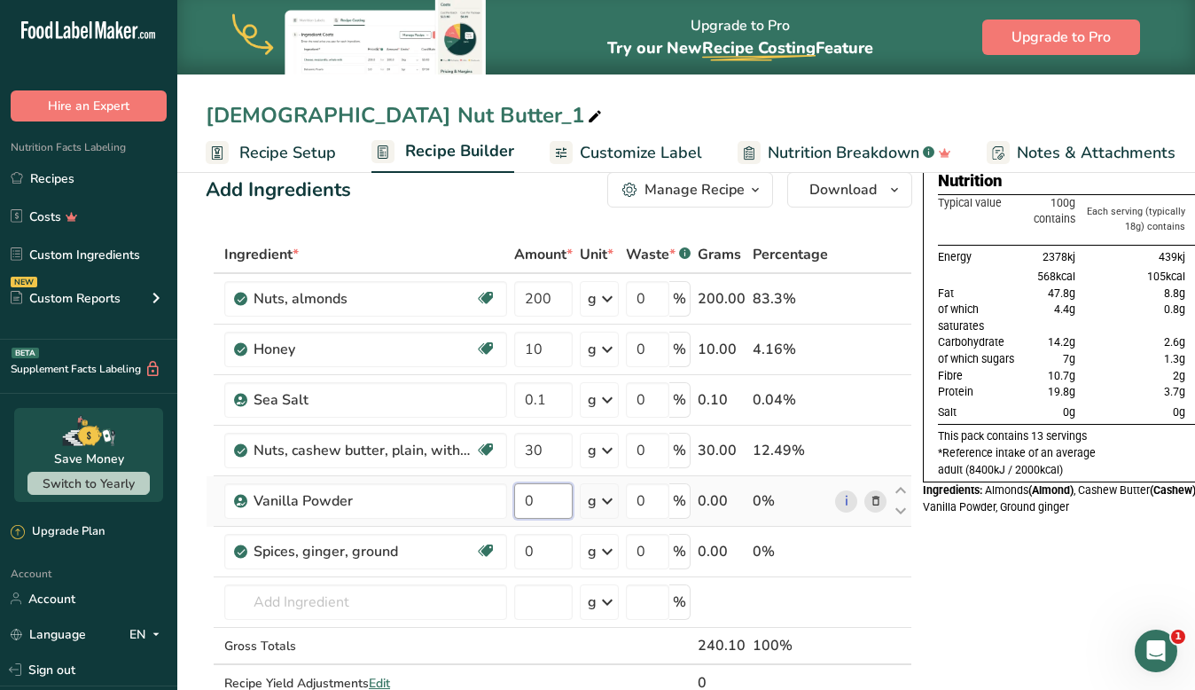
drag, startPoint x: 538, startPoint y: 494, endPoint x: 525, endPoint y: 494, distance: 13.3
click at [525, 494] on input "0" at bounding box center [543, 500] width 58 height 35
type input "2"
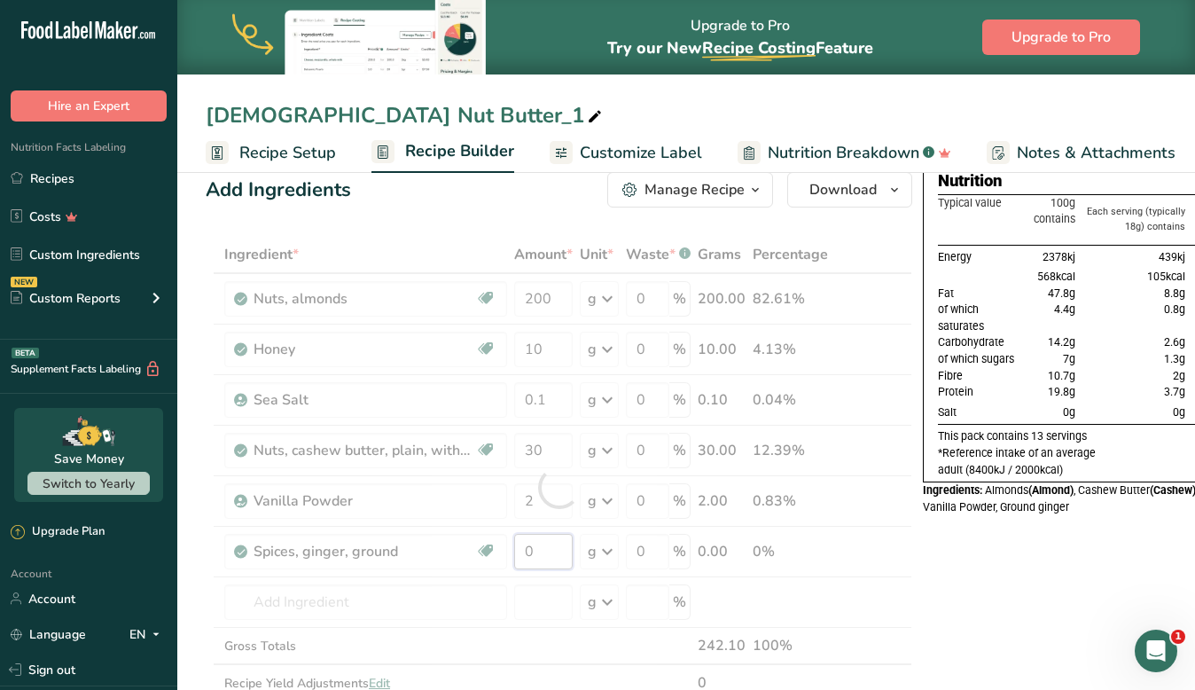
drag, startPoint x: 541, startPoint y: 545, endPoint x: 503, endPoint y: 545, distance: 37.2
click at [503, 545] on div "Ingredient * Amount * Unit * Waste * .a-a{fill:#347362;}.b-a{fill:#fff;} Grams …" at bounding box center [559, 487] width 706 height 503
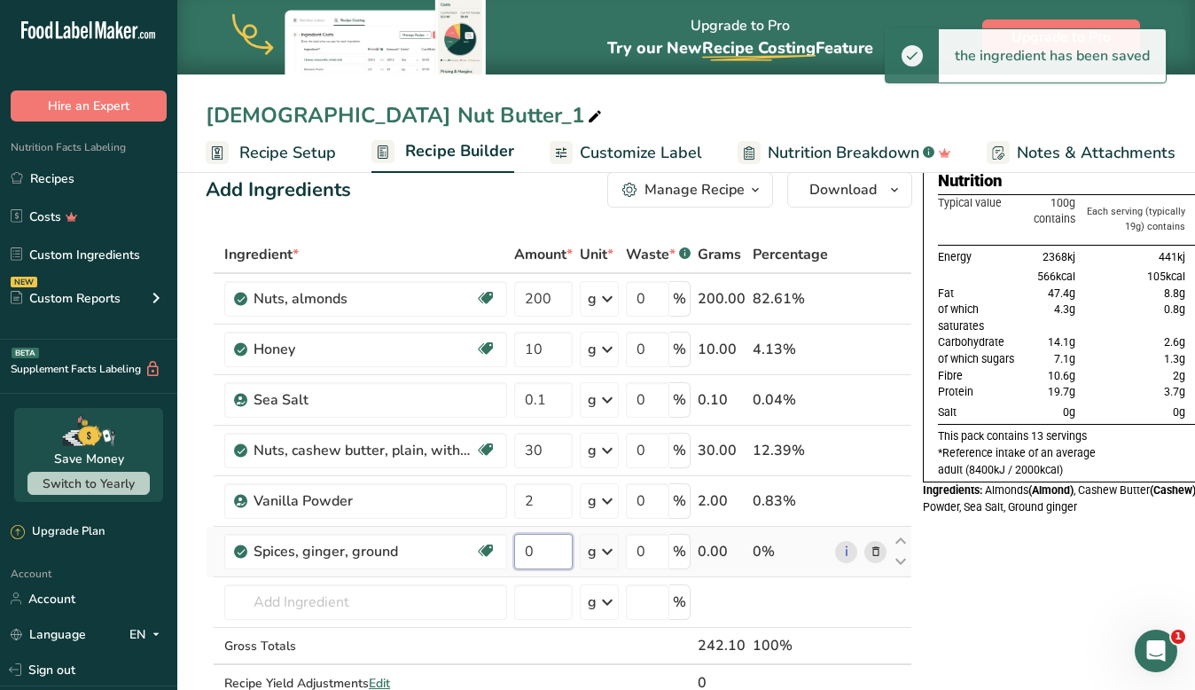
drag, startPoint x: 543, startPoint y: 543, endPoint x: 510, endPoint y: 543, distance: 33.7
click at [510, 543] on tr "Spices, ginger, ground Source of Antioxidants Dairy free Gluten free Vegan Vege…" at bounding box center [558, 551] width 705 height 51
type input "2"
click at [510, 543] on div "Ingredient * Amount * Unit * Waste * .a-a{fill:#347362;}.b-a{fill:#fff;} Grams …" at bounding box center [559, 487] width 706 height 503
drag, startPoint x: 550, startPoint y: 300, endPoint x: 492, endPoint y: 300, distance: 58.5
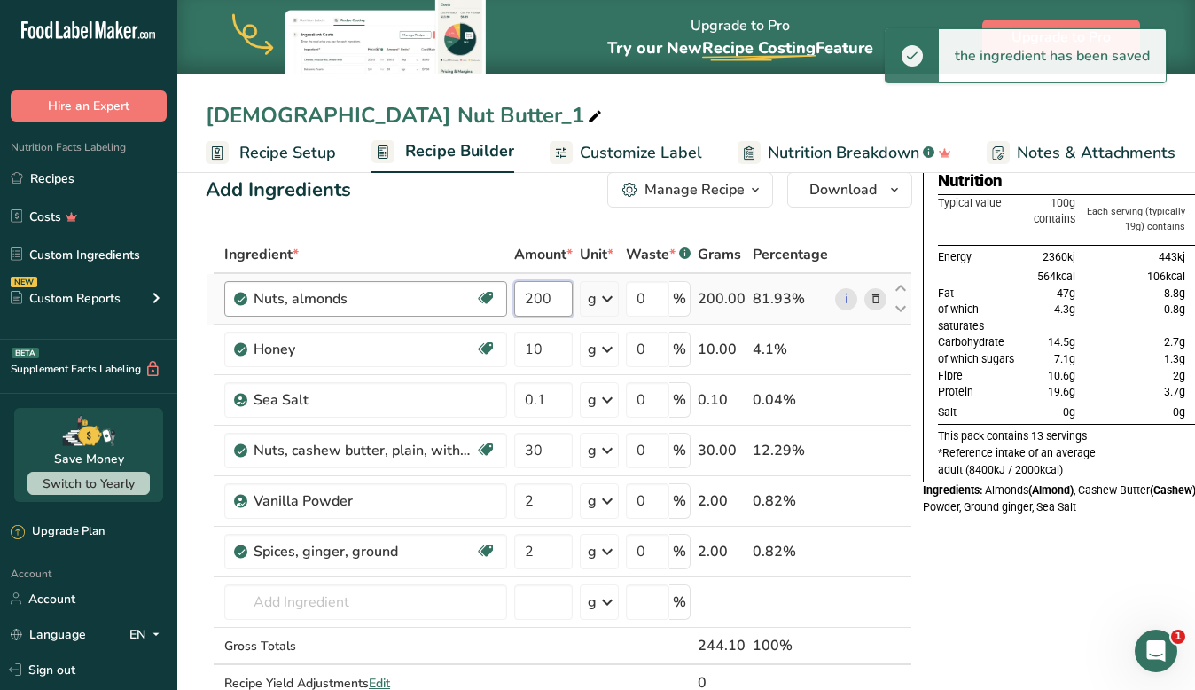
click at [492, 300] on tr "Nuts, almonds Dairy free Gluten free Vegan Vegetarian Soy free 200 g Portions 1…" at bounding box center [558, 299] width 705 height 51
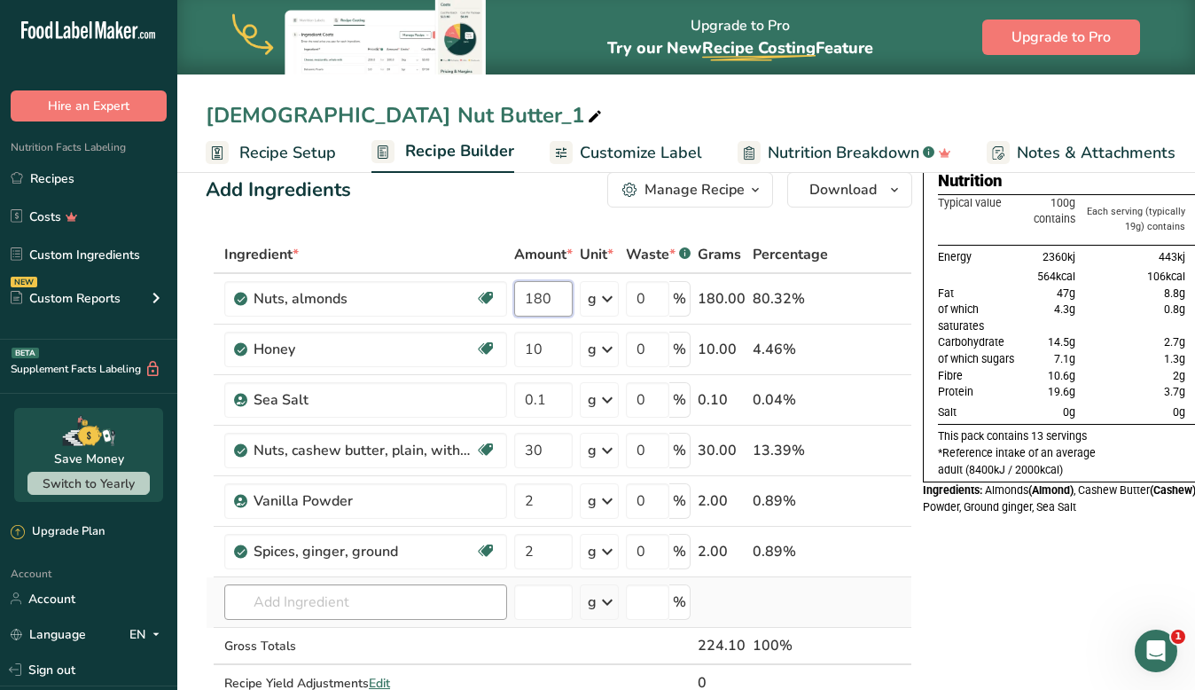
type input "180"
click at [379, 598] on div "Ingredient * Amount * Unit * Waste * .a-a{fill:#347362;}.b-a{fill:#fff;} Grams …" at bounding box center [559, 487] width 706 height 503
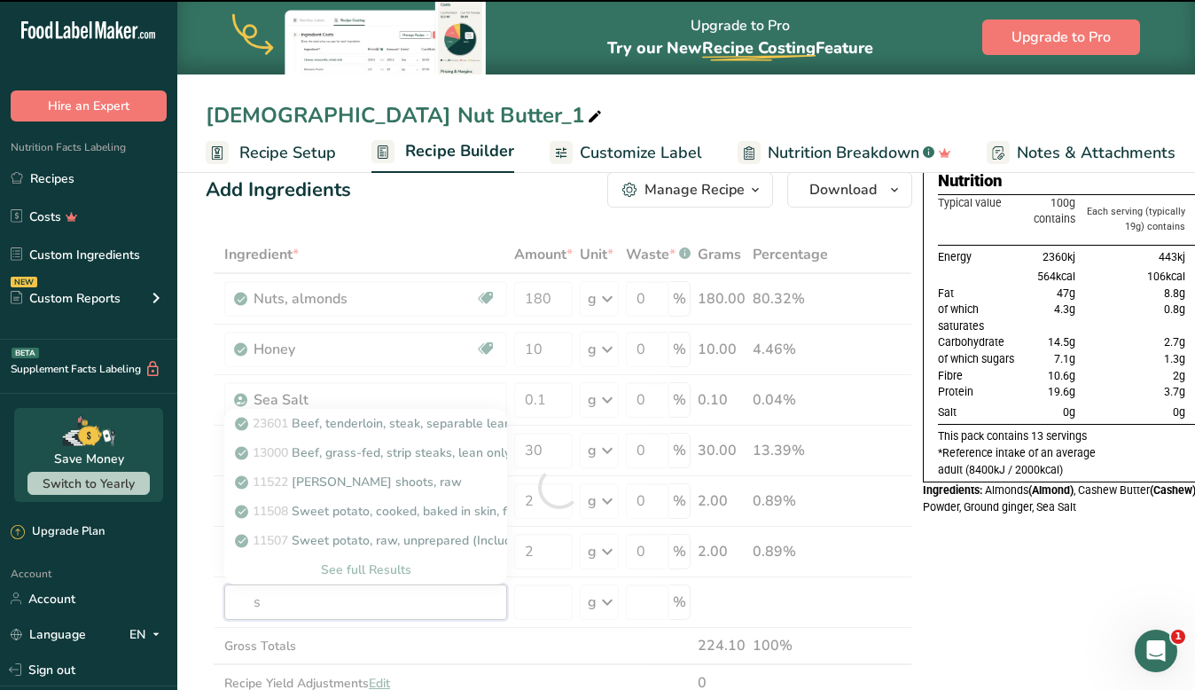
type input "s"
click at [412, 651] on div at bounding box center [559, 487] width 706 height 503
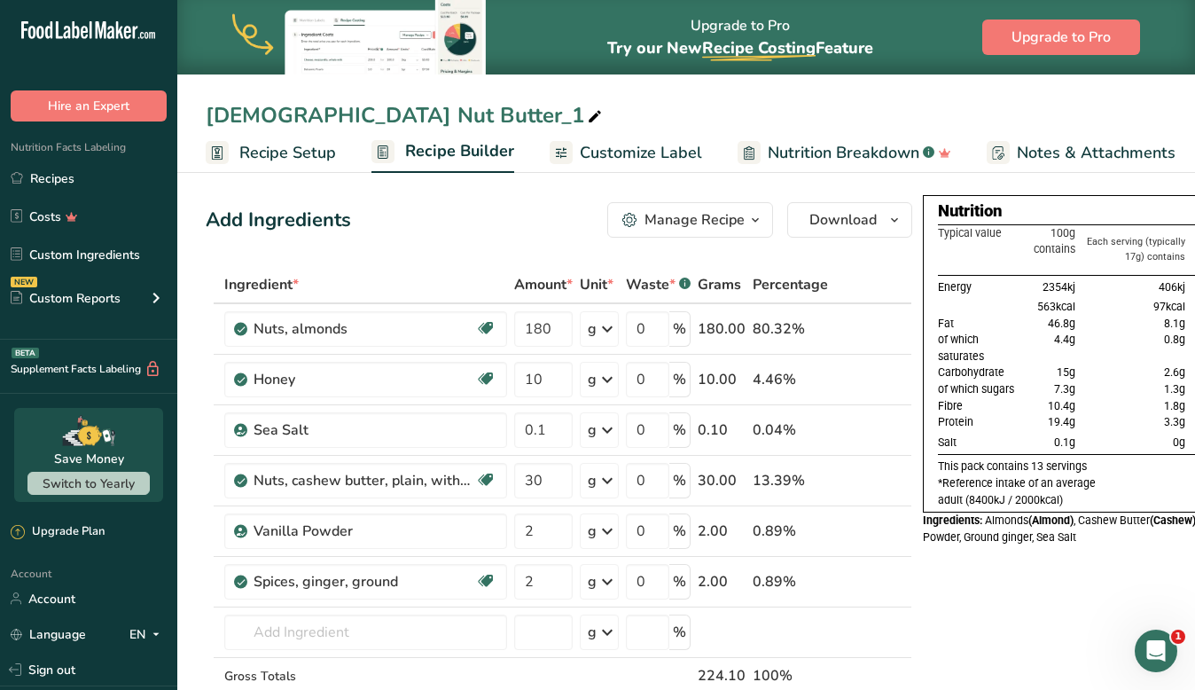
scroll to position [1, 0]
click at [311, 638] on input "text" at bounding box center [365, 630] width 283 height 35
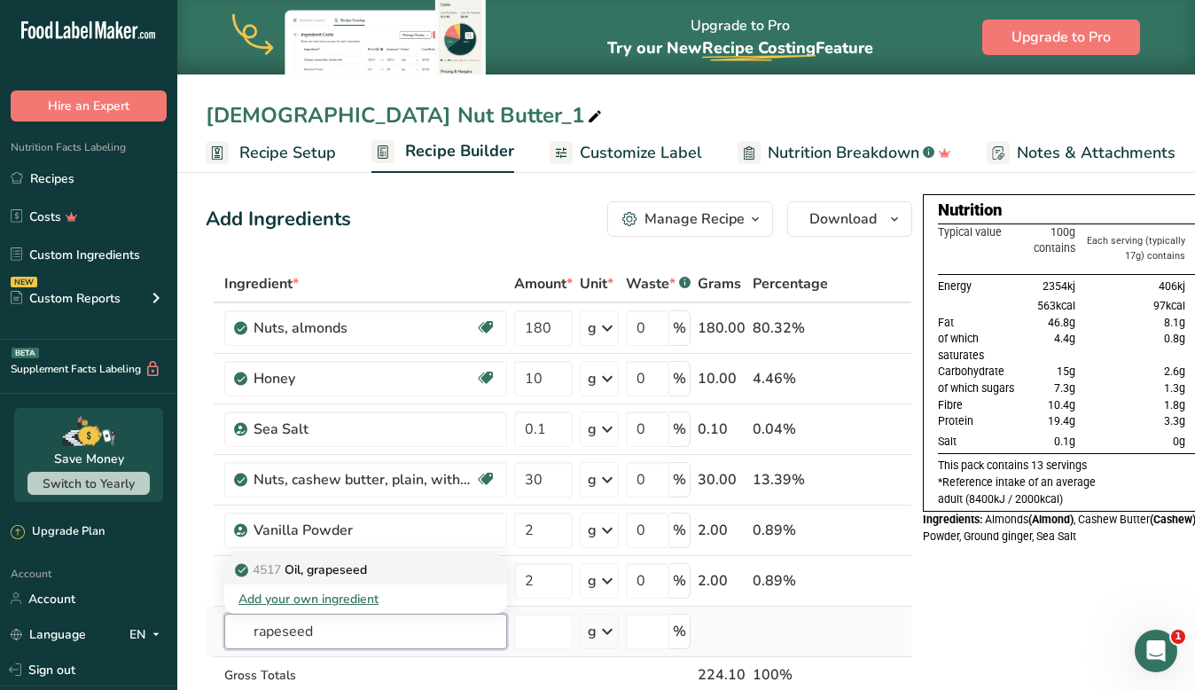
type input "rapeseed"
click at [345, 570] on p "4517 Oil, grapeseed" at bounding box center [302, 569] width 129 height 19
type input "Oil, grapeseed"
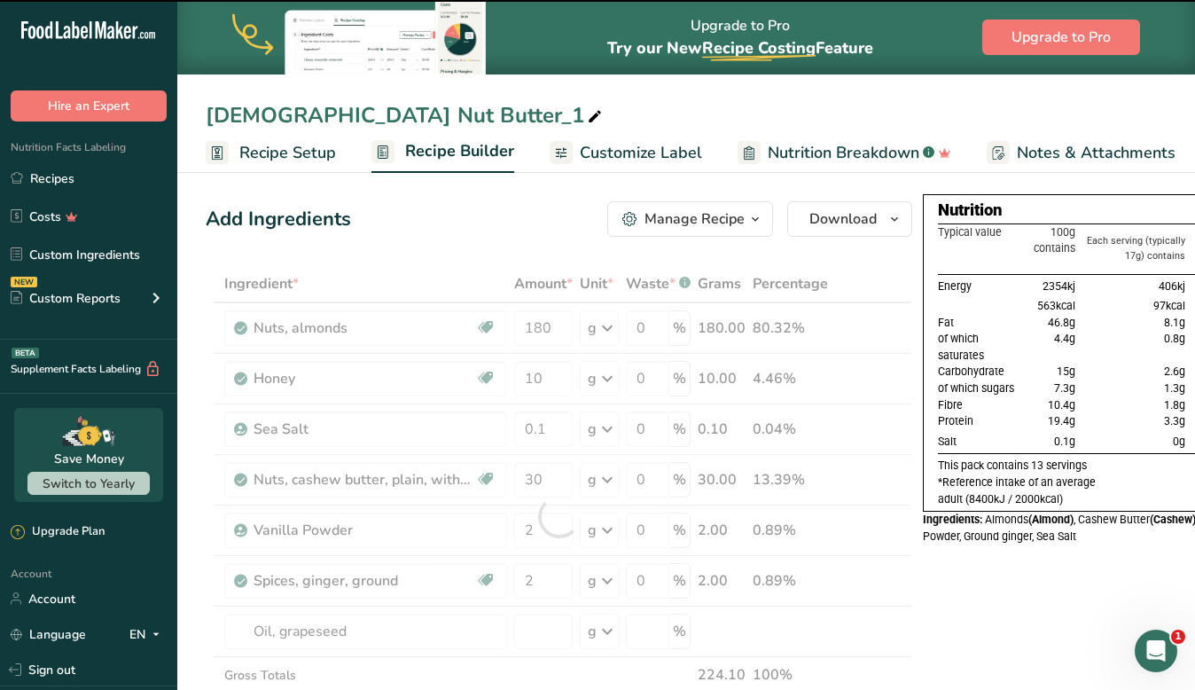
type input "0"
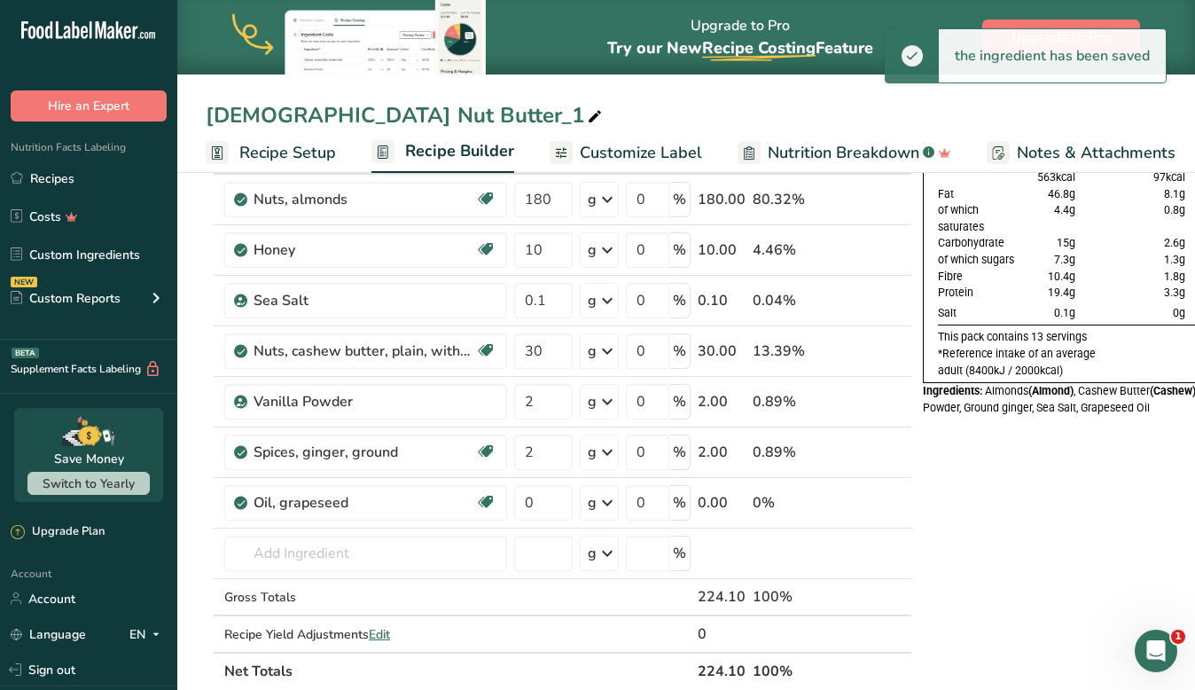
scroll to position [136, 0]
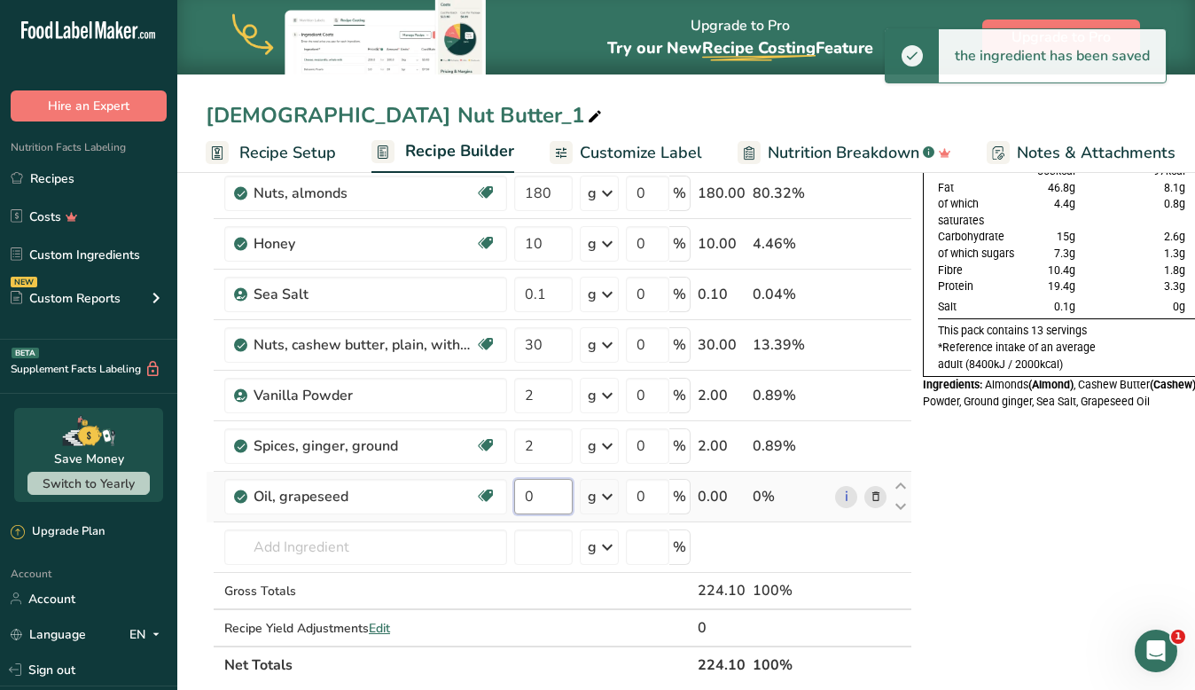
drag, startPoint x: 538, startPoint y: 500, endPoint x: 515, endPoint y: 500, distance: 23.0
click at [515, 500] on input "0" at bounding box center [543, 496] width 58 height 35
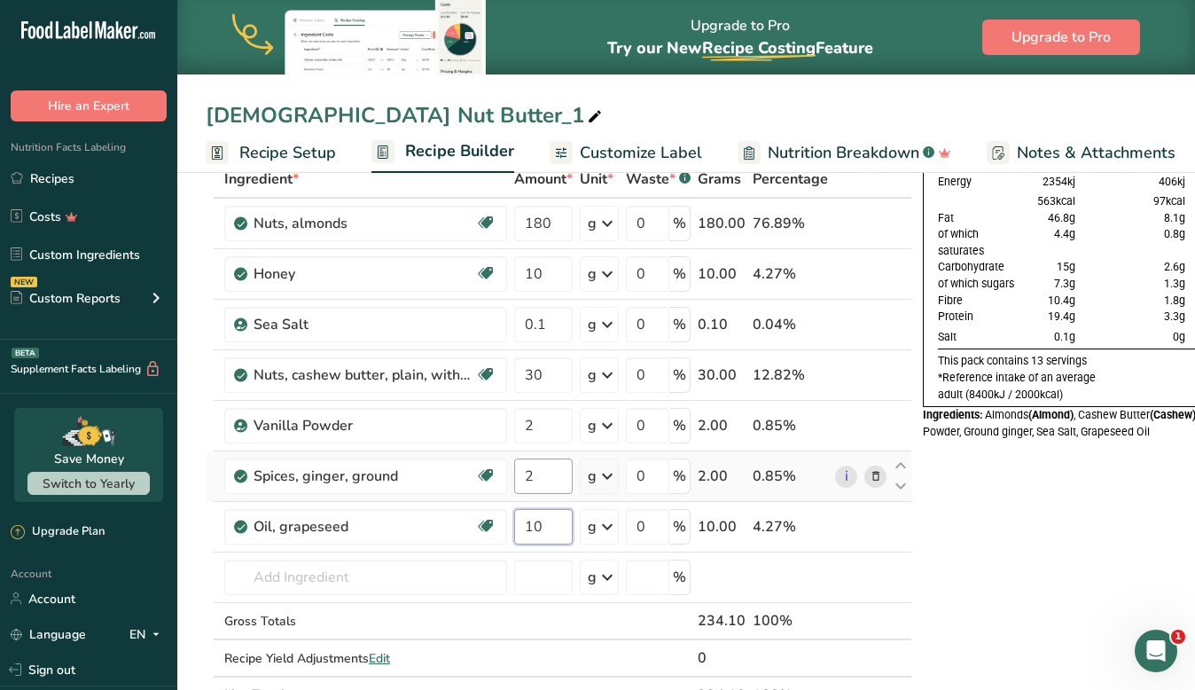
scroll to position [90, 0]
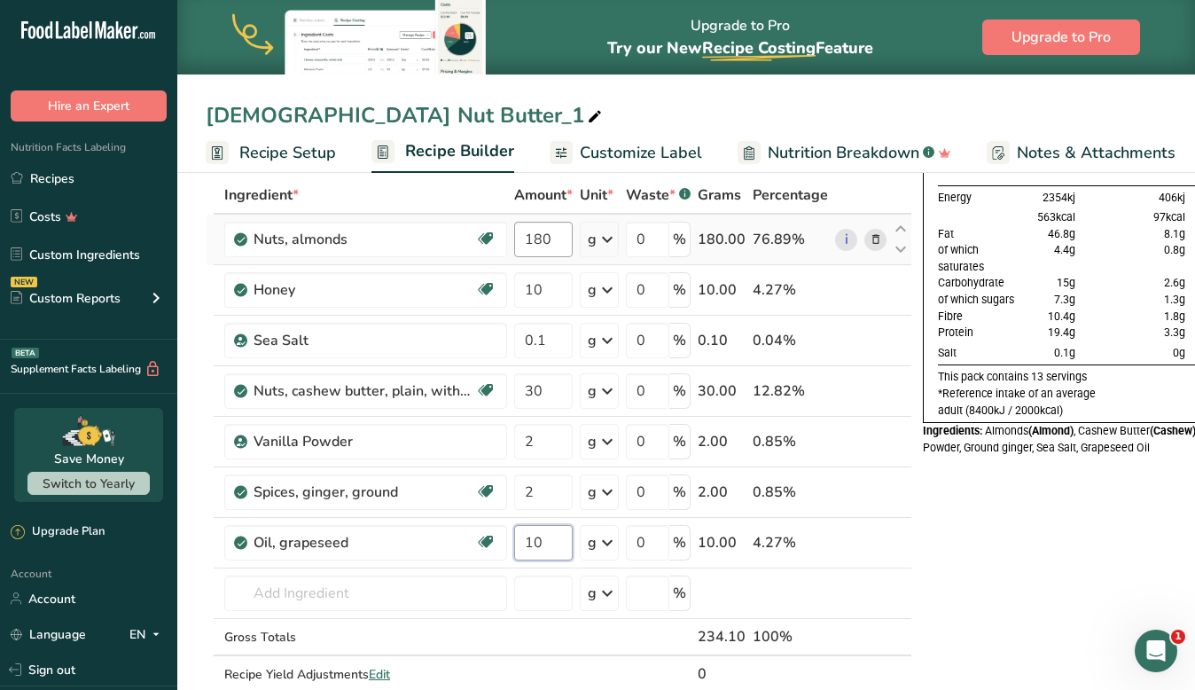
type input "10"
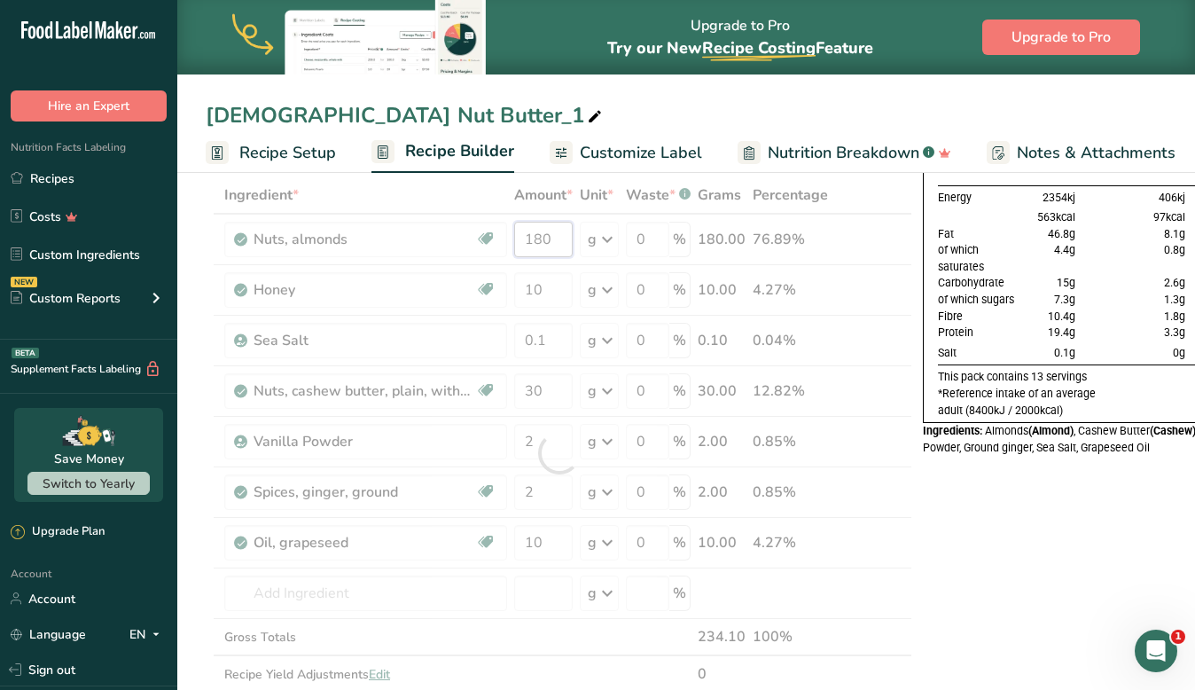
drag, startPoint x: 558, startPoint y: 230, endPoint x: 496, endPoint y: 229, distance: 62.0
click at [496, 230] on div "Ingredient * Amount * Unit * Waste * .a-a{fill:#347362;}.b-a{fill:#fff;} Grams …" at bounding box center [559, 452] width 706 height 553
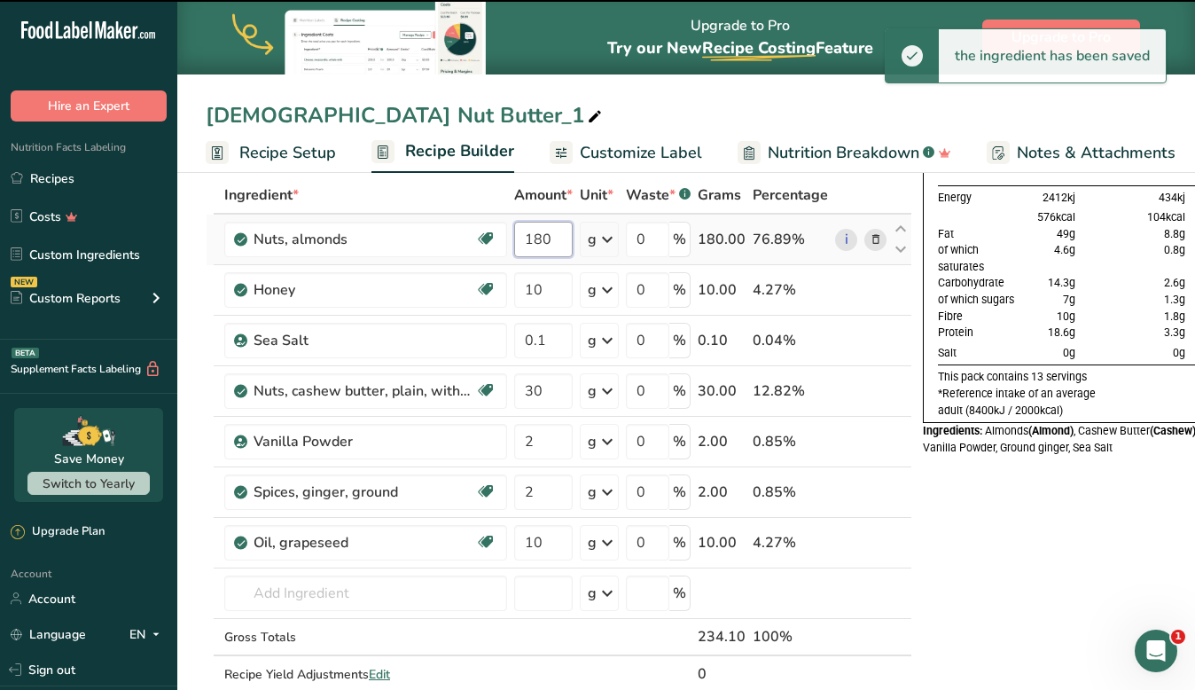
click at [540, 245] on input "180" at bounding box center [543, 239] width 58 height 35
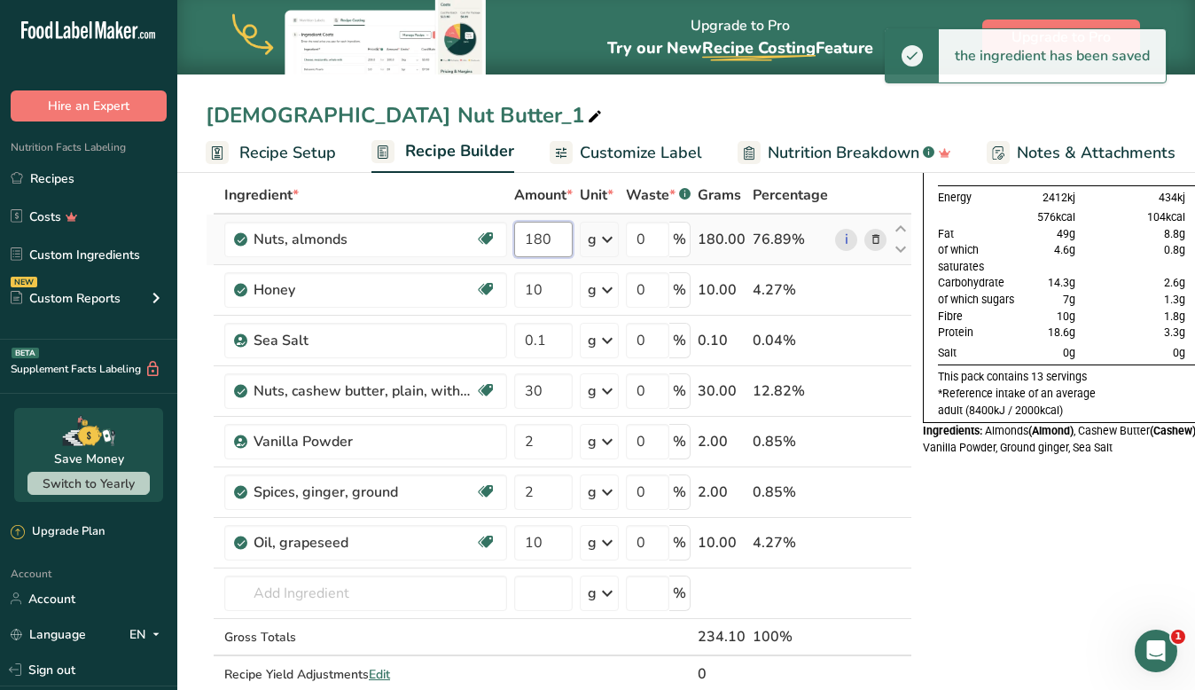
click at [540, 245] on input "180" at bounding box center [543, 239] width 58 height 35
type input "170"
click at [523, 652] on div "Ingredient * Amount * Unit * Waste * .a-a{fill:#347362;}.b-a{fill:#fff;} Grams …" at bounding box center [559, 452] width 706 height 553
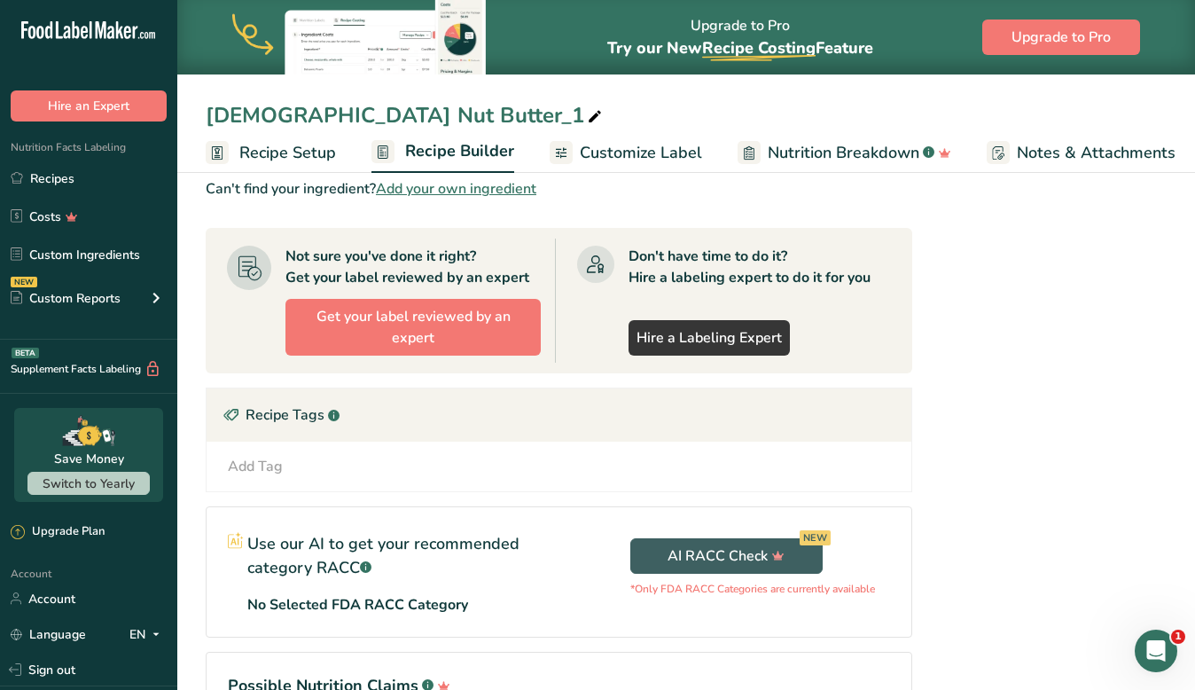
scroll to position [777, 0]
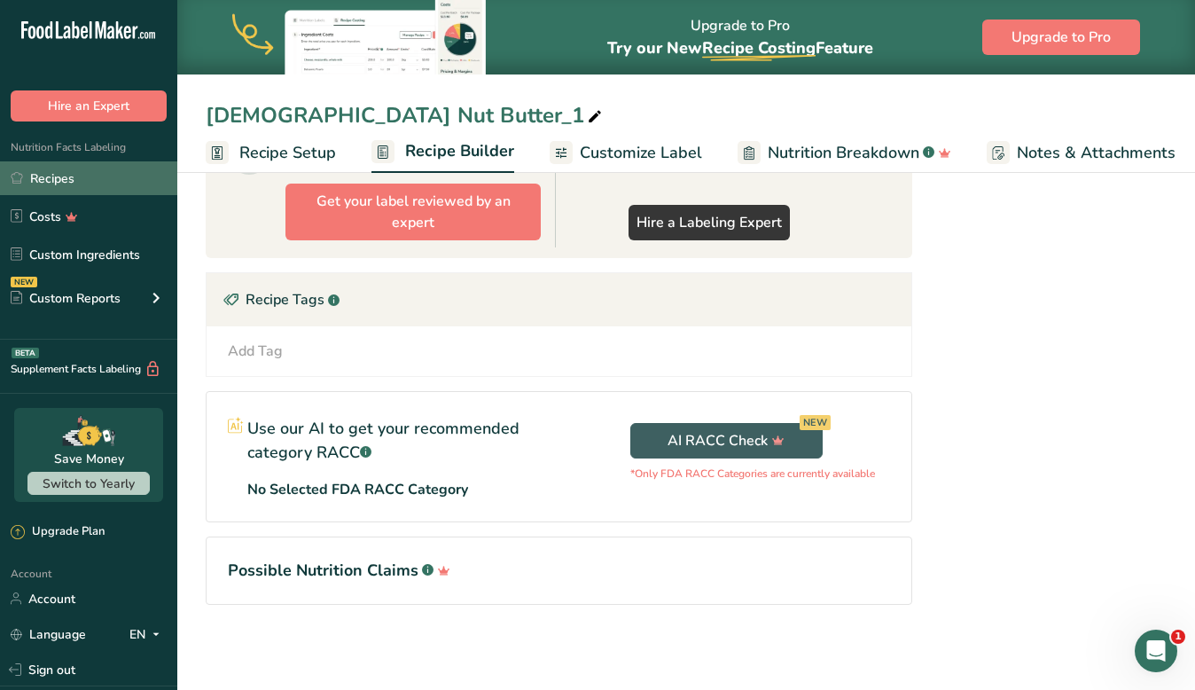
click at [66, 189] on link "Recipes" at bounding box center [88, 178] width 177 height 34
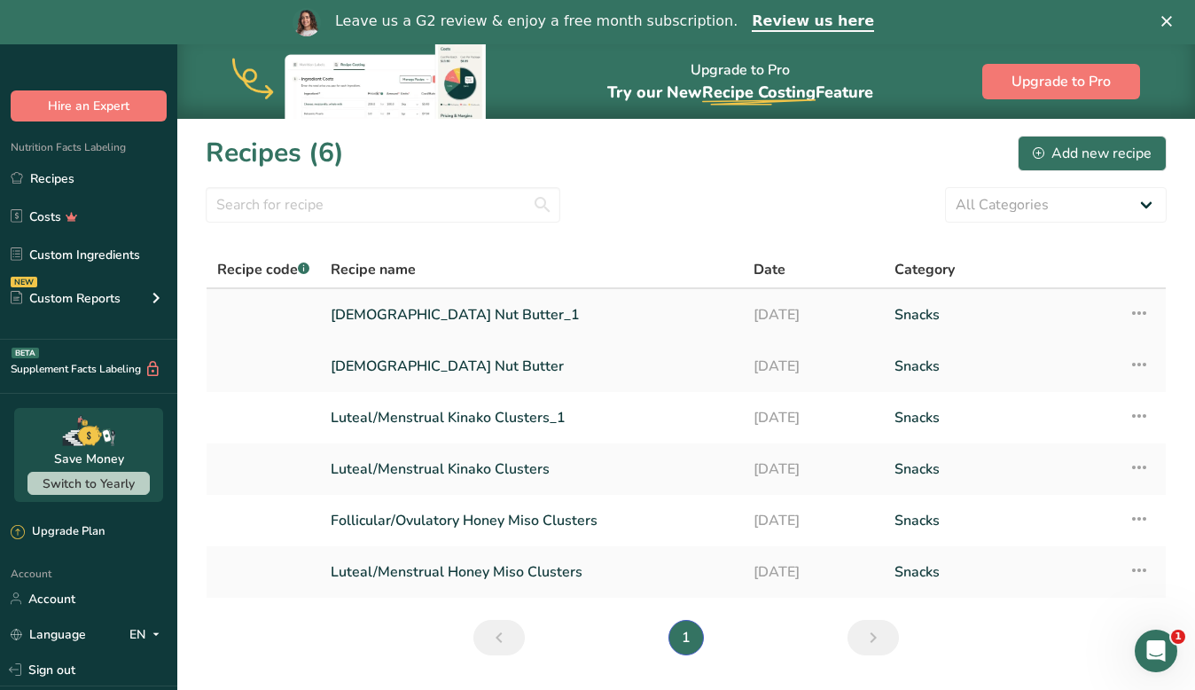
click at [411, 318] on link "[DEMOGRAPHIC_DATA] Nut Butter_1" at bounding box center [531, 314] width 401 height 37
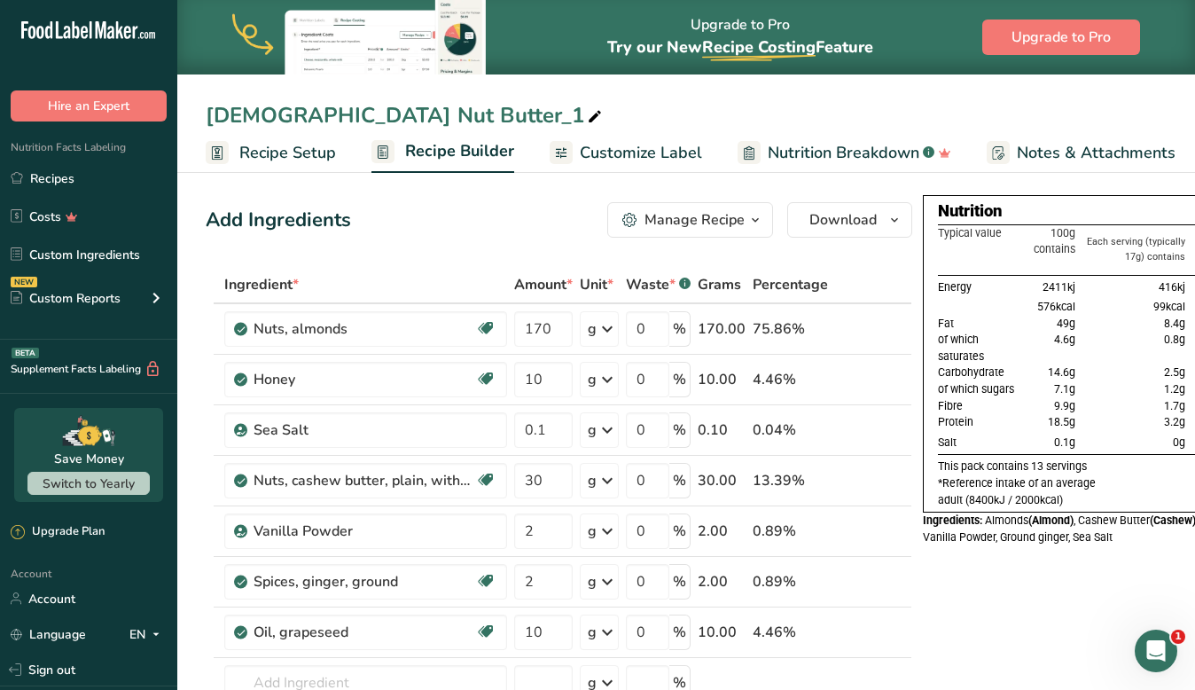
click at [292, 122] on div "[DEMOGRAPHIC_DATA] Nut Butter_1" at bounding box center [406, 115] width 400 height 32
type input "Prenatal Nut Butter"
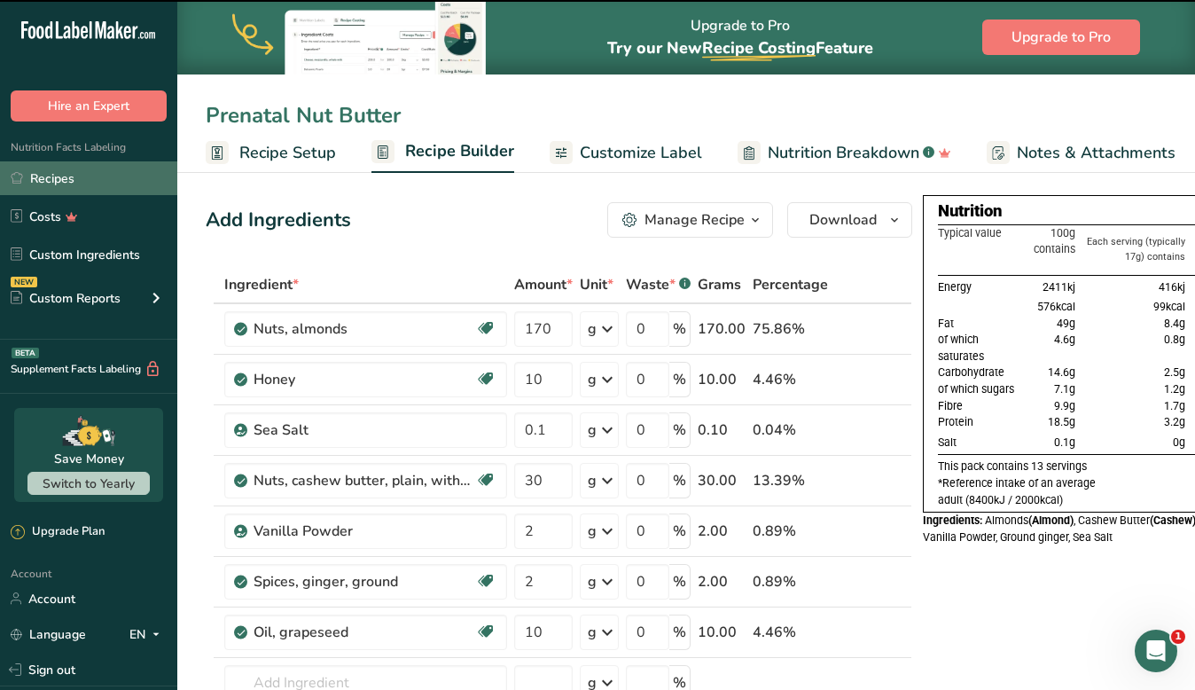
click at [83, 172] on link "Recipes" at bounding box center [88, 178] width 177 height 34
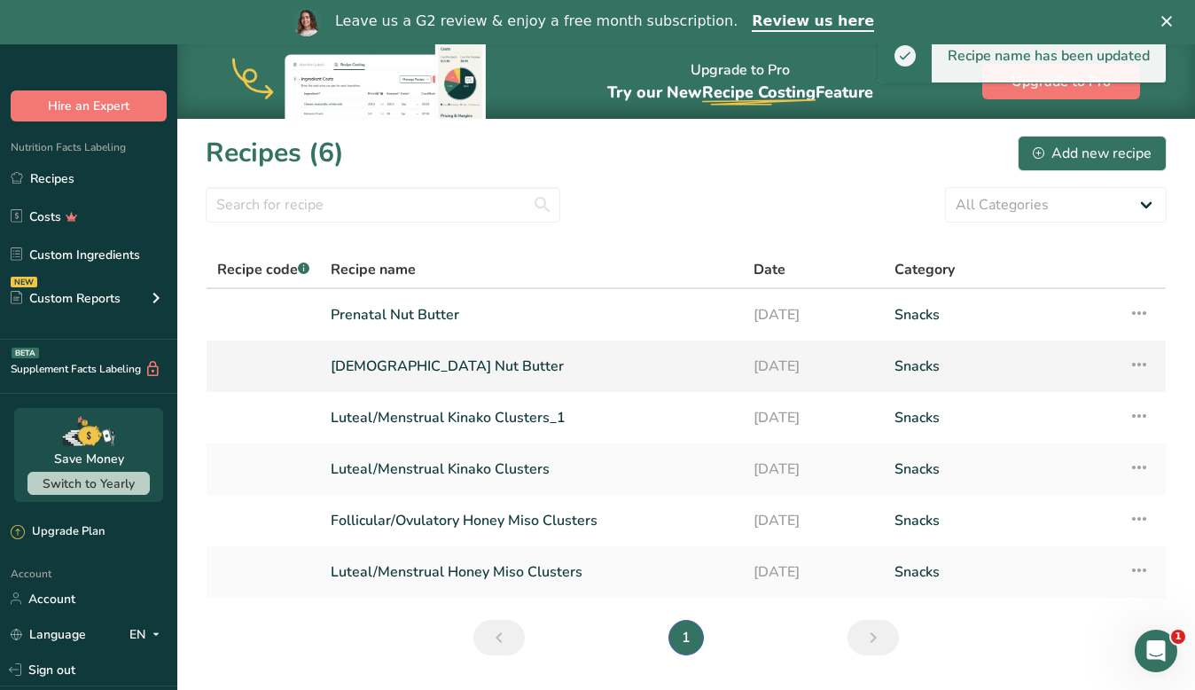
click at [411, 362] on link "[DEMOGRAPHIC_DATA] Nut Butter" at bounding box center [531, 365] width 401 height 37
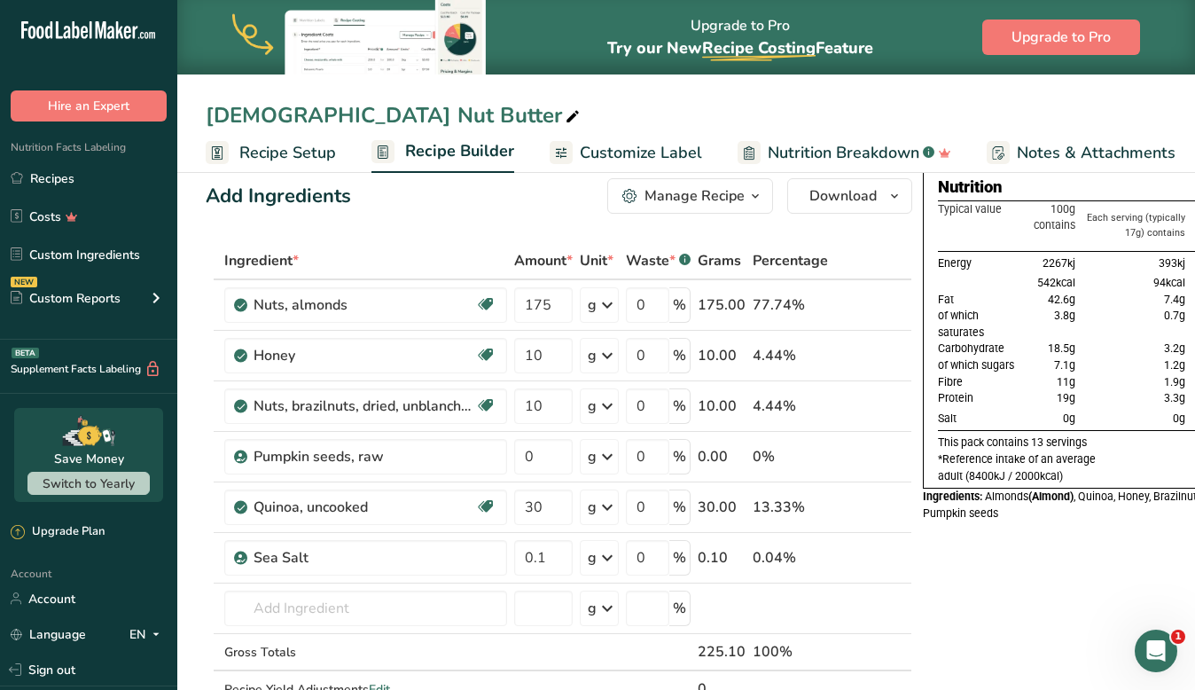
scroll to position [25, 0]
click at [343, 600] on input "text" at bounding box center [365, 606] width 283 height 35
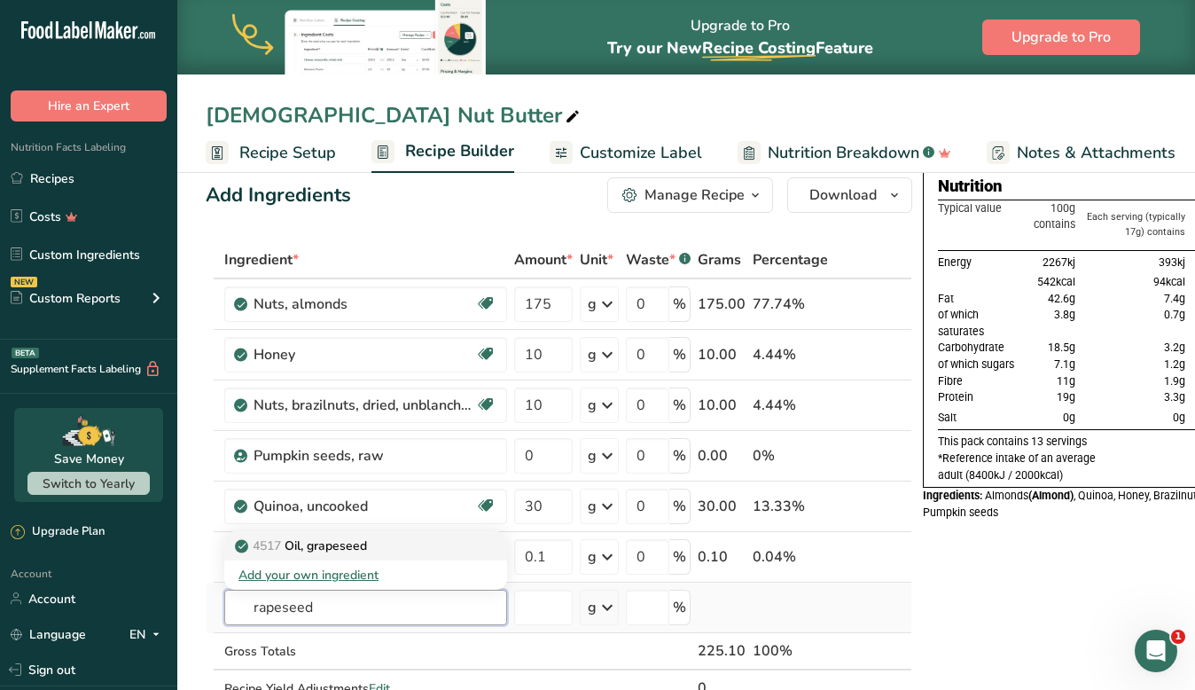
type input "rapeseed"
click at [362, 551] on p "4517 Oil, grapeseed" at bounding box center [302, 545] width 129 height 19
type input "Oil, grapeseed"
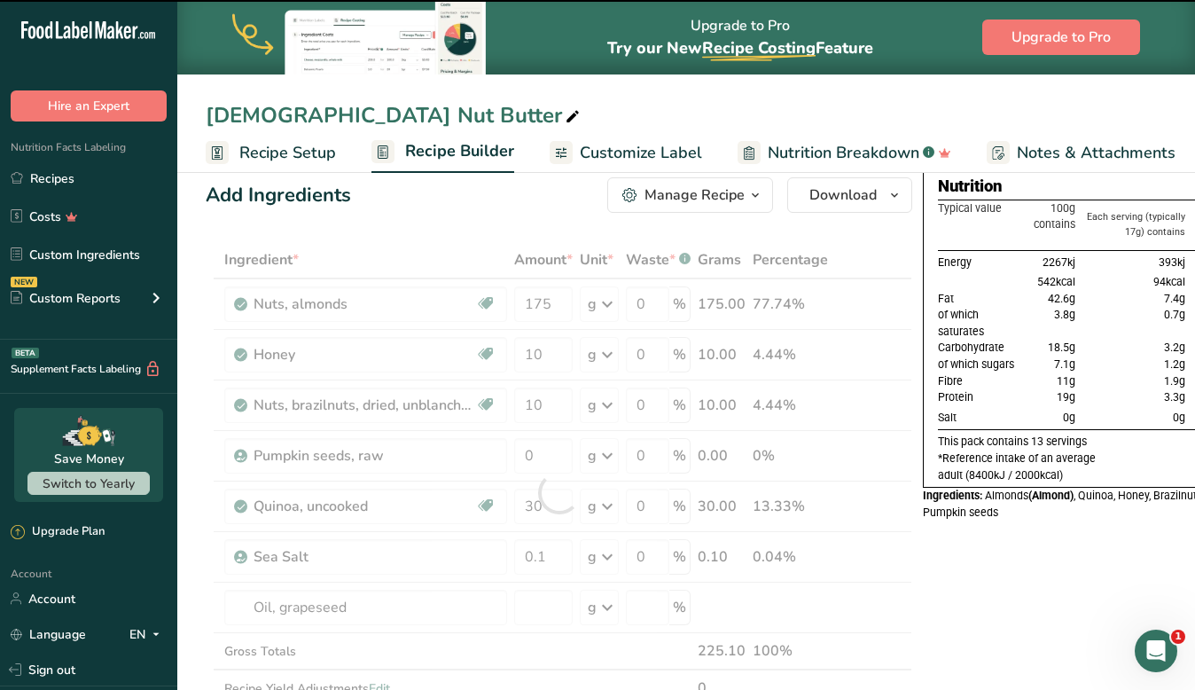
type input "0"
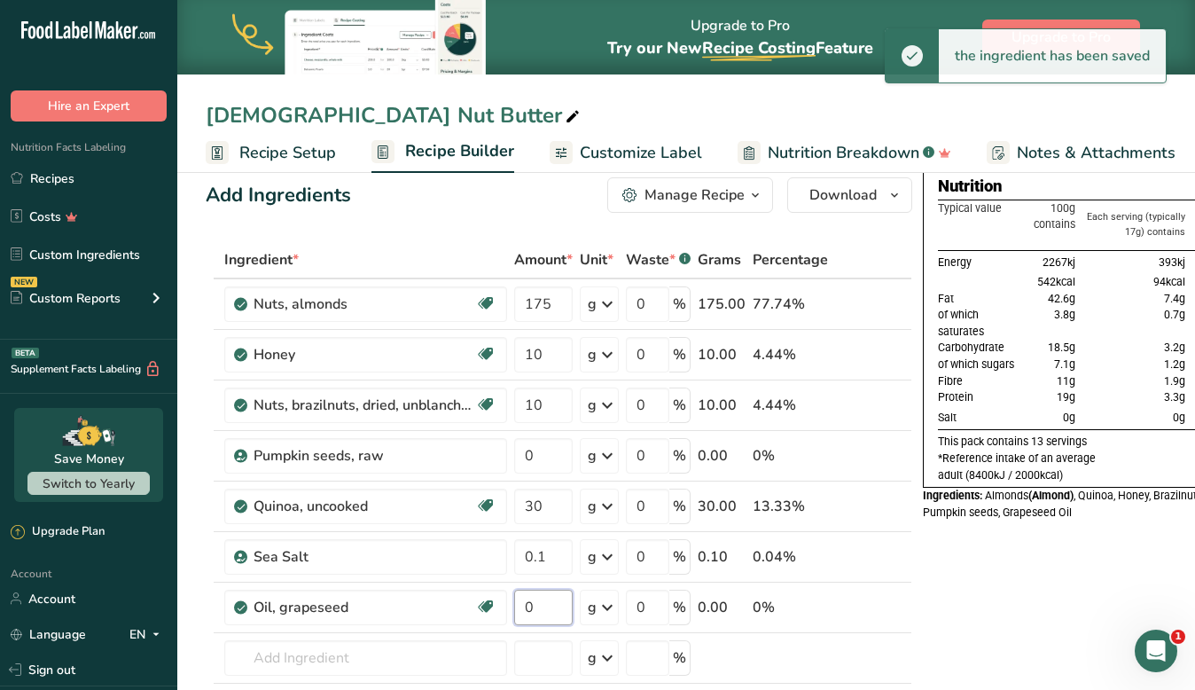
click at [542, 613] on input "0" at bounding box center [543, 606] width 58 height 35
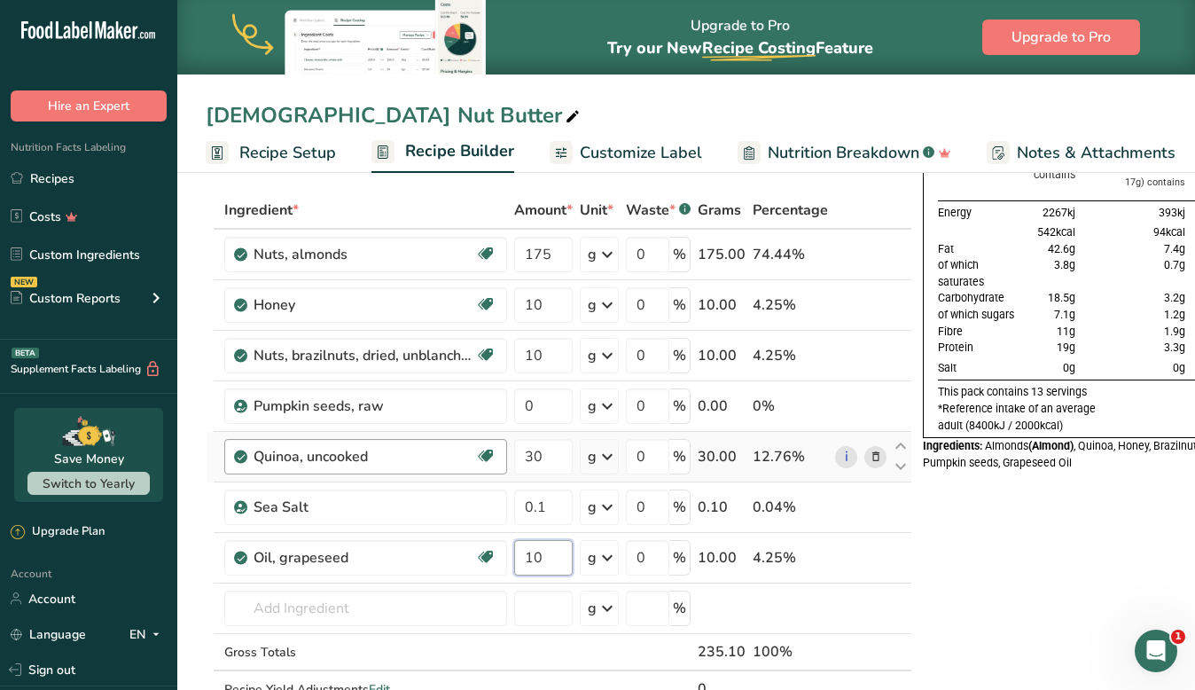
scroll to position [50, 0]
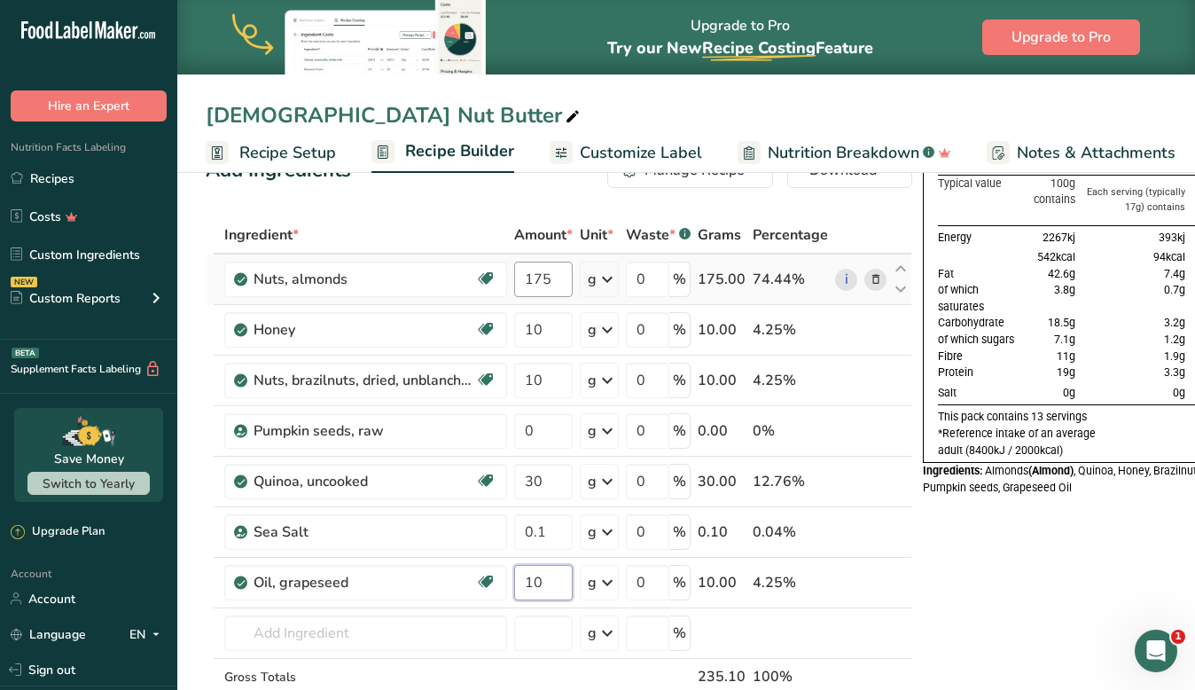
type input "10"
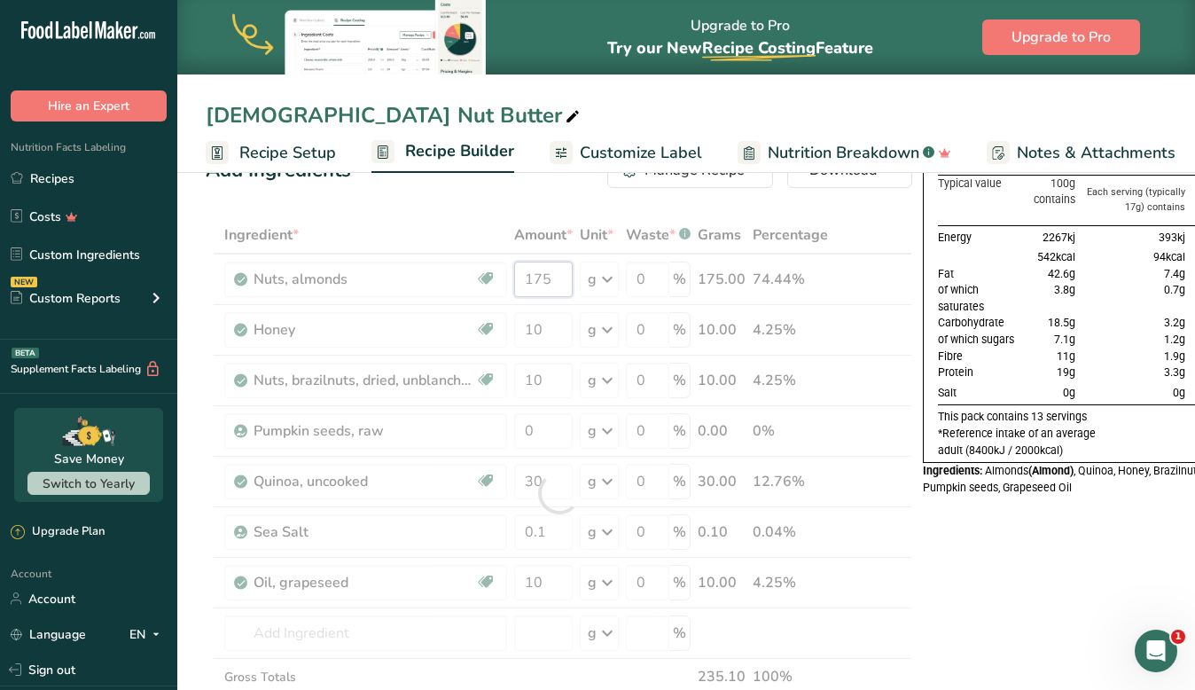
drag, startPoint x: 550, startPoint y: 276, endPoint x: 493, endPoint y: 276, distance: 57.6
click at [493, 276] on div "Ingredient * Amount * Unit * Waste * .a-a{fill:#347362;}.b-a{fill:#fff;} Grams …" at bounding box center [559, 492] width 706 height 553
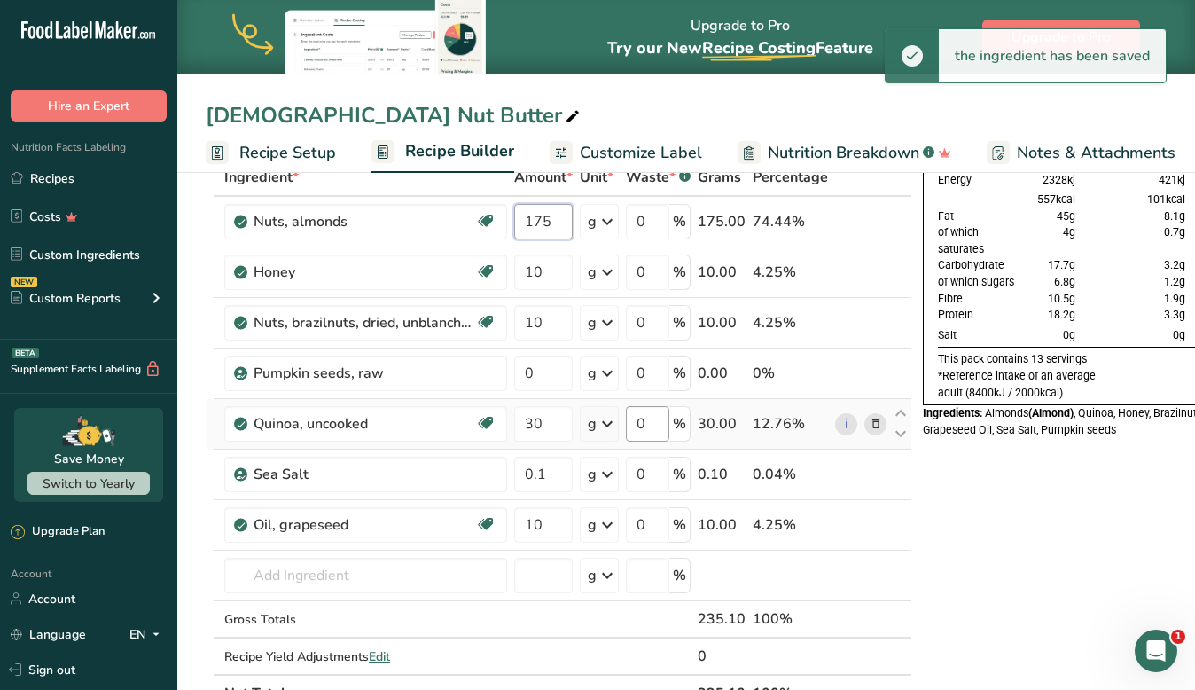
scroll to position [101, 0]
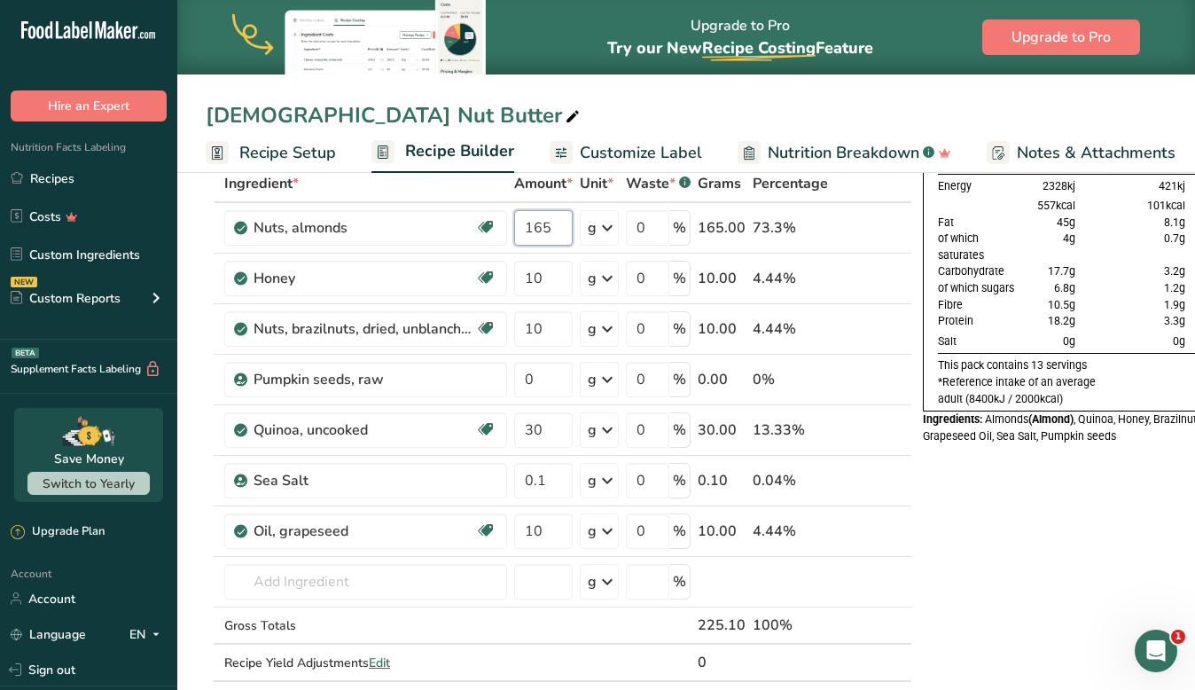
type input "165"
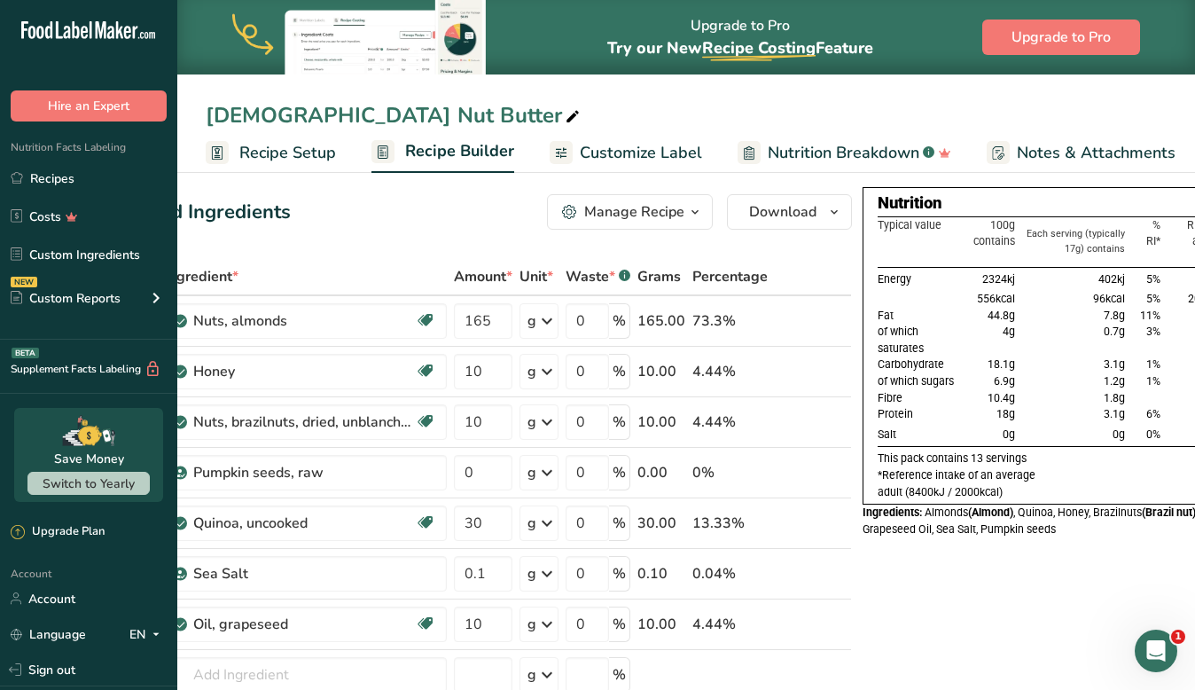
scroll to position [0, 109]
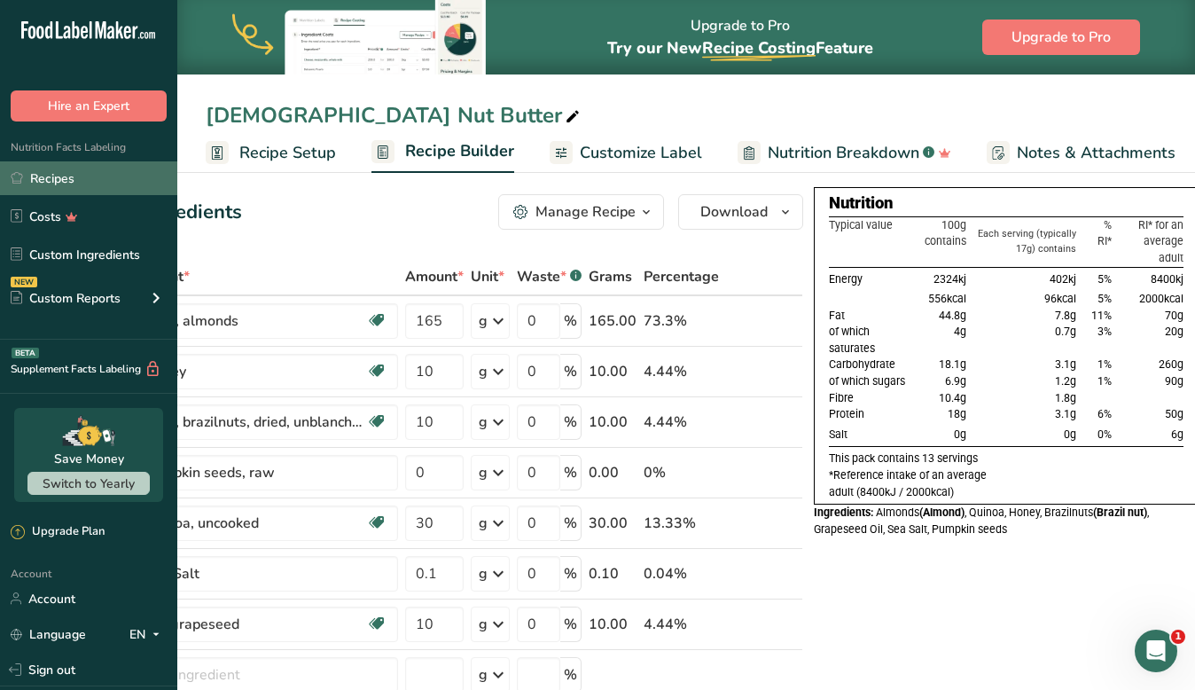
click at [47, 185] on link "Recipes" at bounding box center [88, 178] width 177 height 34
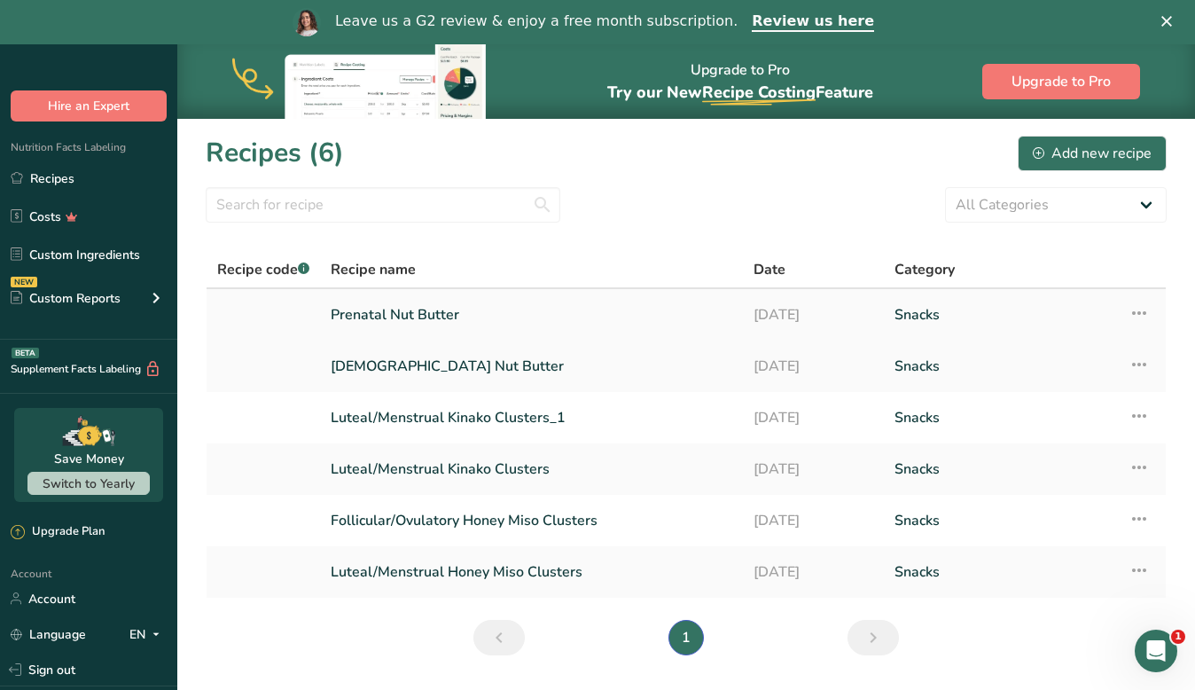
click at [390, 323] on link "Prenatal Nut Butter" at bounding box center [531, 314] width 401 height 37
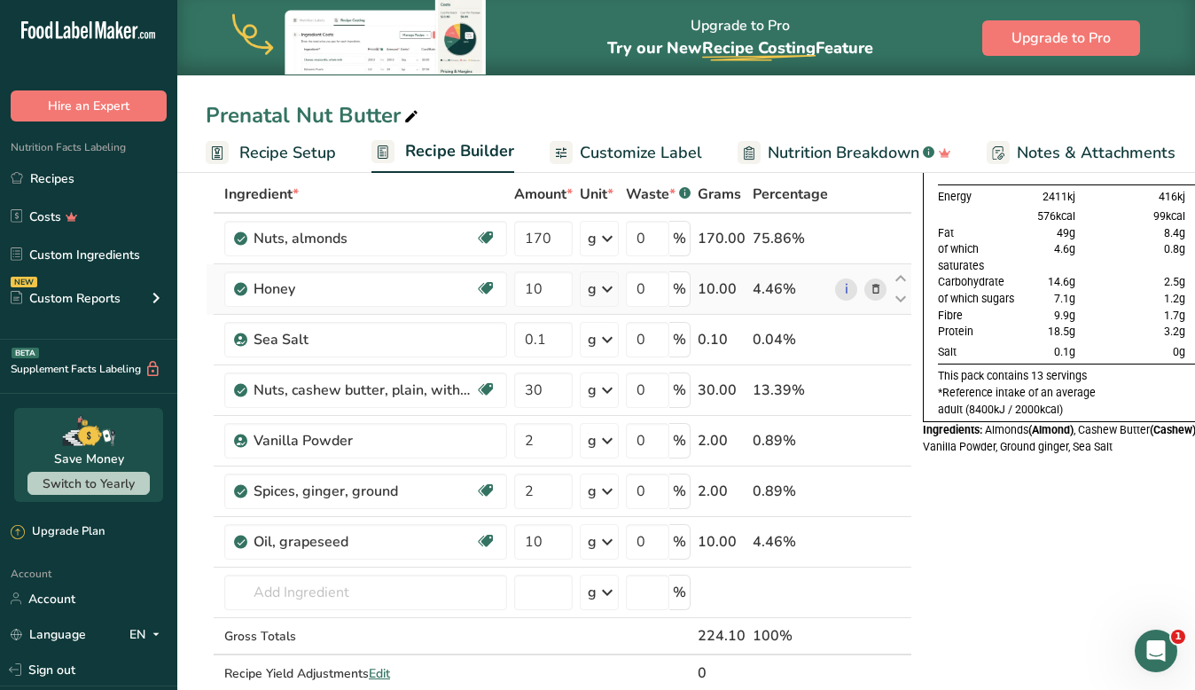
scroll to position [88, 0]
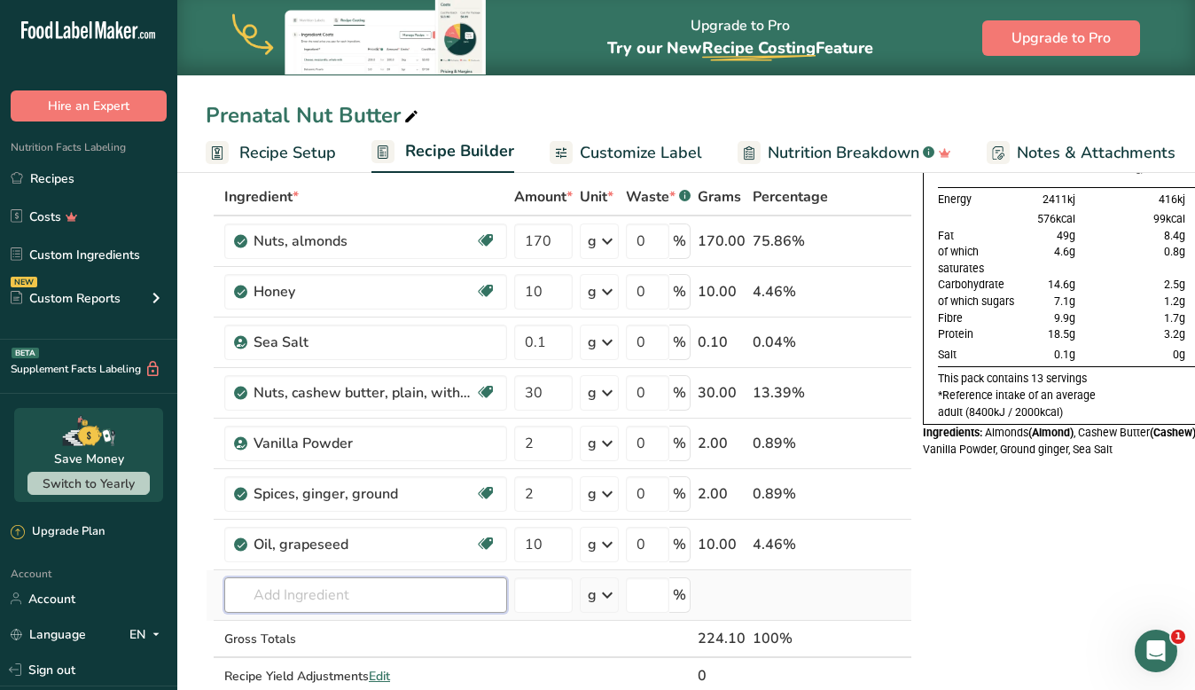
click at [350, 590] on input "text" at bounding box center [365, 594] width 283 height 35
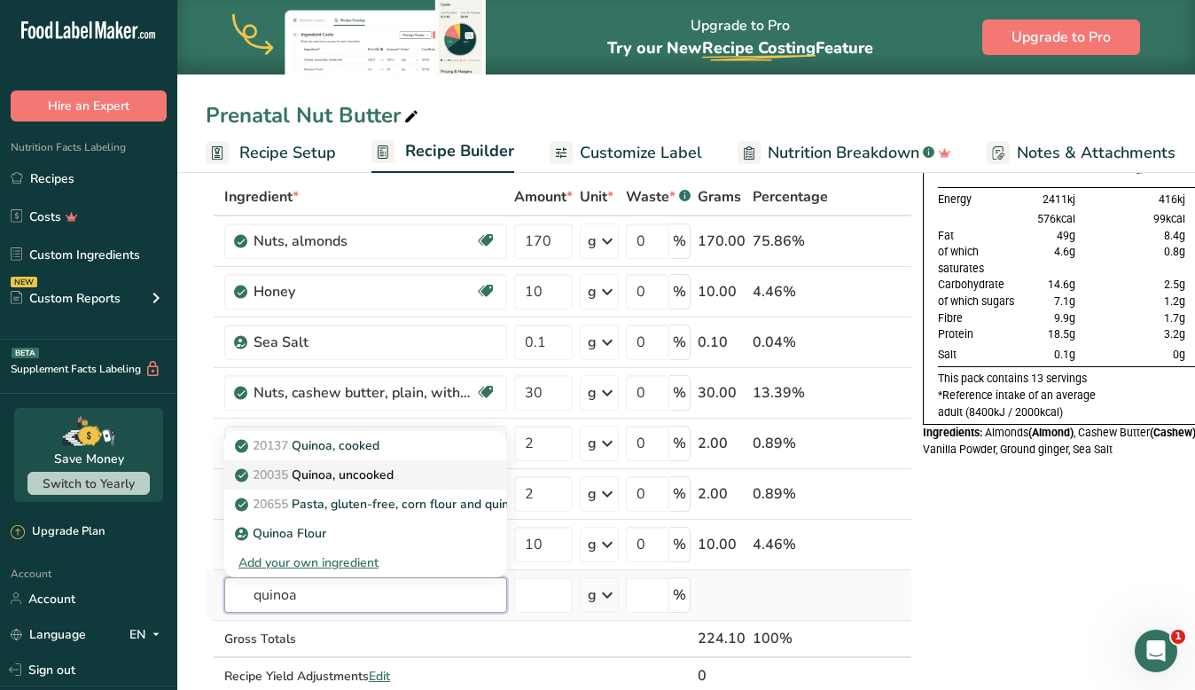
type input "quinoa"
click at [379, 466] on p "20035 Quinoa, uncooked" at bounding box center [315, 474] width 155 height 19
type input "Quinoa, uncooked"
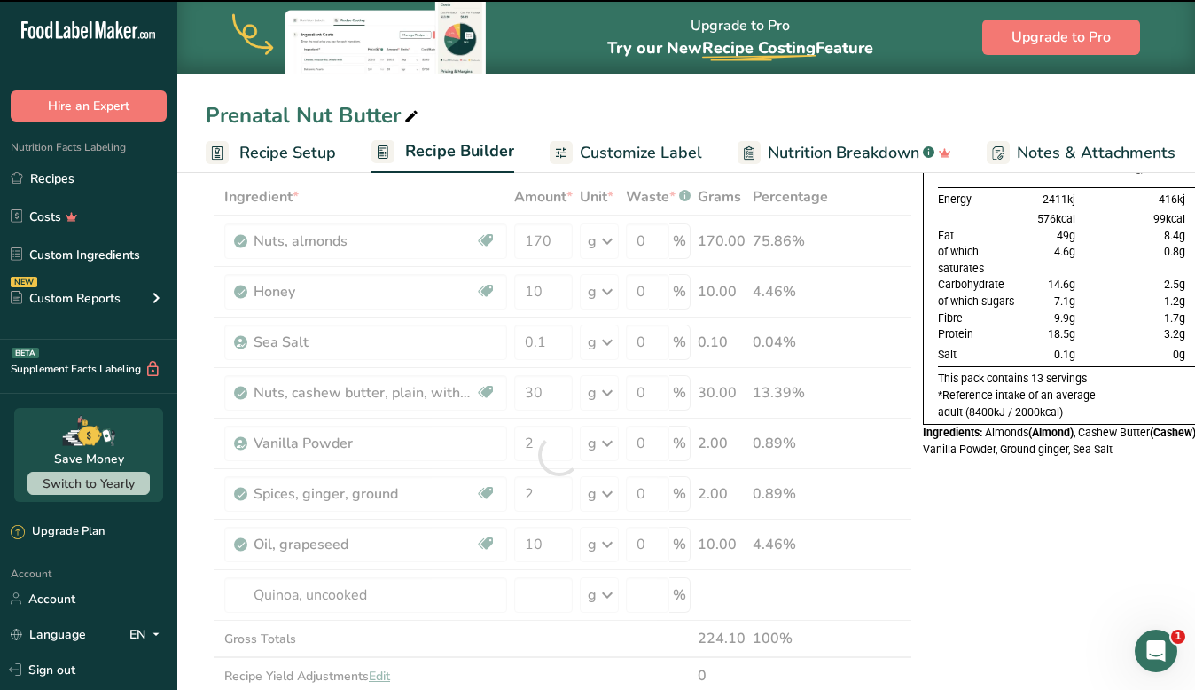
type input "0"
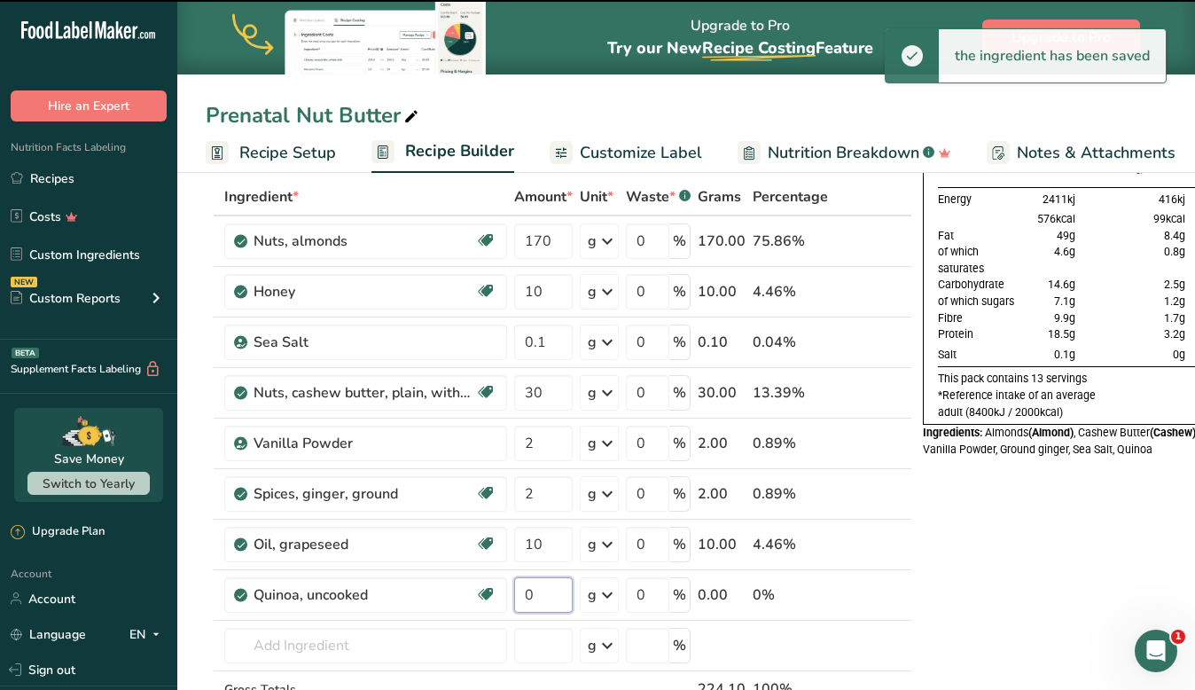
click at [548, 600] on input "0" at bounding box center [543, 594] width 58 height 35
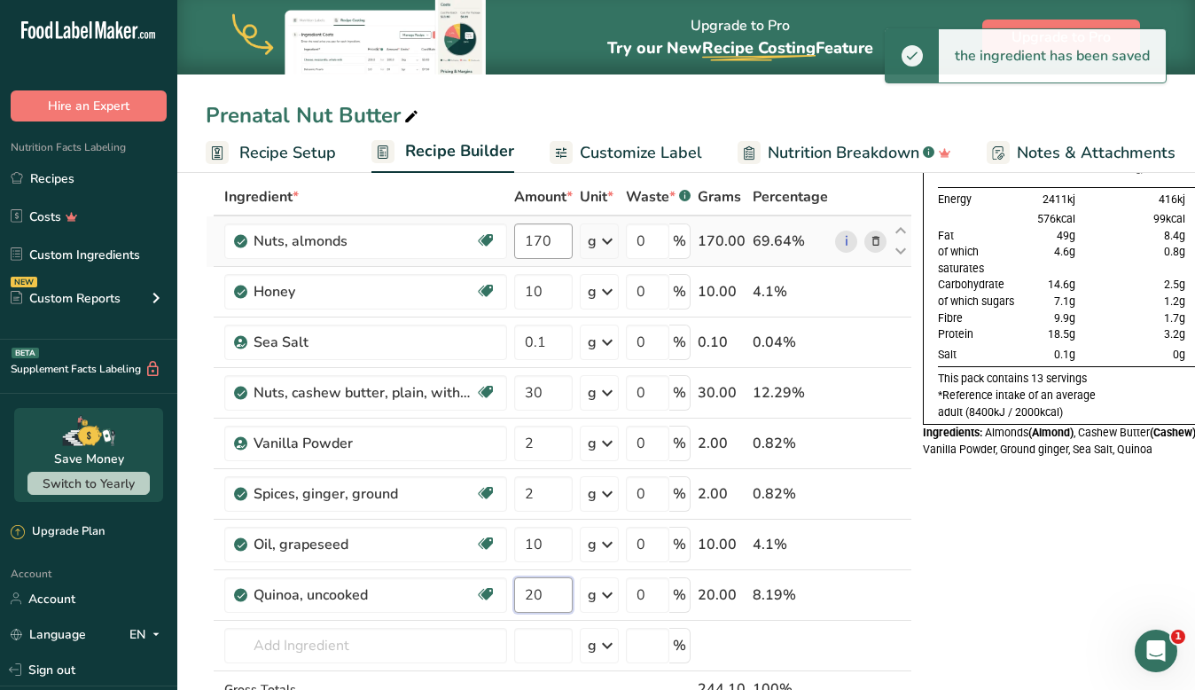
type input "20"
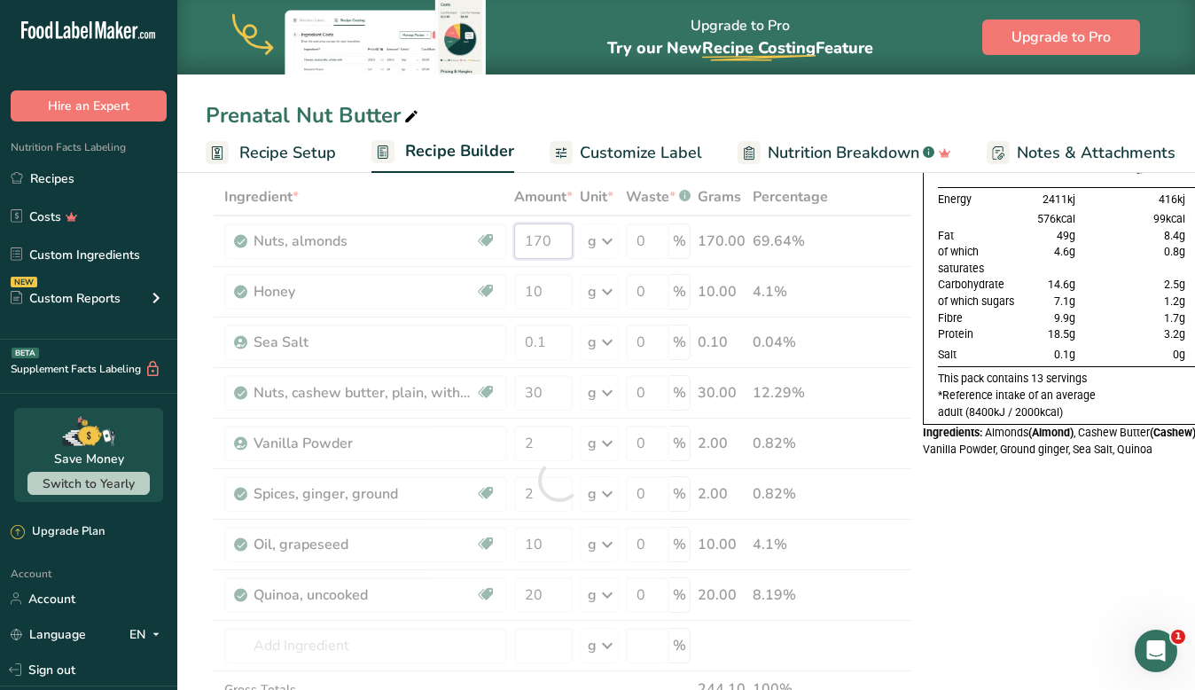
drag, startPoint x: 556, startPoint y: 244, endPoint x: 526, endPoint y: 244, distance: 29.2
click at [526, 244] on div "Ingredient * Amount * Unit * Waste * .a-a{fill:#347362;}.b-a{fill:#fff;} Grams …" at bounding box center [559, 480] width 706 height 604
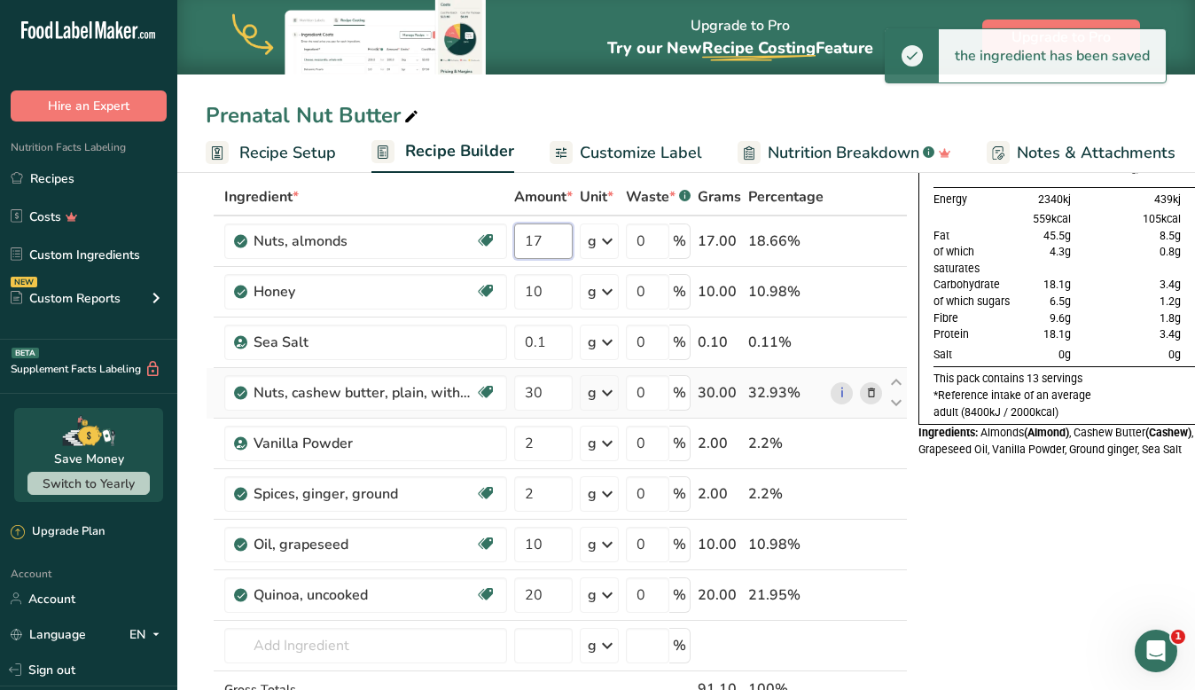
type input "1"
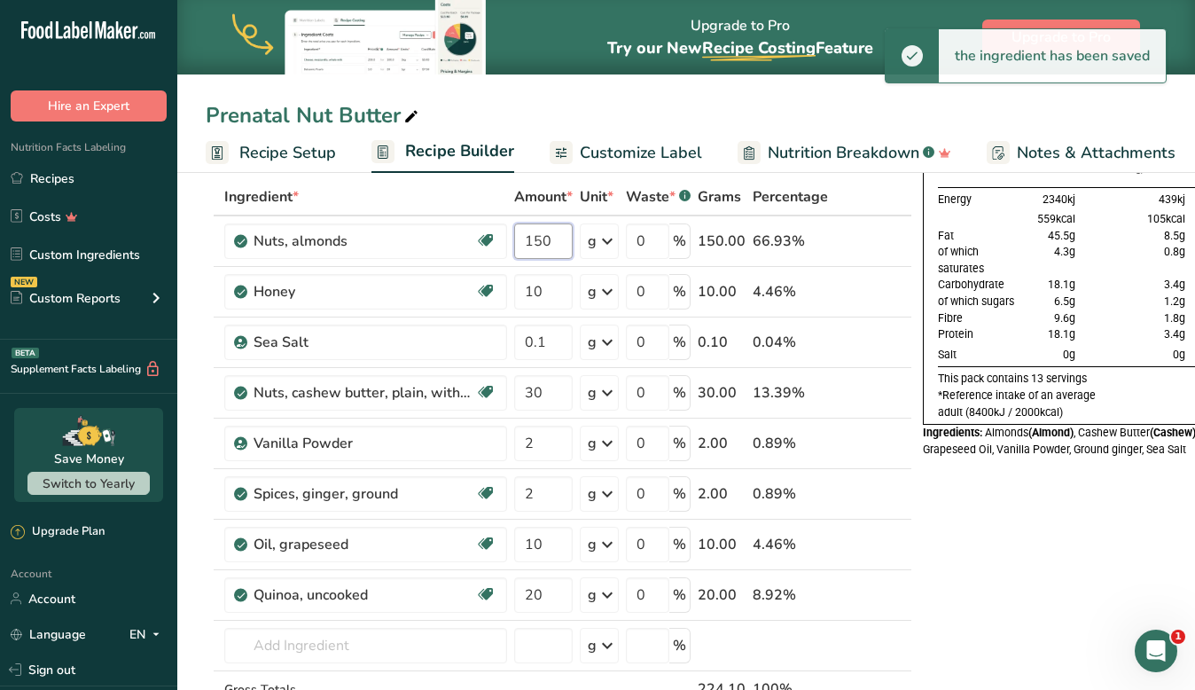
type input "150"
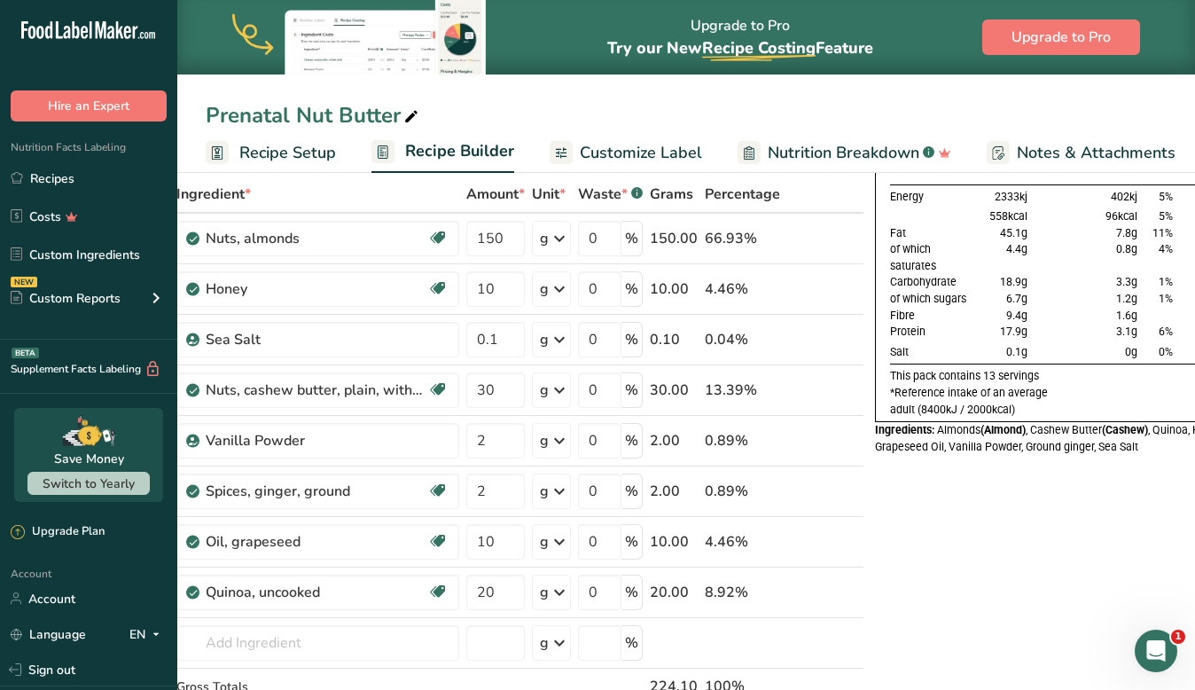
scroll to position [0, 109]
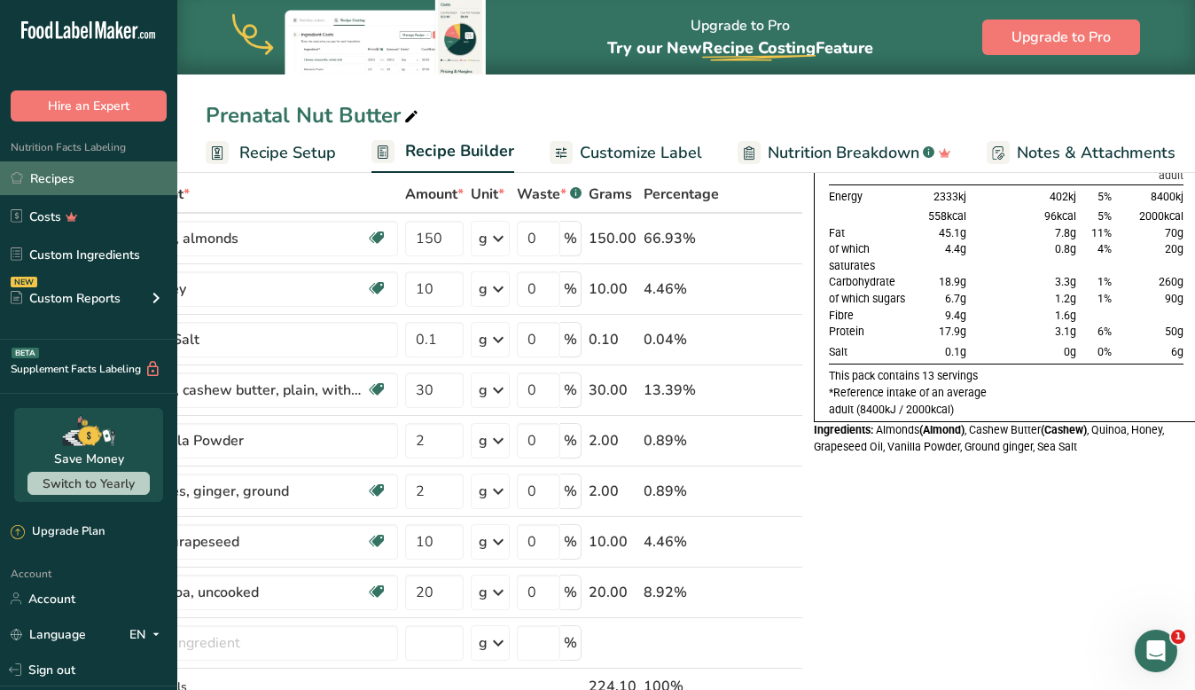
click at [50, 179] on link "Recipes" at bounding box center [88, 178] width 177 height 34
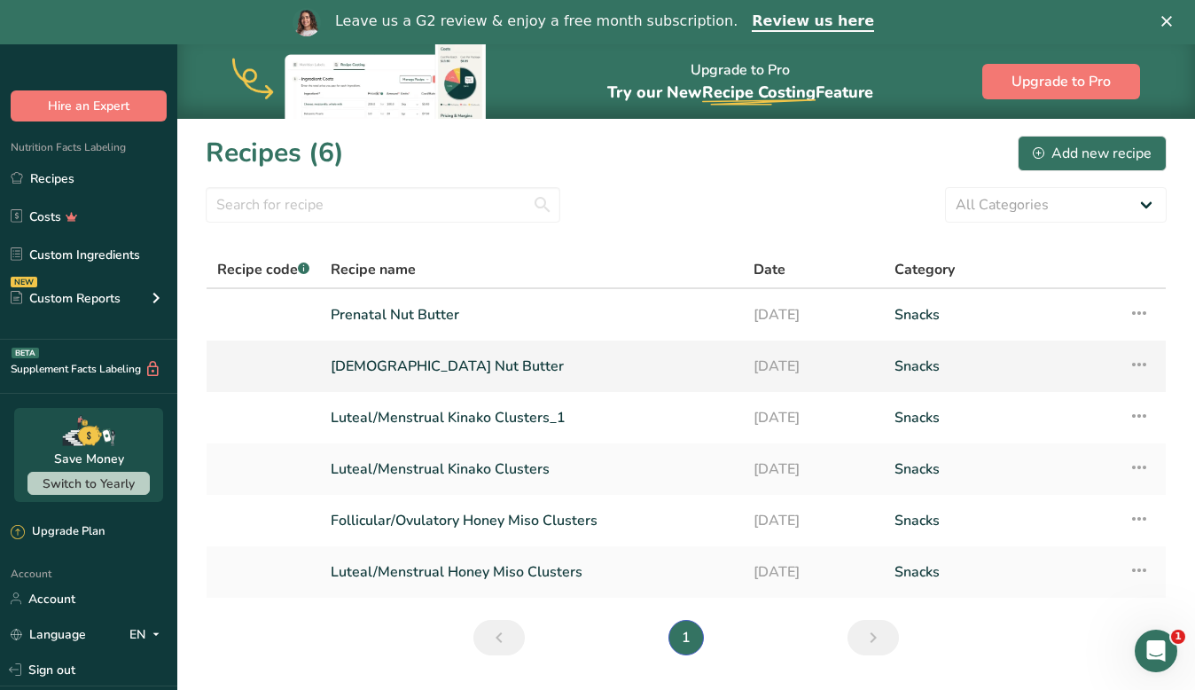
click at [374, 360] on link "[DEMOGRAPHIC_DATA] Nut Butter" at bounding box center [531, 365] width 401 height 37
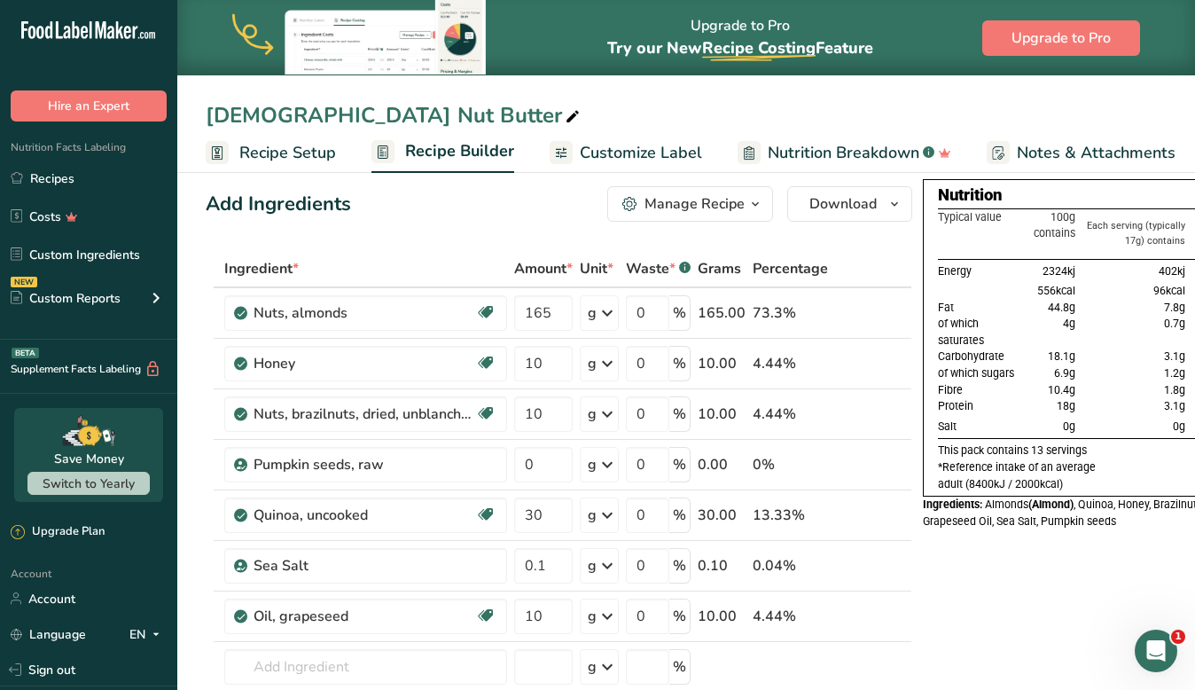
scroll to position [26, 0]
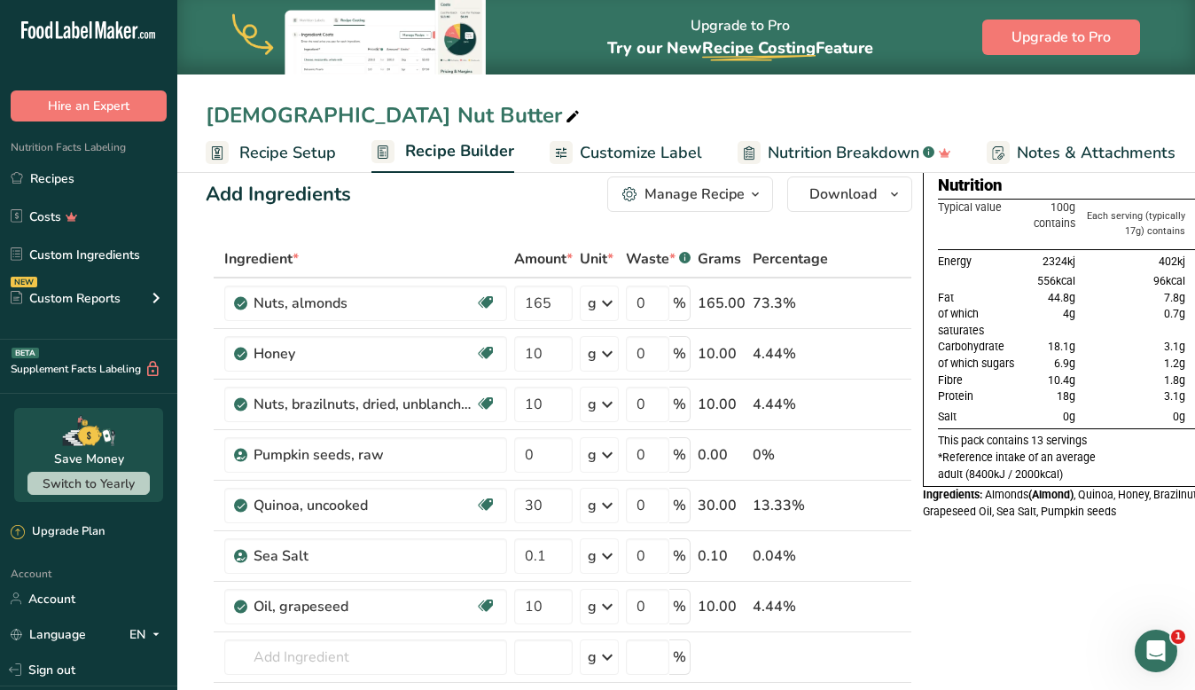
click at [785, 254] on span "Percentage" at bounding box center [789, 258] width 75 height 21
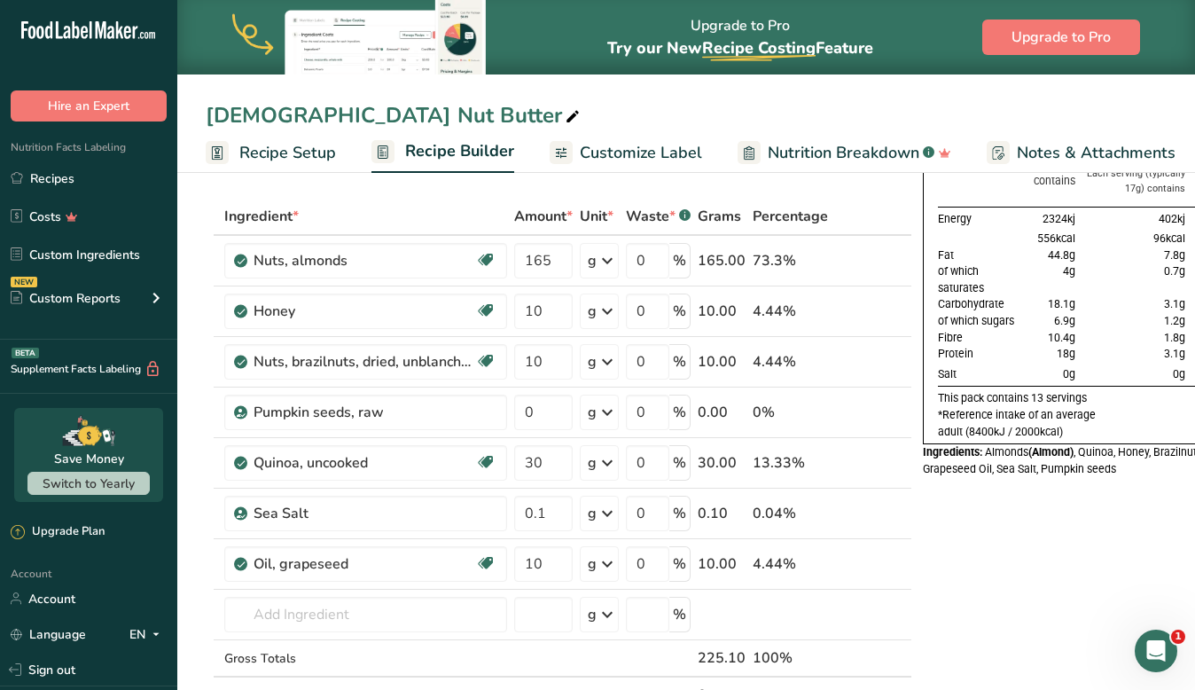
scroll to position [66, 0]
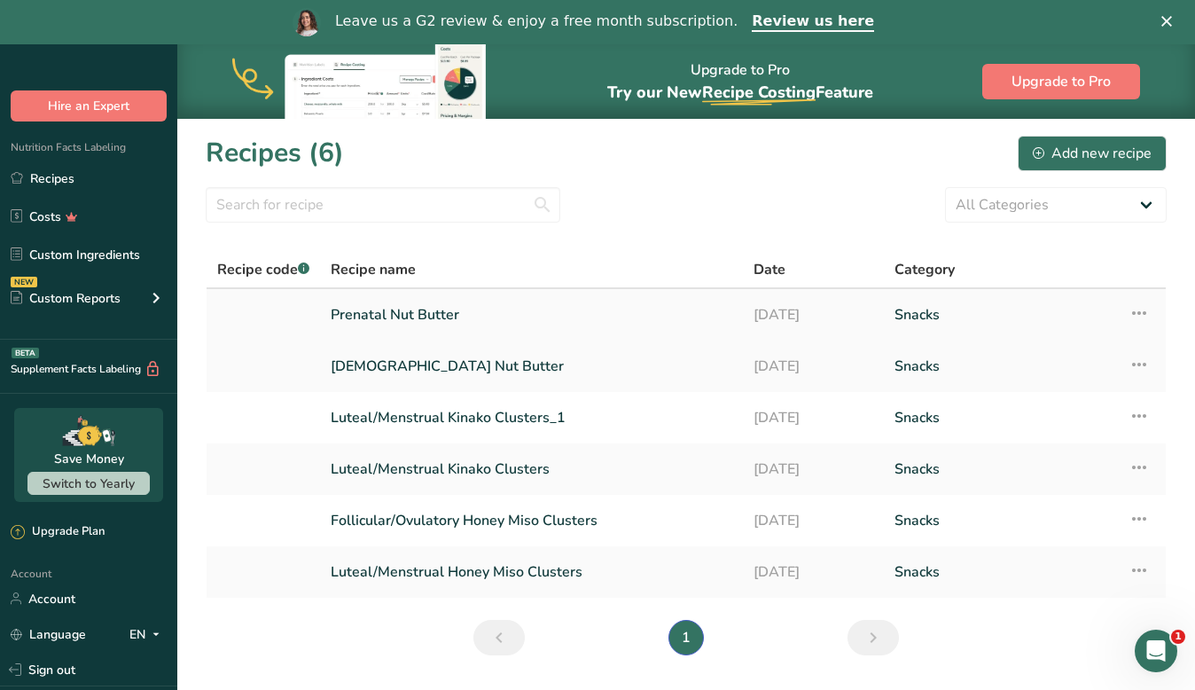
click at [407, 310] on link "Prenatal Nut Butter" at bounding box center [531, 314] width 401 height 37
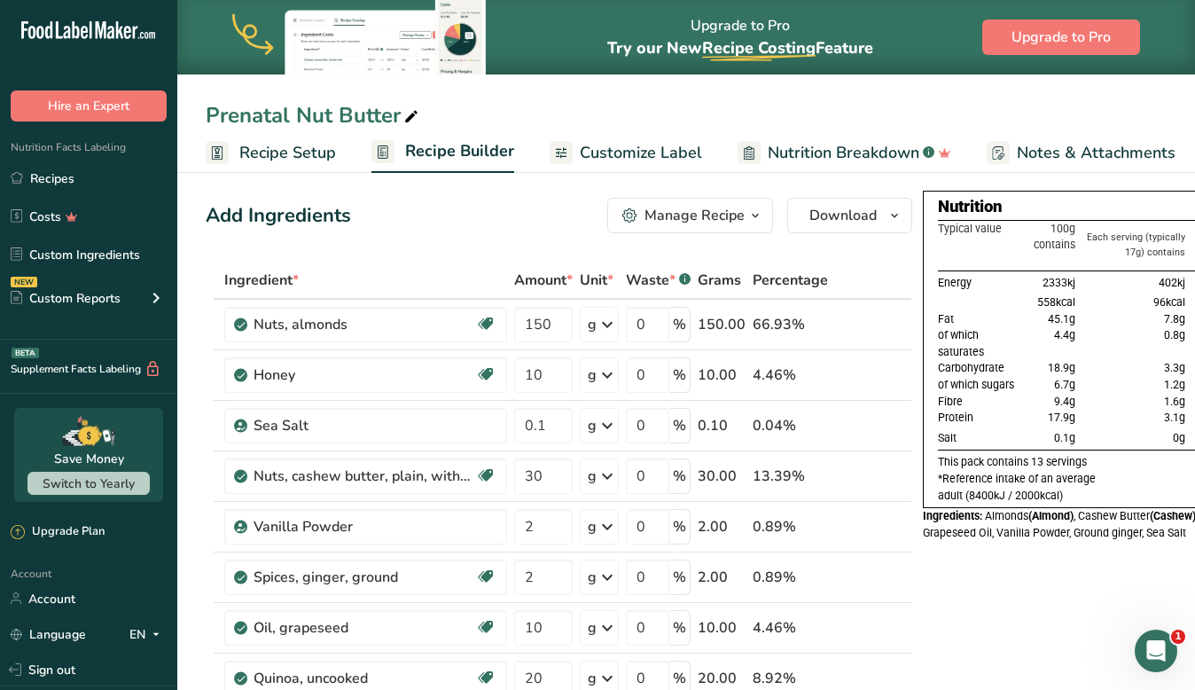
scroll to position [69, 0]
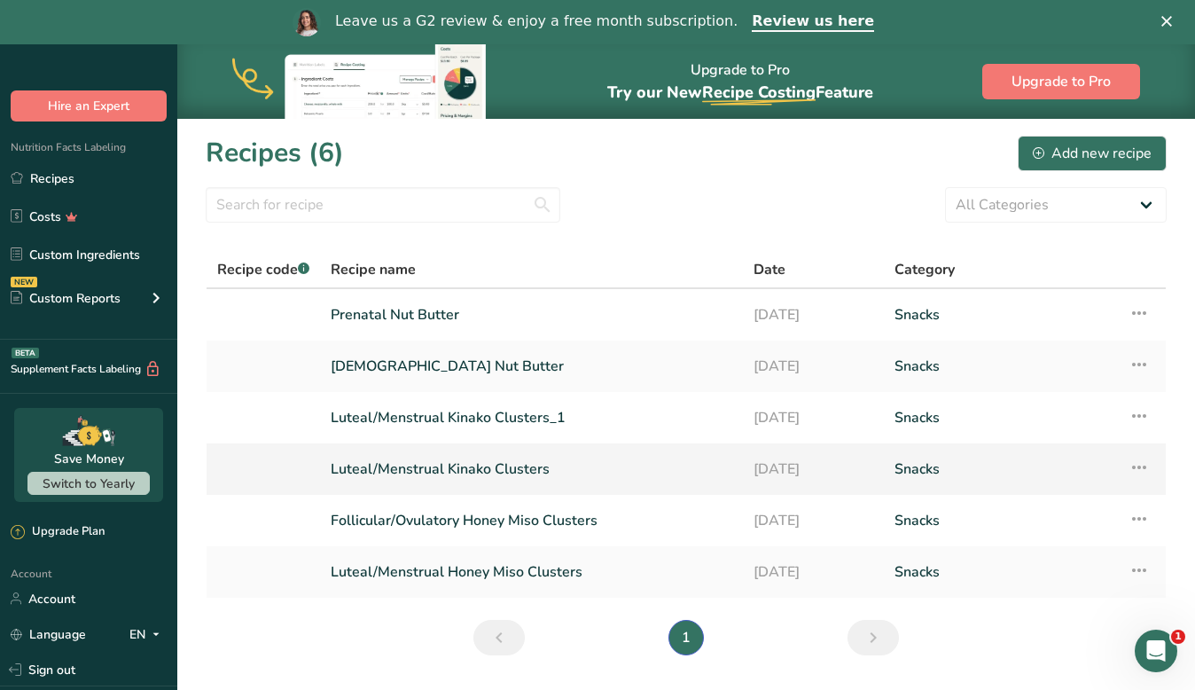
click at [449, 465] on link "Luteal/Menstrual Kinako Clusters" at bounding box center [531, 468] width 401 height 37
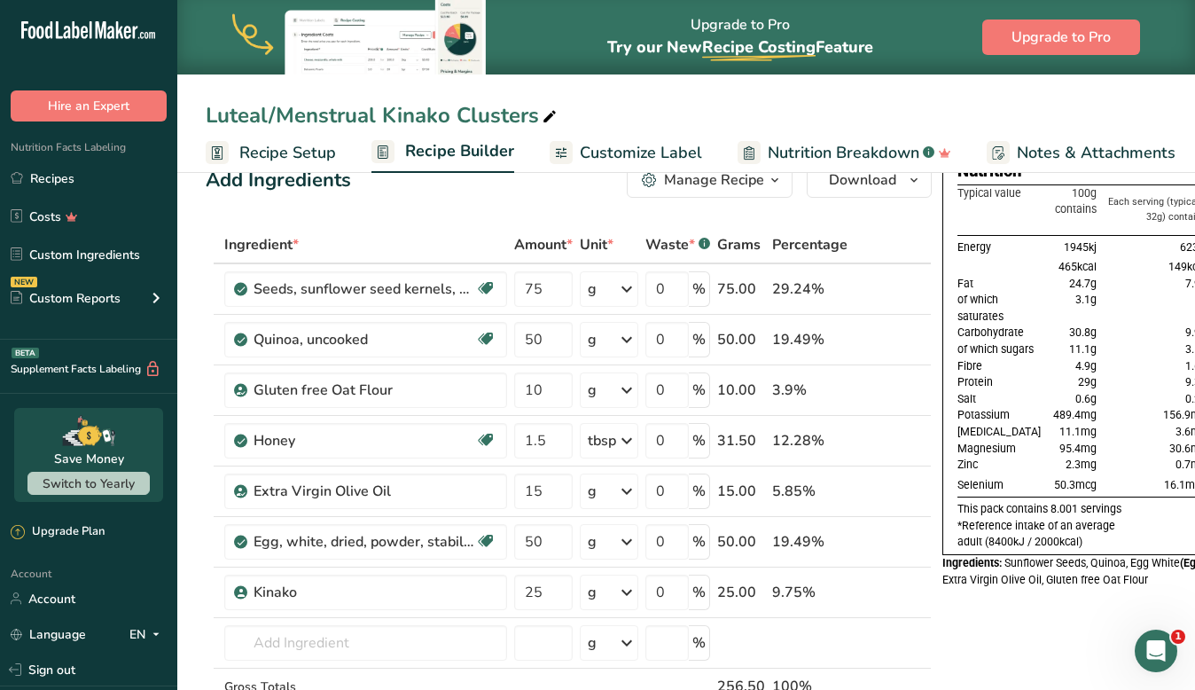
scroll to position [35, 0]
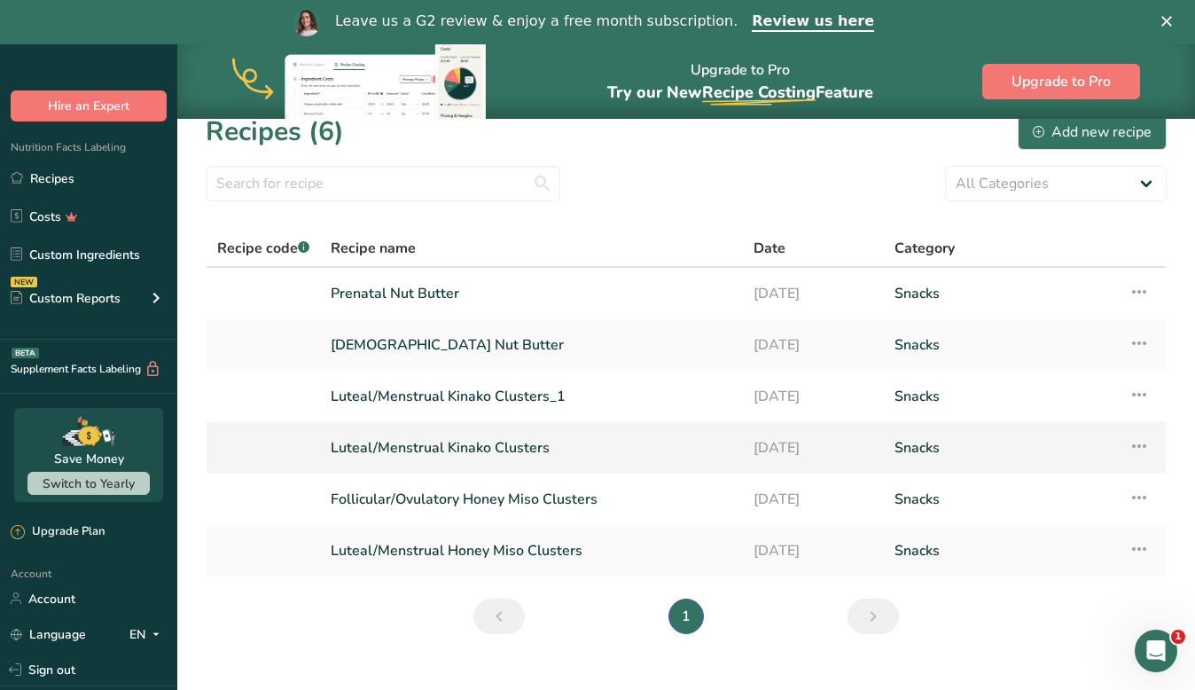
scroll to position [22, 0]
click at [423, 549] on link "Luteal/Menstrual Honey Miso Clusters" at bounding box center [531, 549] width 401 height 37
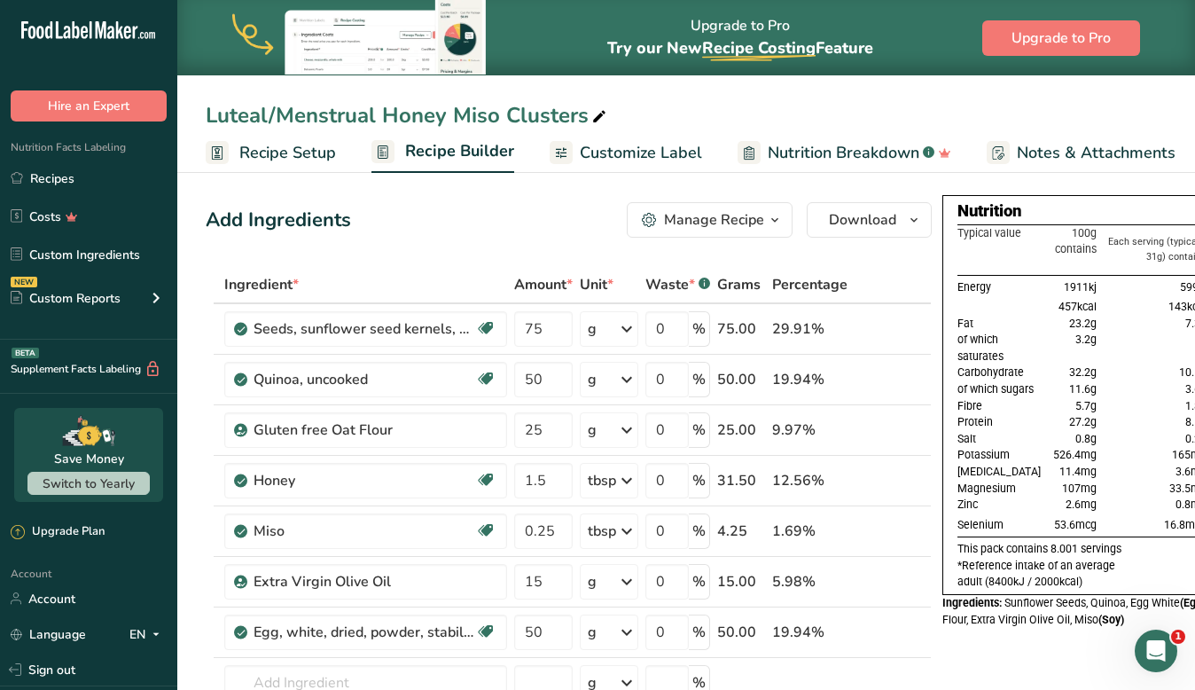
scroll to position [43, 0]
